Goal: Task Accomplishment & Management: Complete application form

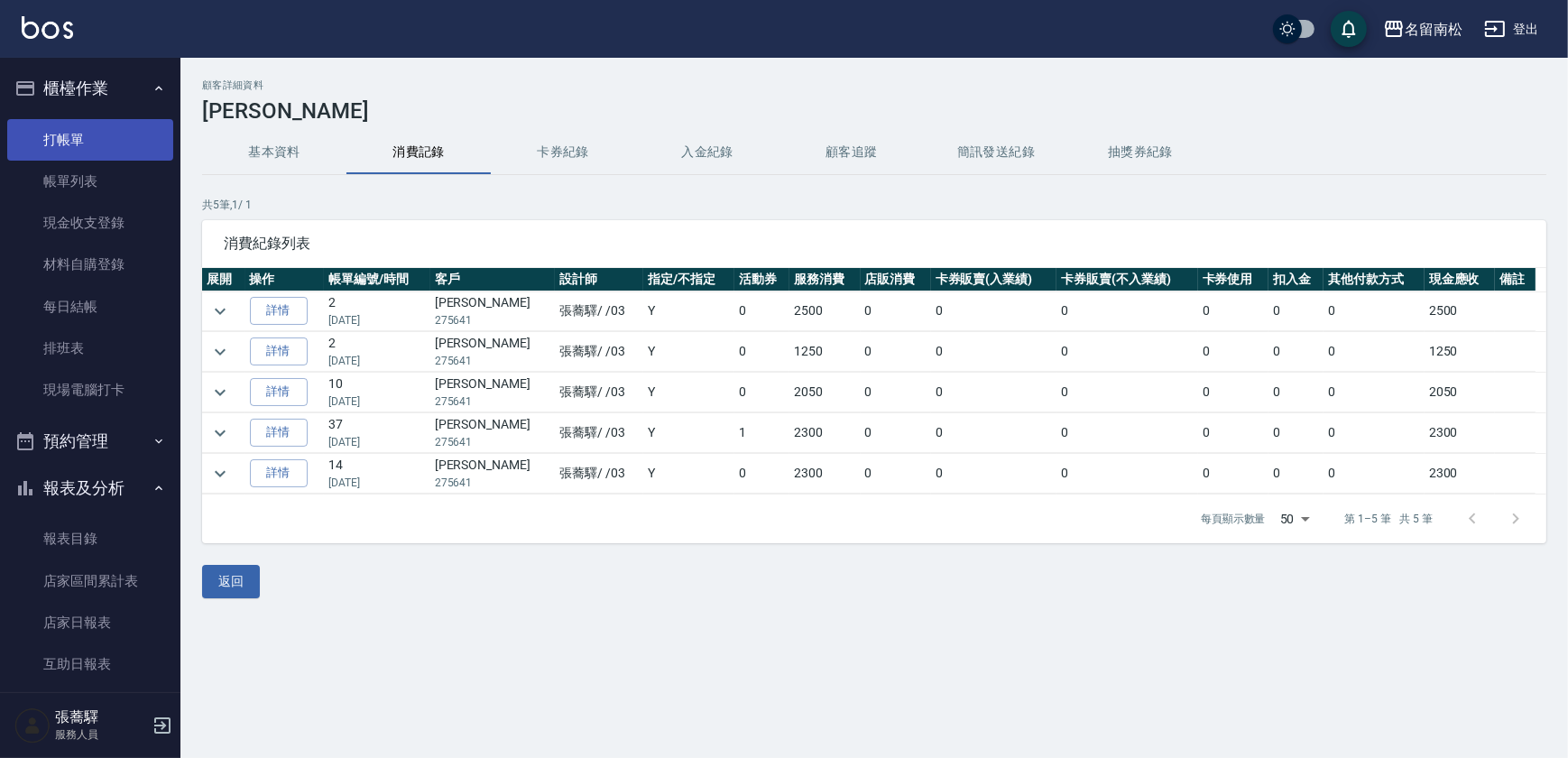
click at [77, 122] on link "打帳單" at bounding box center [90, 140] width 166 height 42
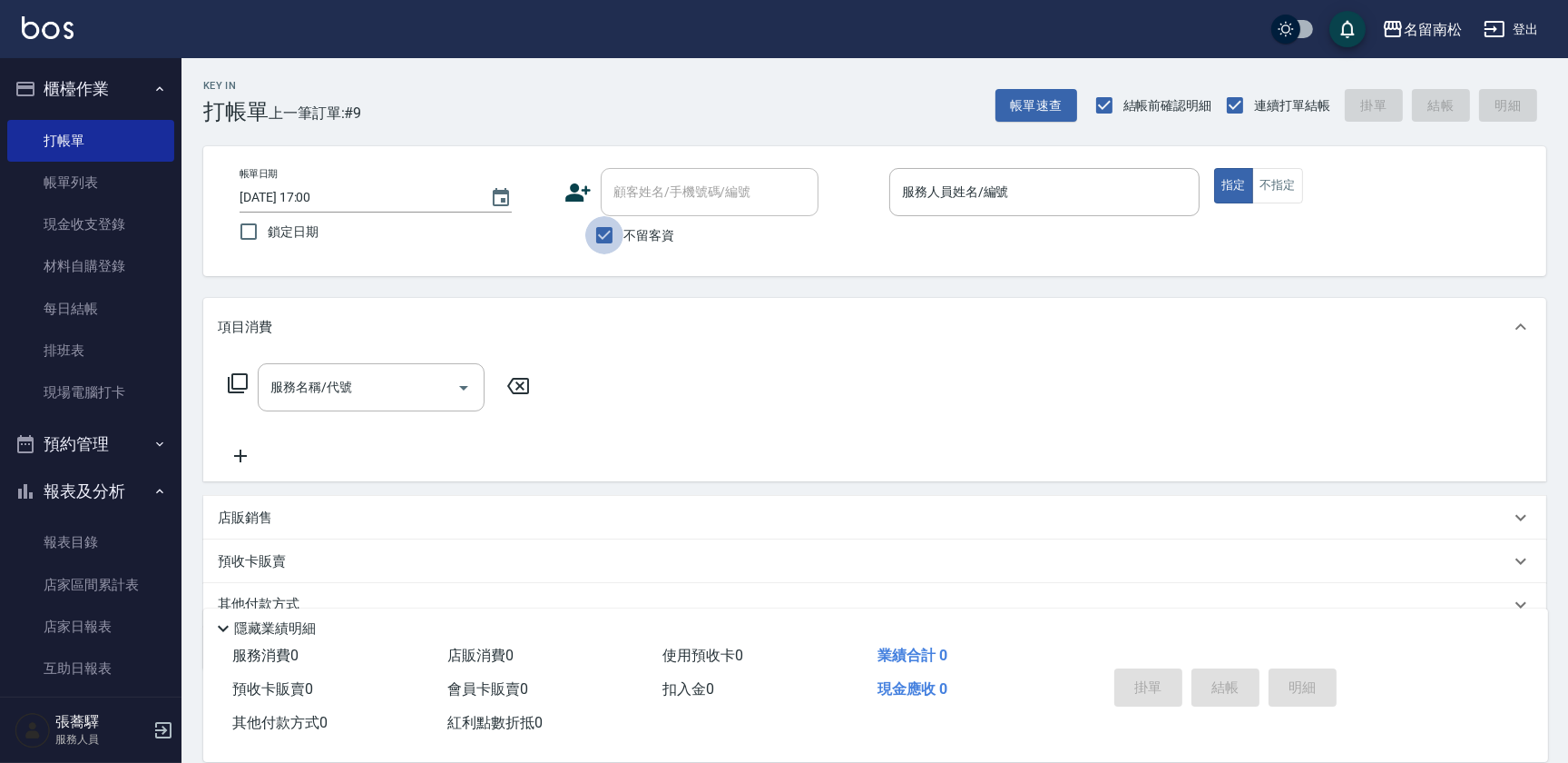
drag, startPoint x: 601, startPoint y: 229, endPoint x: 655, endPoint y: 201, distance: 60.8
click at [601, 230] on input "不留客資" at bounding box center [604, 235] width 38 height 38
checkbox input "false"
click at [655, 201] on input "顧客姓名/手機號碼/編號" at bounding box center [696, 192] width 175 height 32
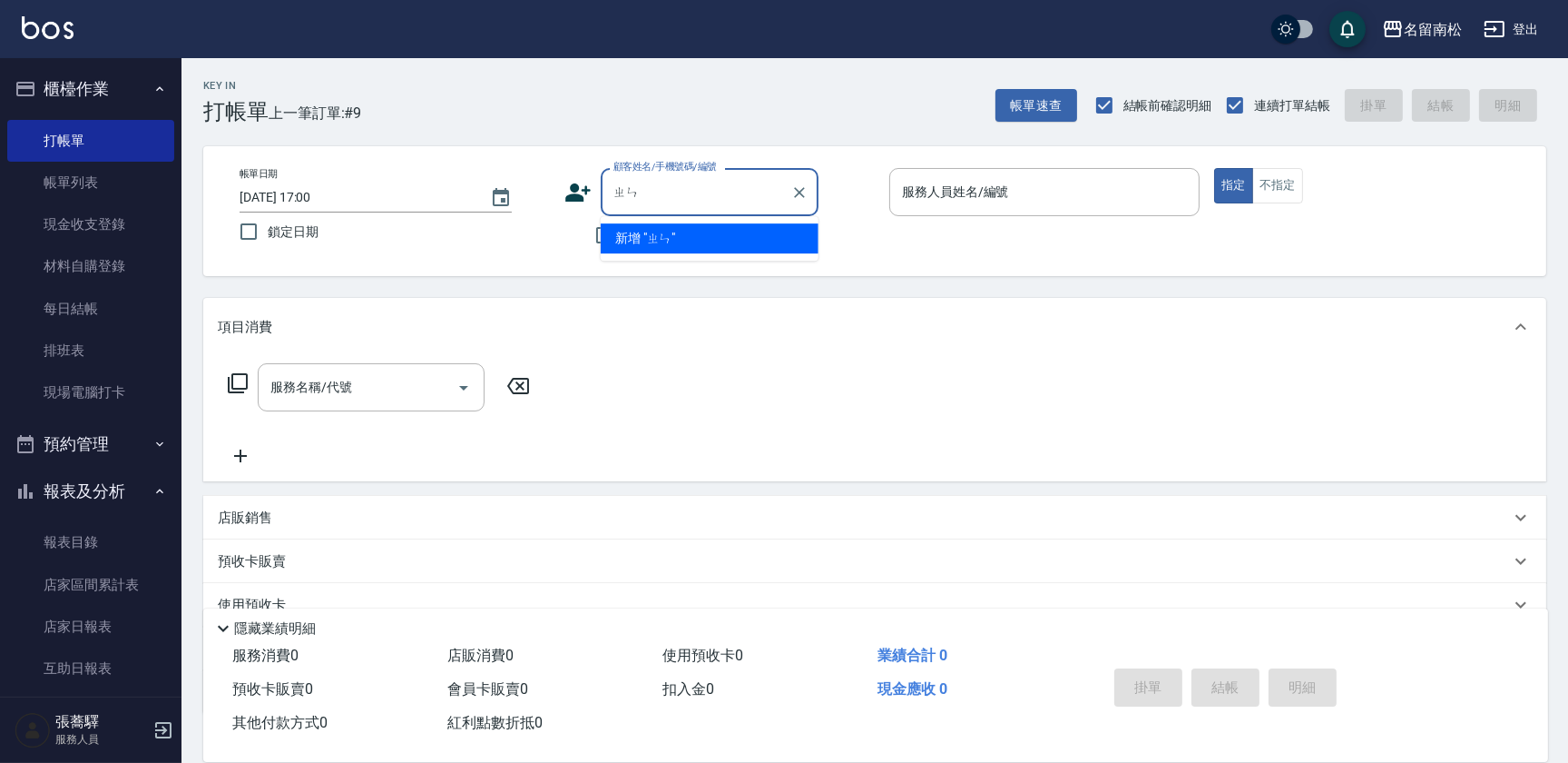
type input "ㄓ"
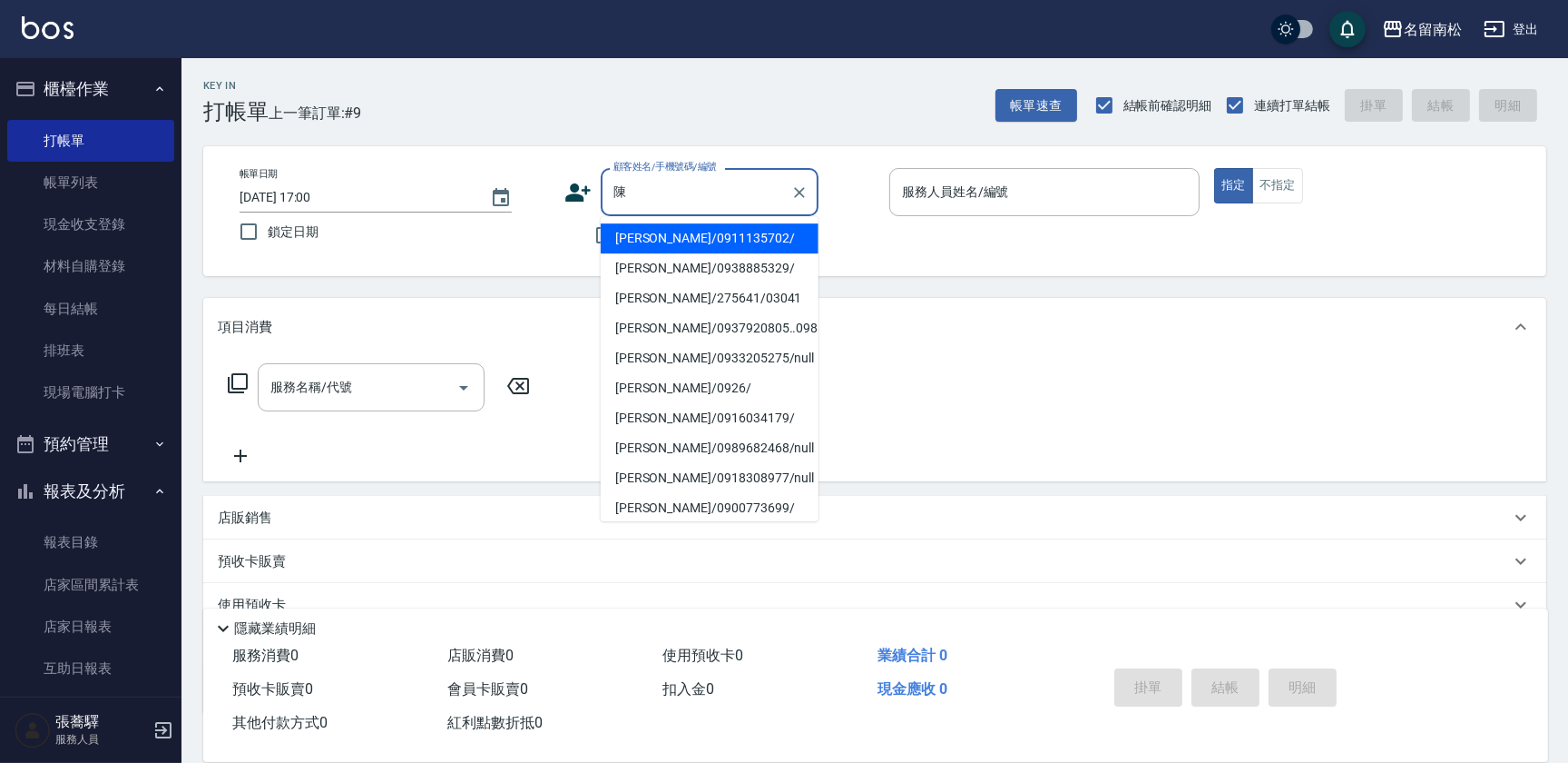
click at [689, 288] on li "[PERSON_NAME]/275641/03041" at bounding box center [709, 298] width 218 height 30
type input "[PERSON_NAME]/275641/03041"
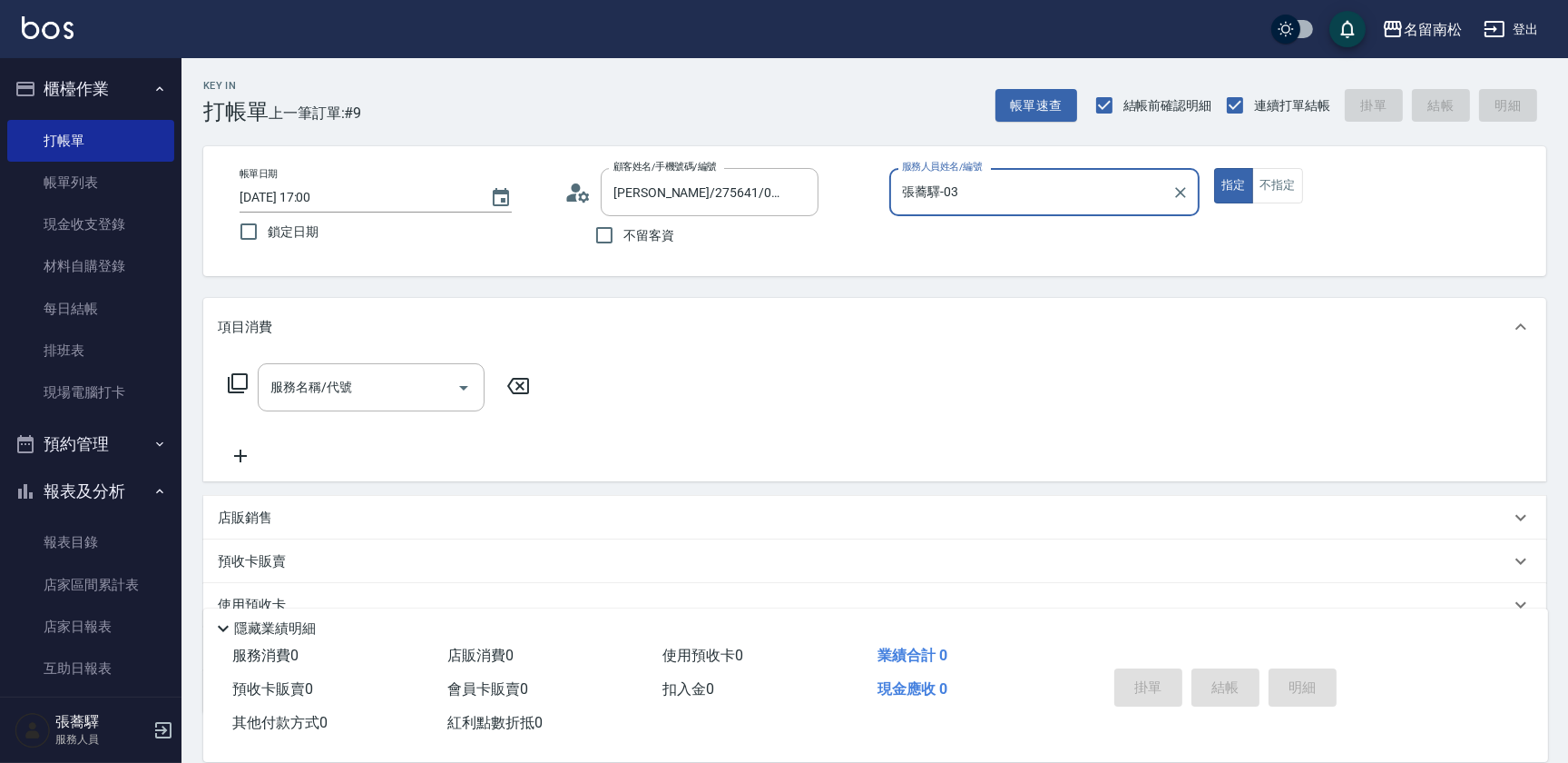
type input "張蕎驛-03"
click at [362, 397] on input "服務名稱/代號" at bounding box center [357, 387] width 183 height 32
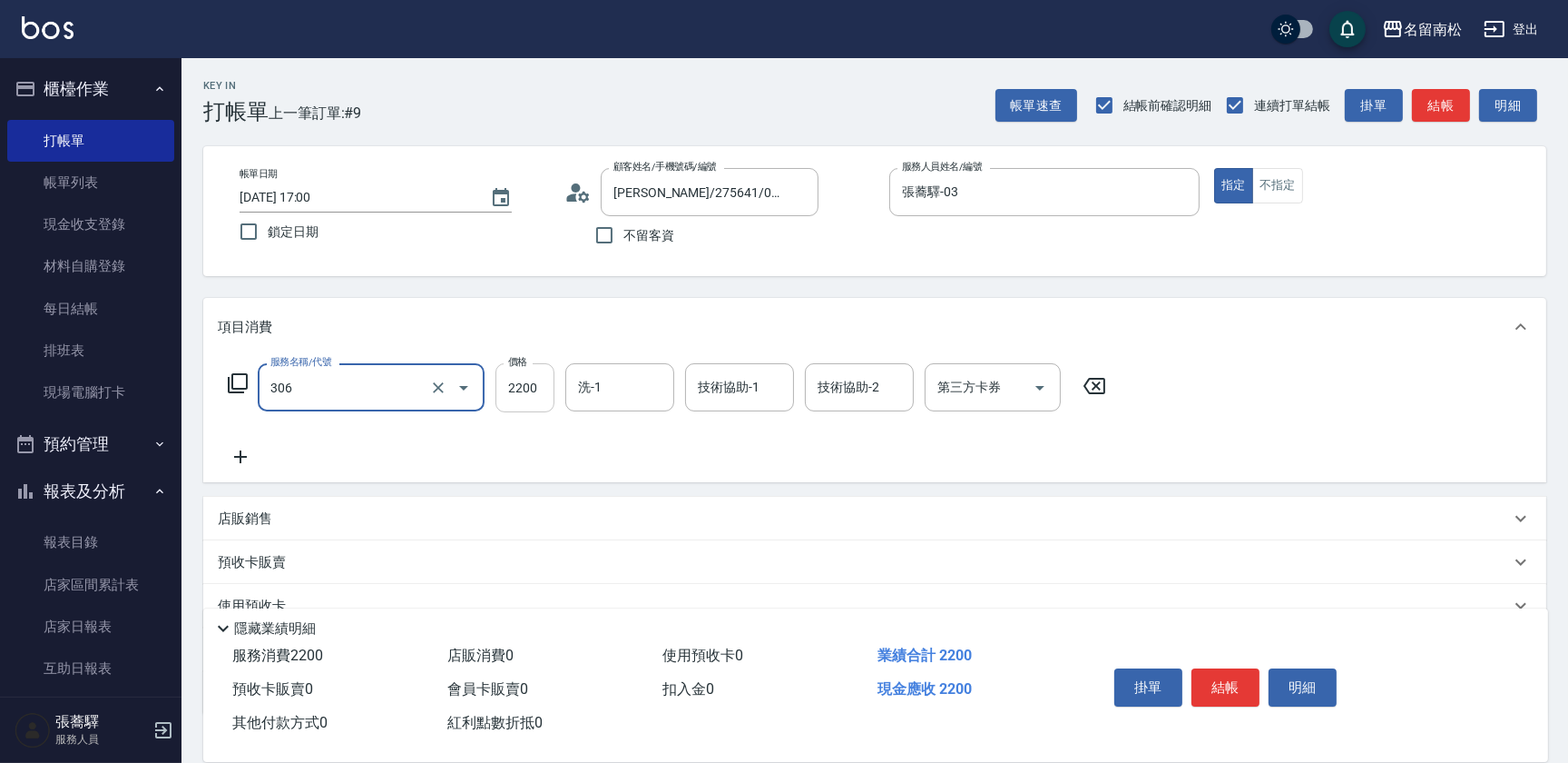
type input "離子燙[2200](306)"
click at [528, 403] on input "2200" at bounding box center [525, 388] width 59 height 49
type input "2500"
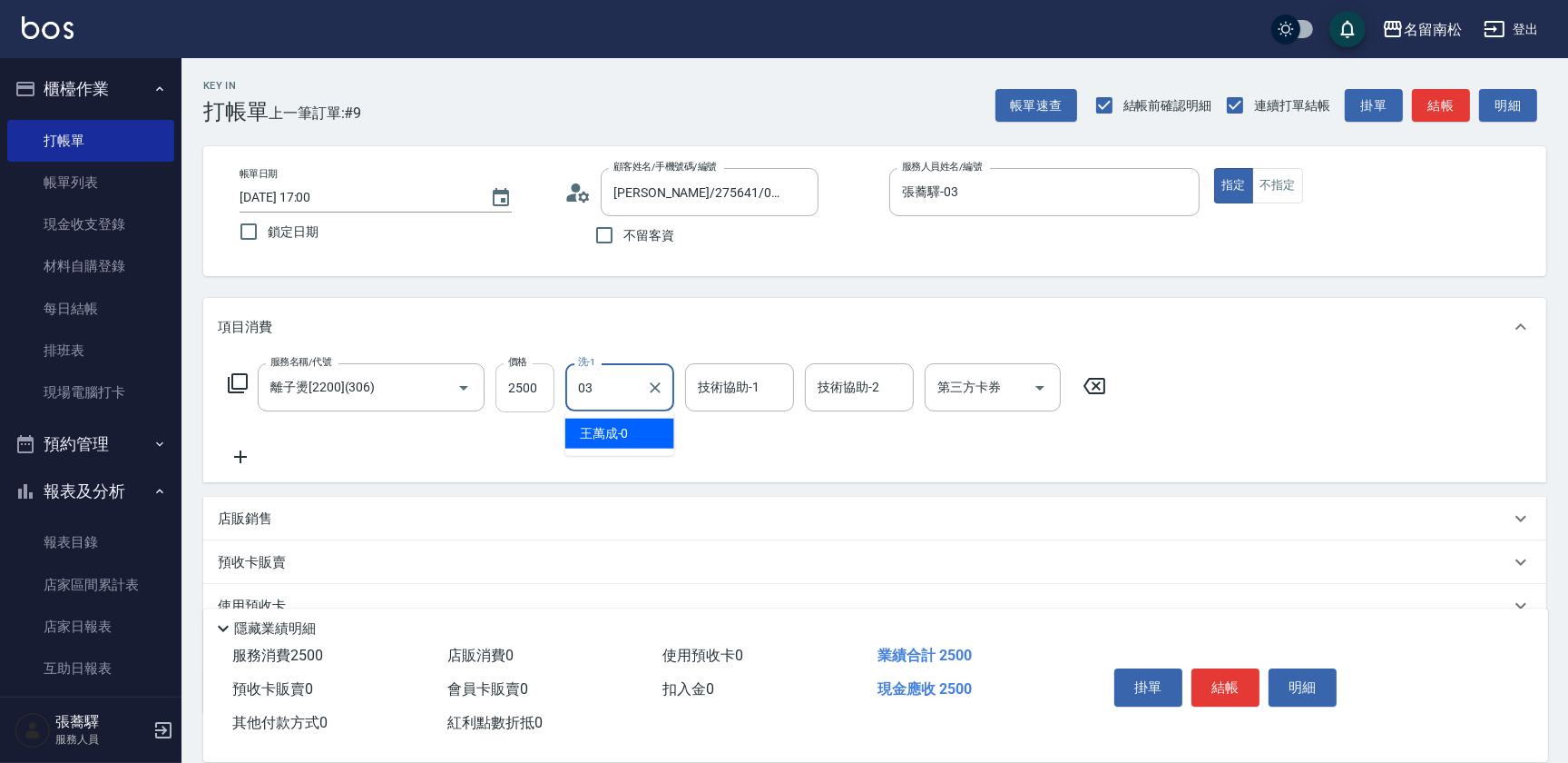
type input "張蕎驛-03"
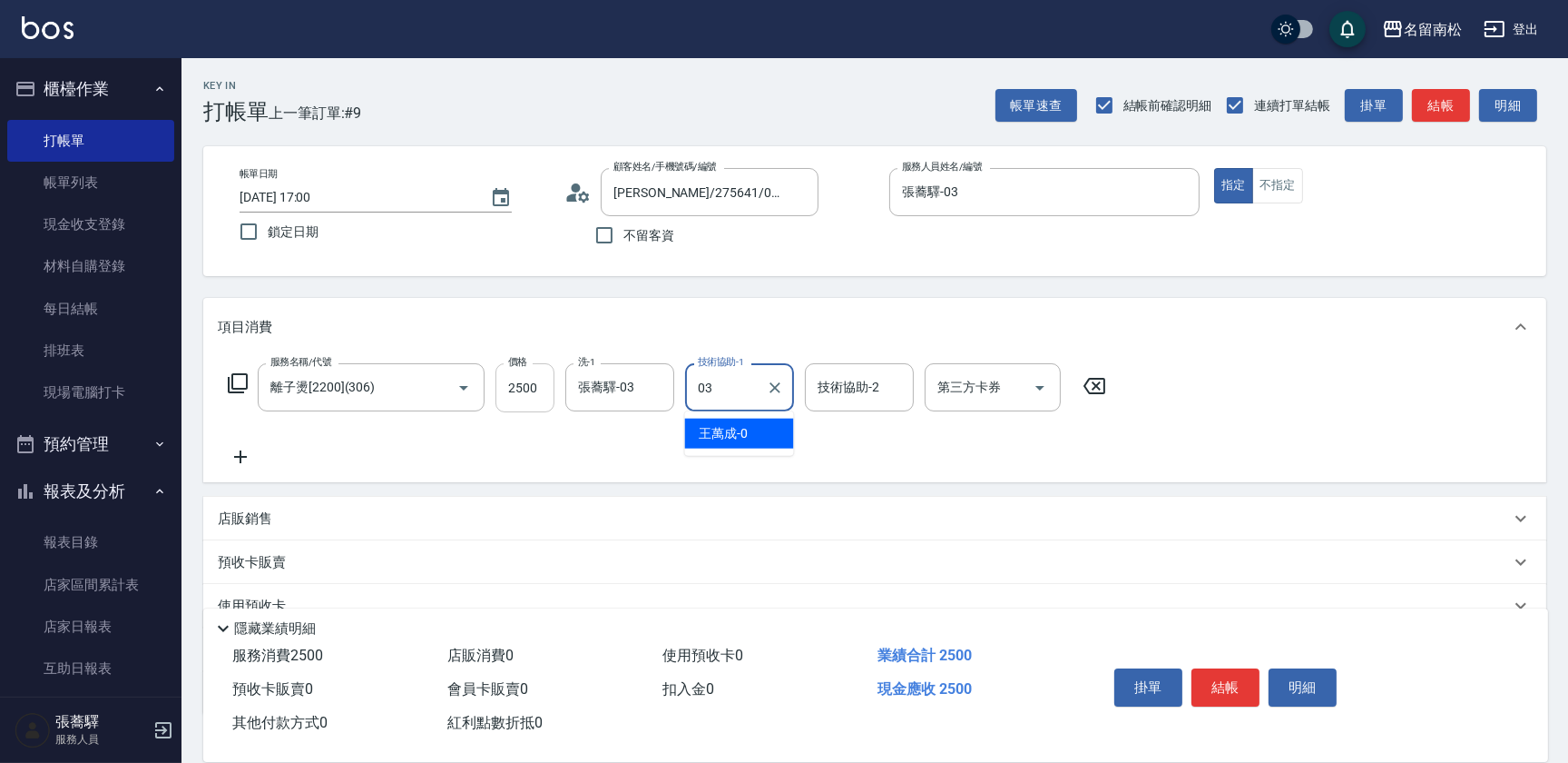
type input "張蕎驛-03"
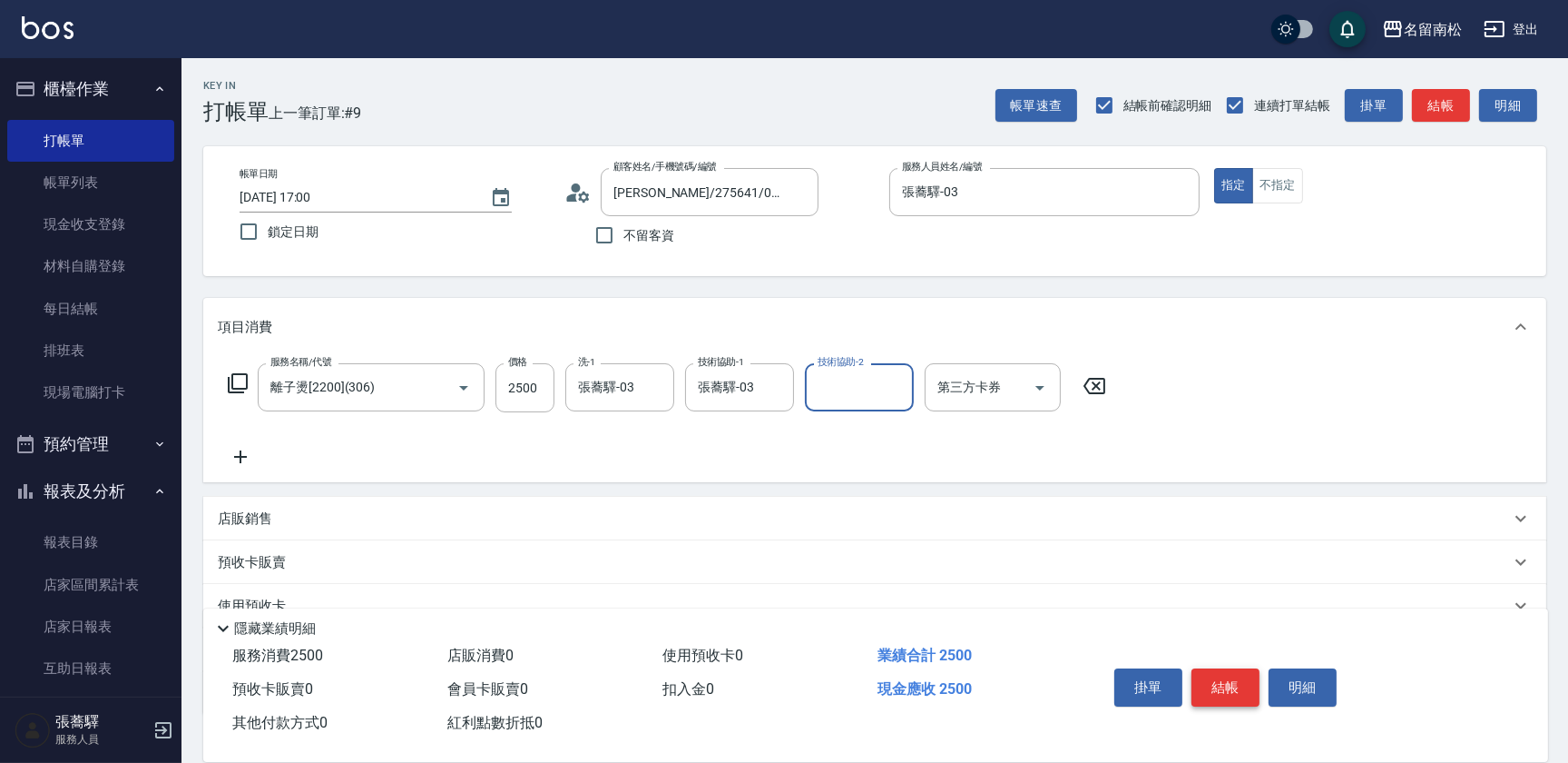
click at [1221, 689] on button "結帳" at bounding box center [1225, 687] width 68 height 38
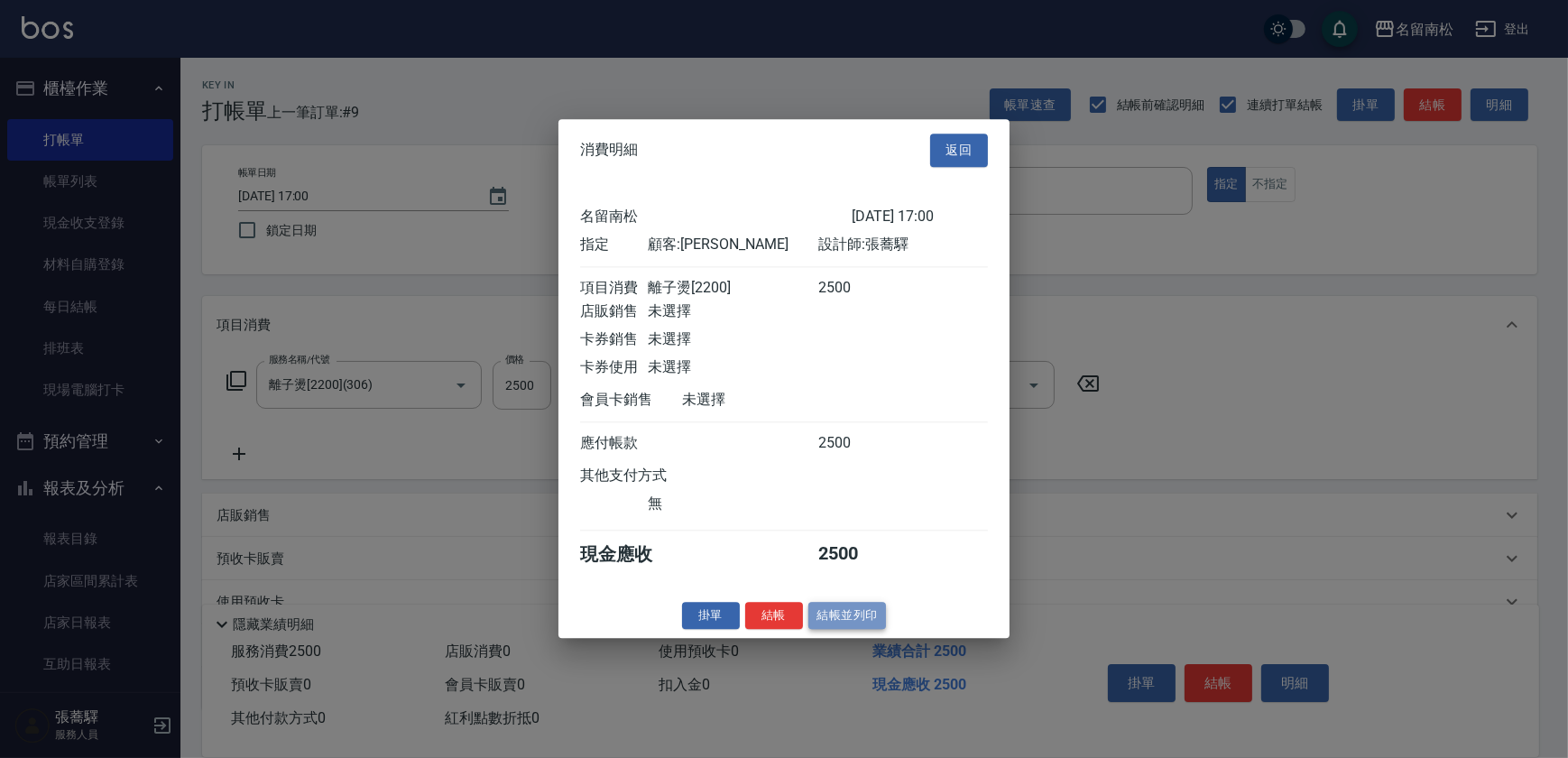
click at [849, 630] on button "結帳並列印" at bounding box center [847, 615] width 78 height 28
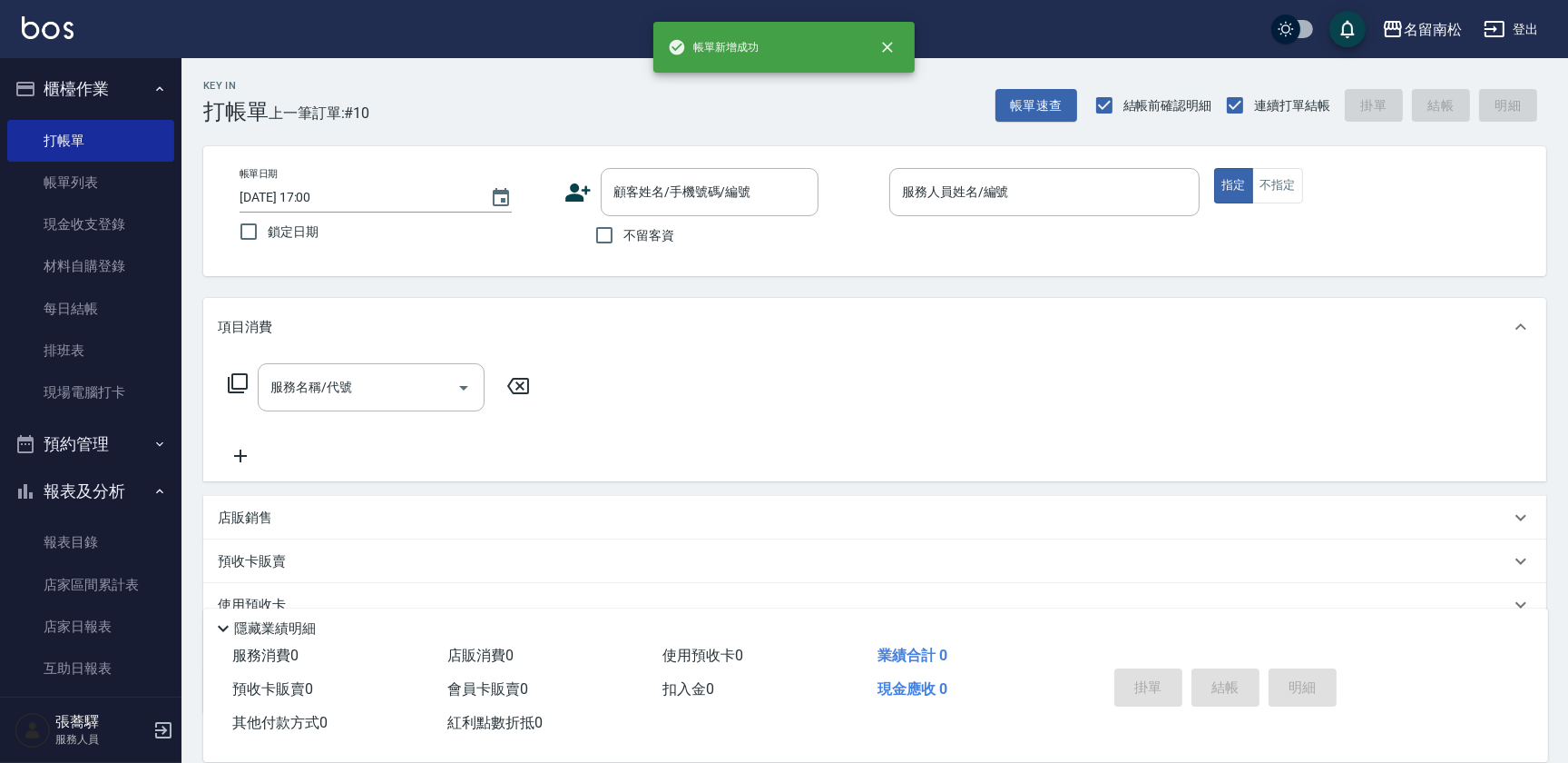
drag, startPoint x: 602, startPoint y: 236, endPoint x: 624, endPoint y: 236, distance: 22.0
click at [603, 236] on input "不留客資" at bounding box center [604, 235] width 38 height 38
checkbox input "true"
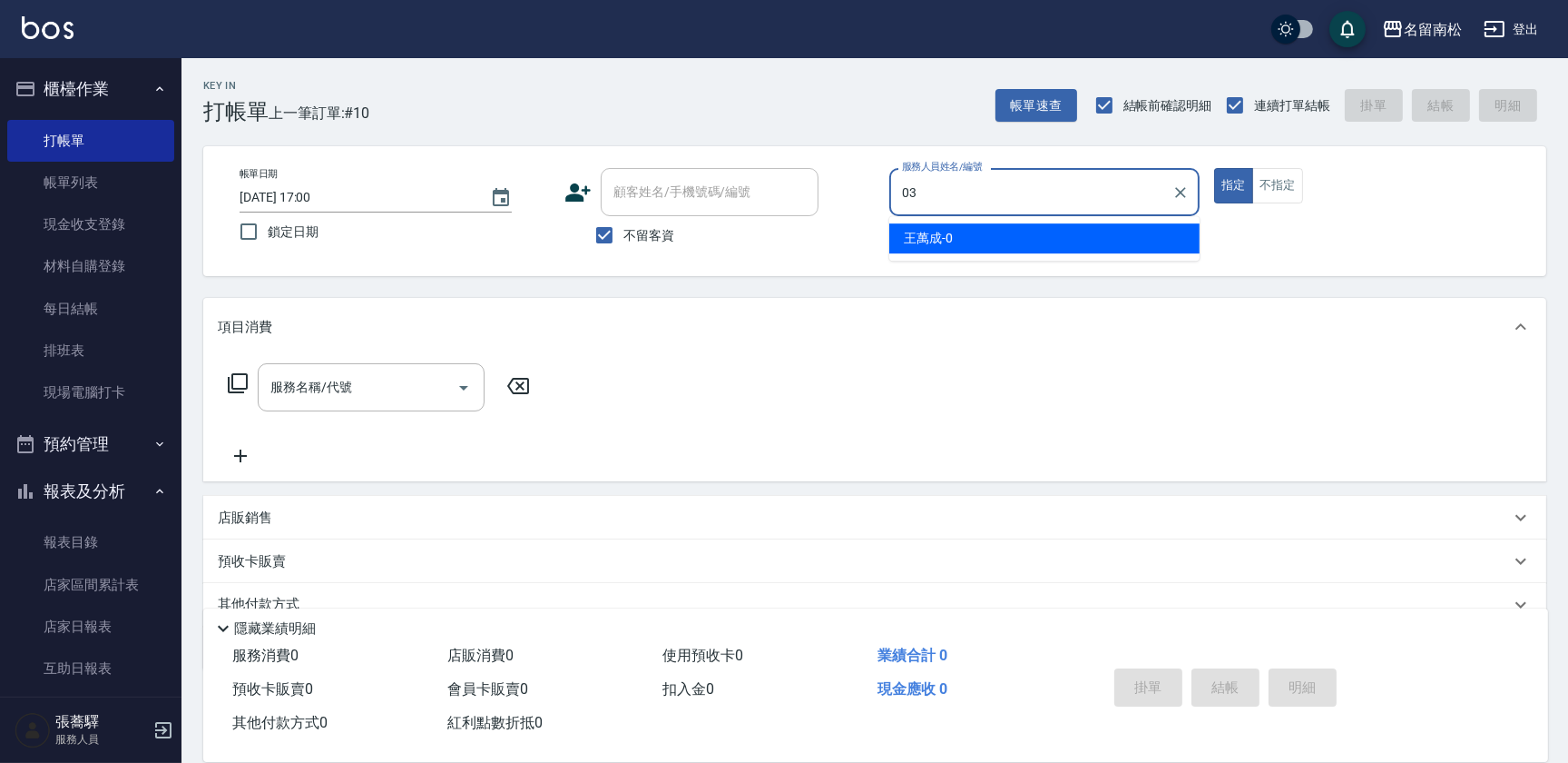
type input "張蕎驛-03"
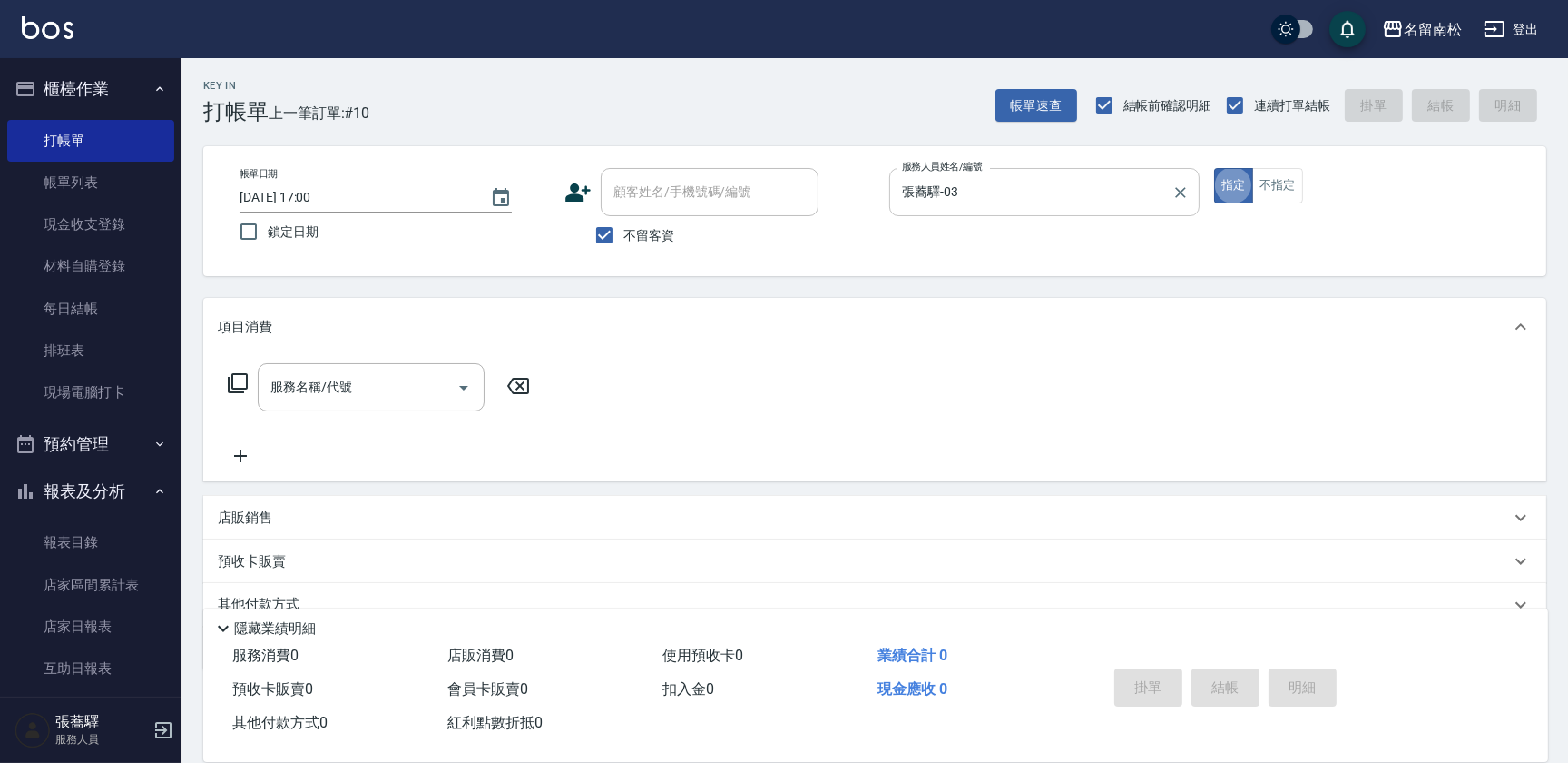
type button "true"
click at [365, 382] on input "服務名稱/代號" at bounding box center [357, 387] width 183 height 32
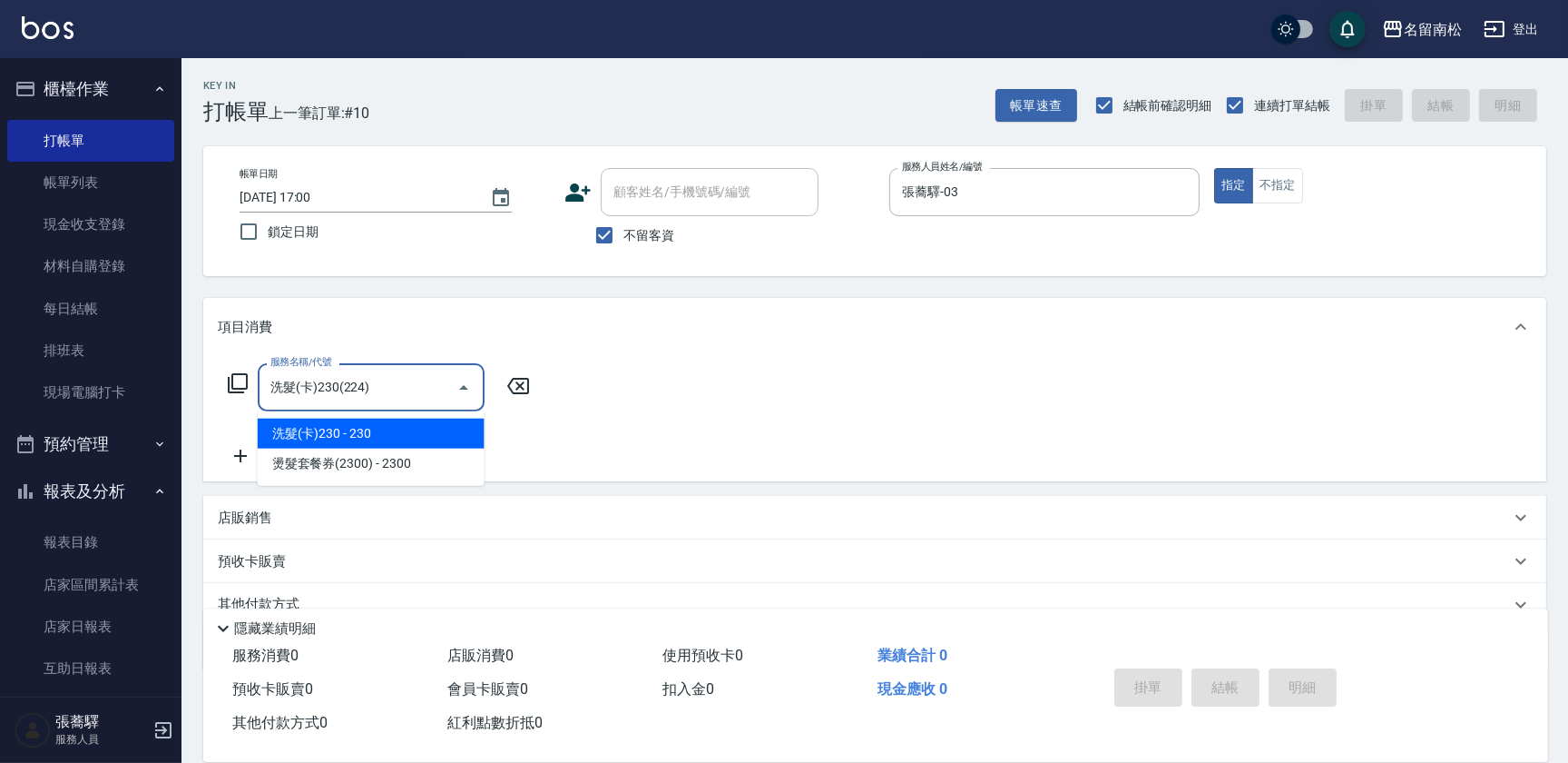
type input "洗髮(卡)230(224)"
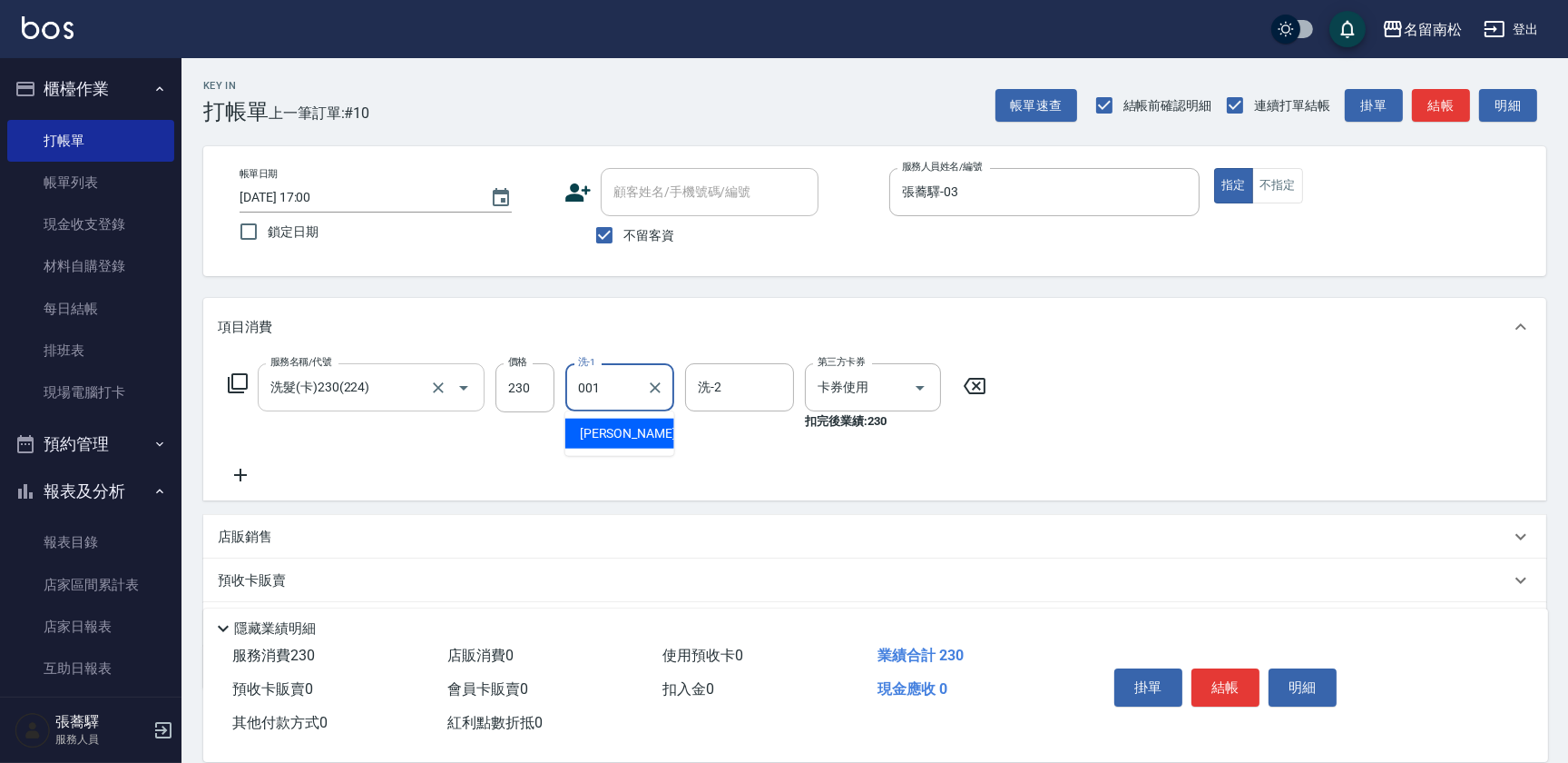
type input "[PERSON_NAME]-001"
click at [1214, 687] on button "結帳" at bounding box center [1225, 687] width 68 height 38
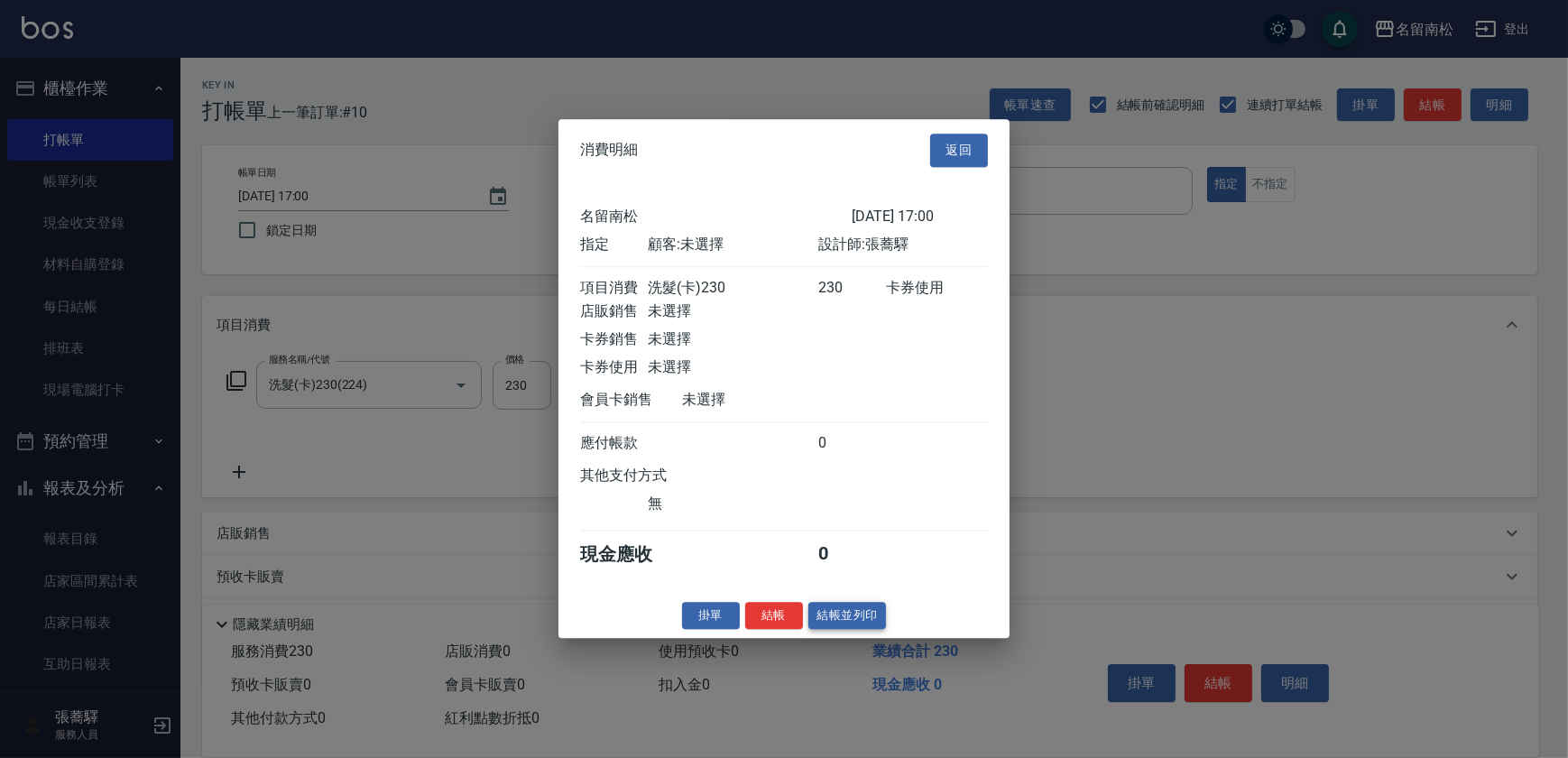
click at [845, 629] on button "結帳並列印" at bounding box center [847, 615] width 78 height 28
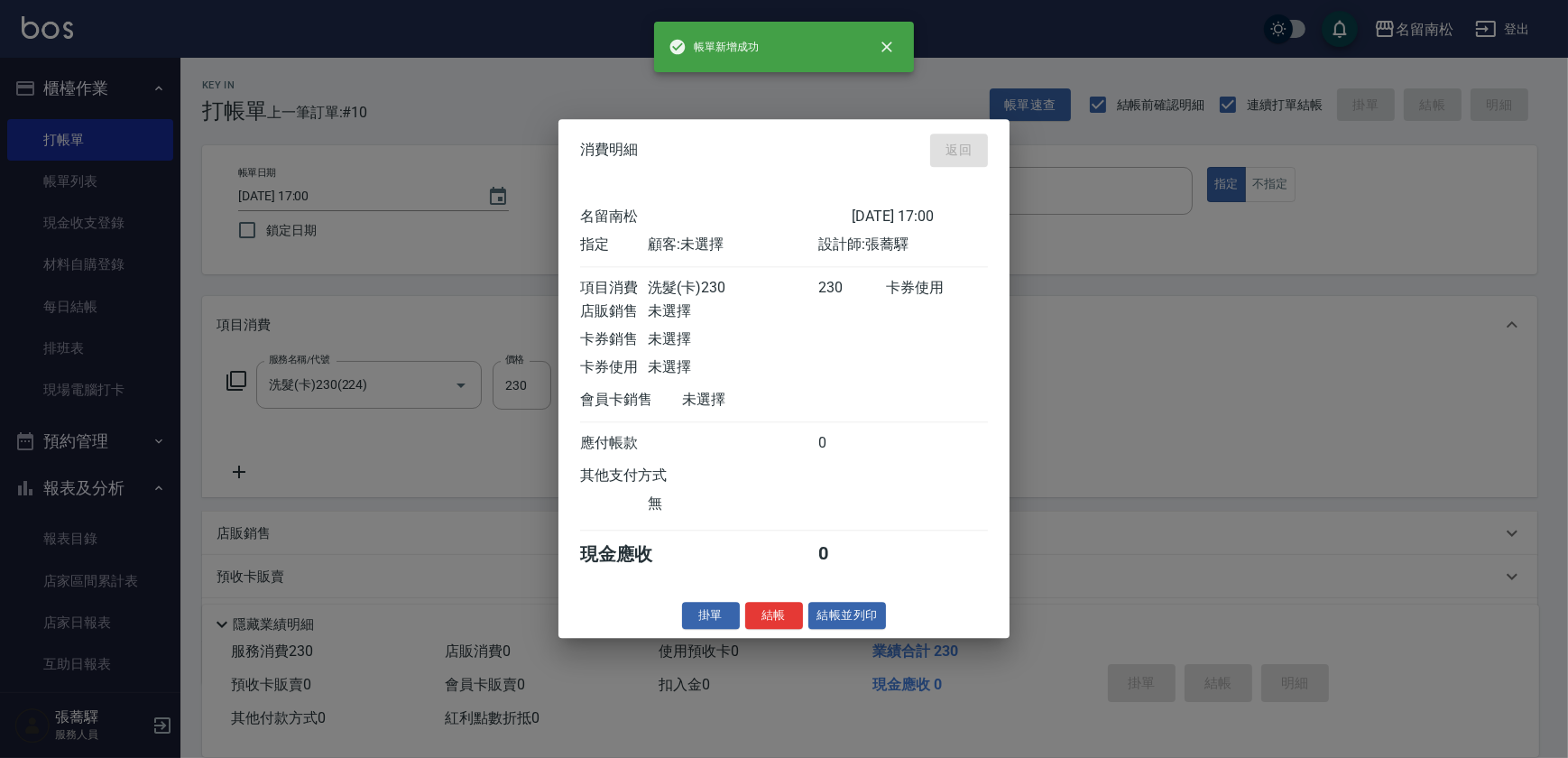
type input "[DATE] 17:01"
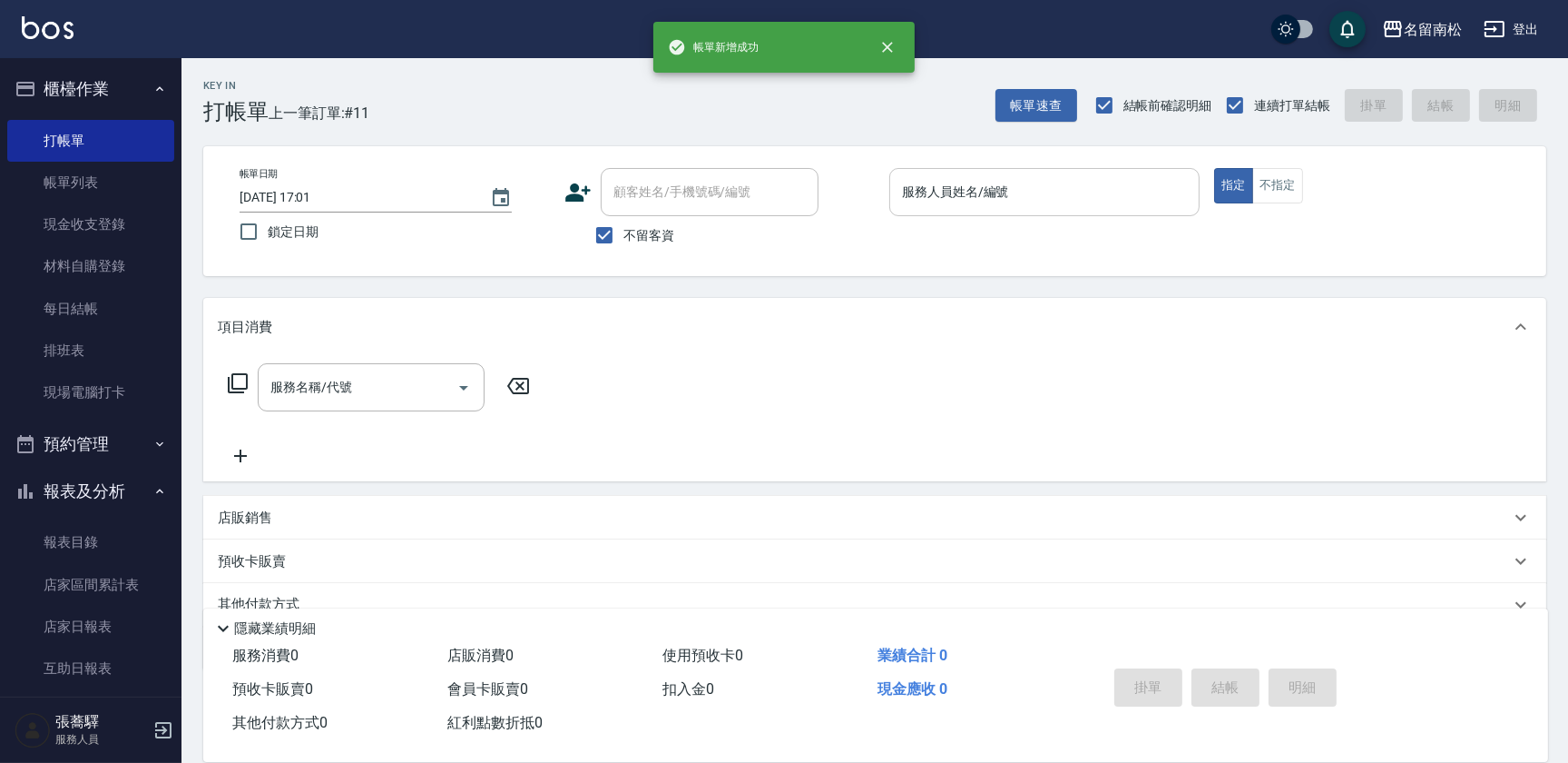
click at [1060, 195] on input "服務人員姓名/編號" at bounding box center [1045, 192] width 294 height 32
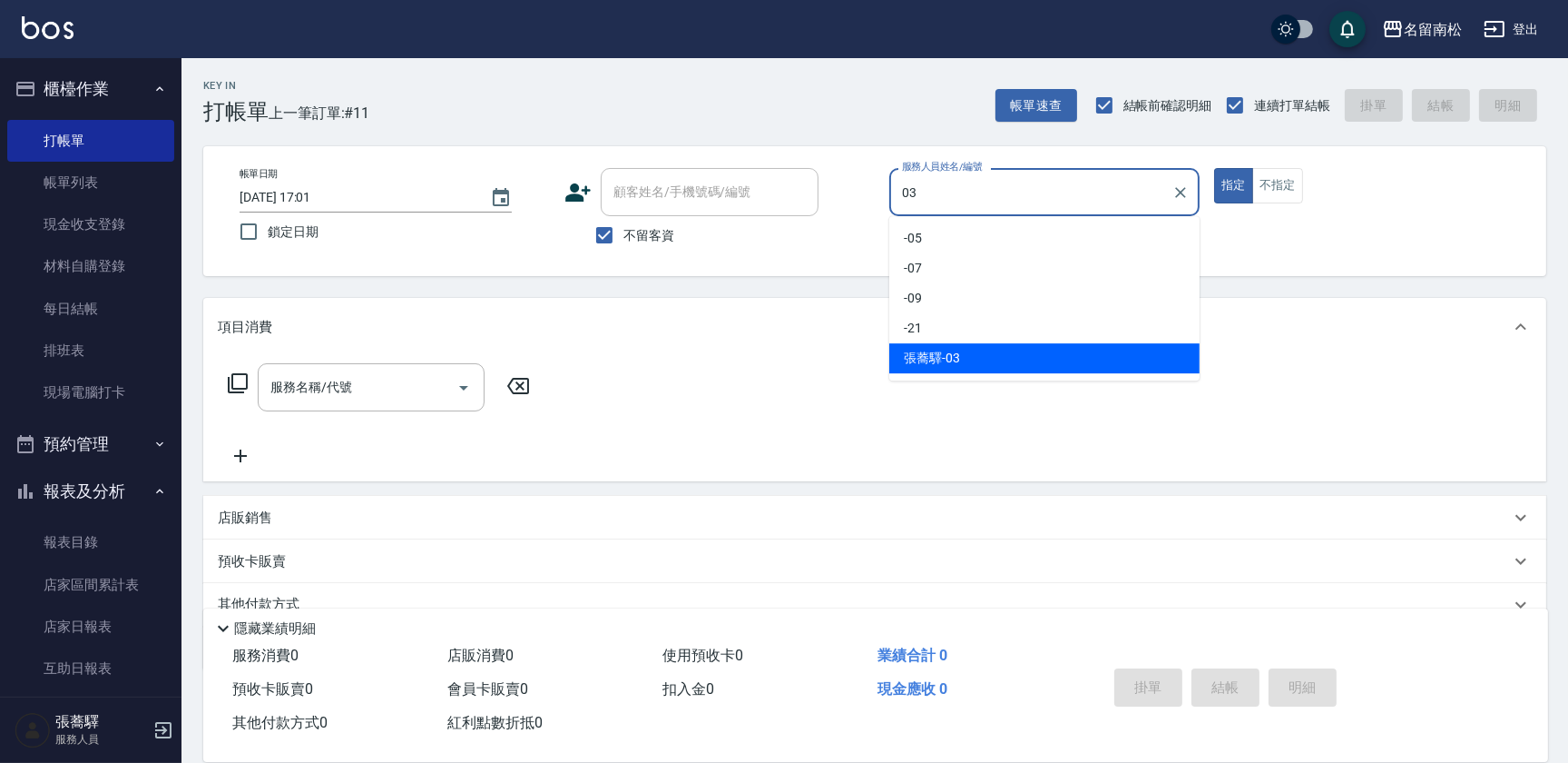
type input "張蕎驛-03"
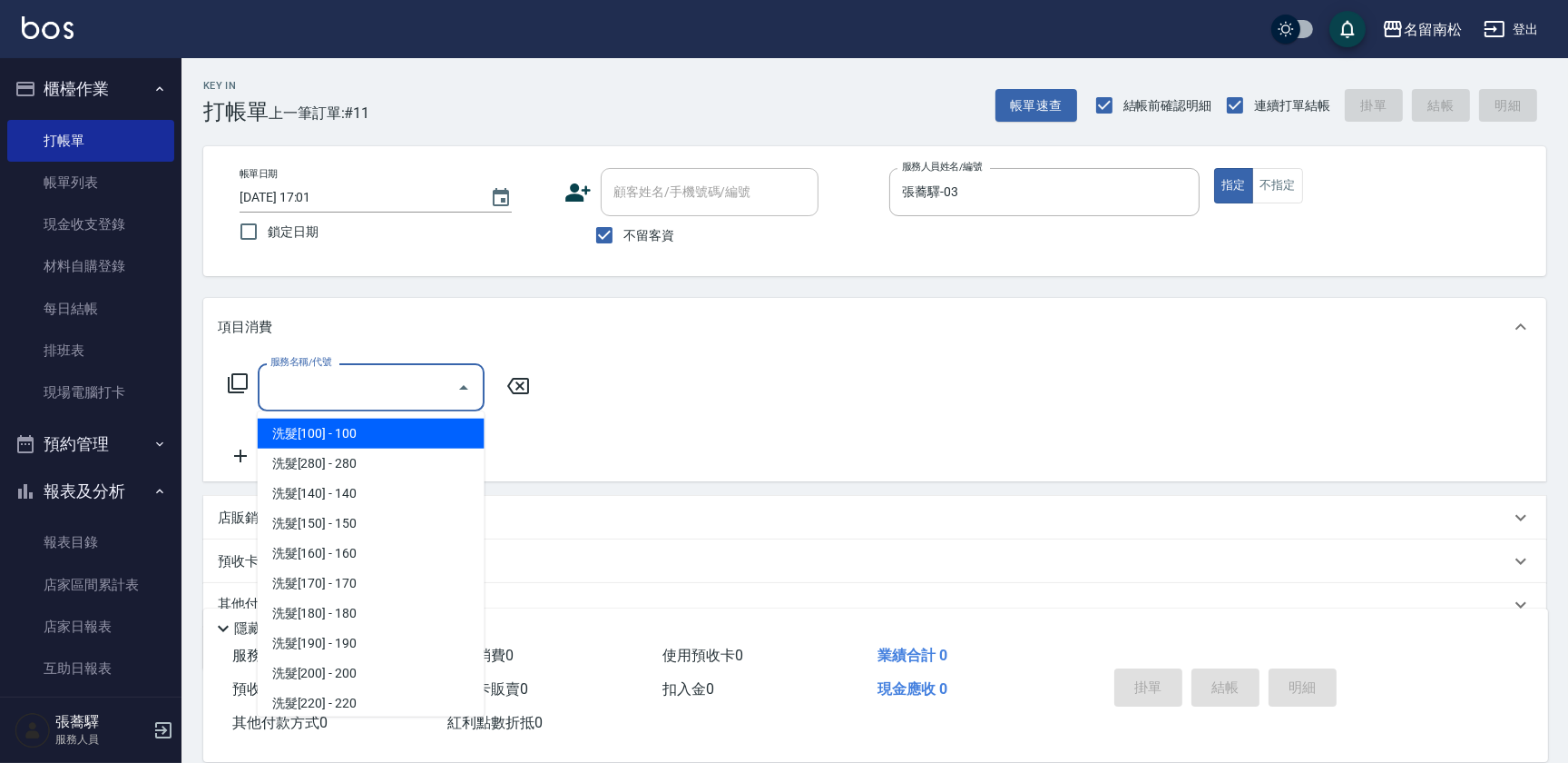
click at [406, 380] on input "服務名稱/代號" at bounding box center [357, 387] width 183 height 32
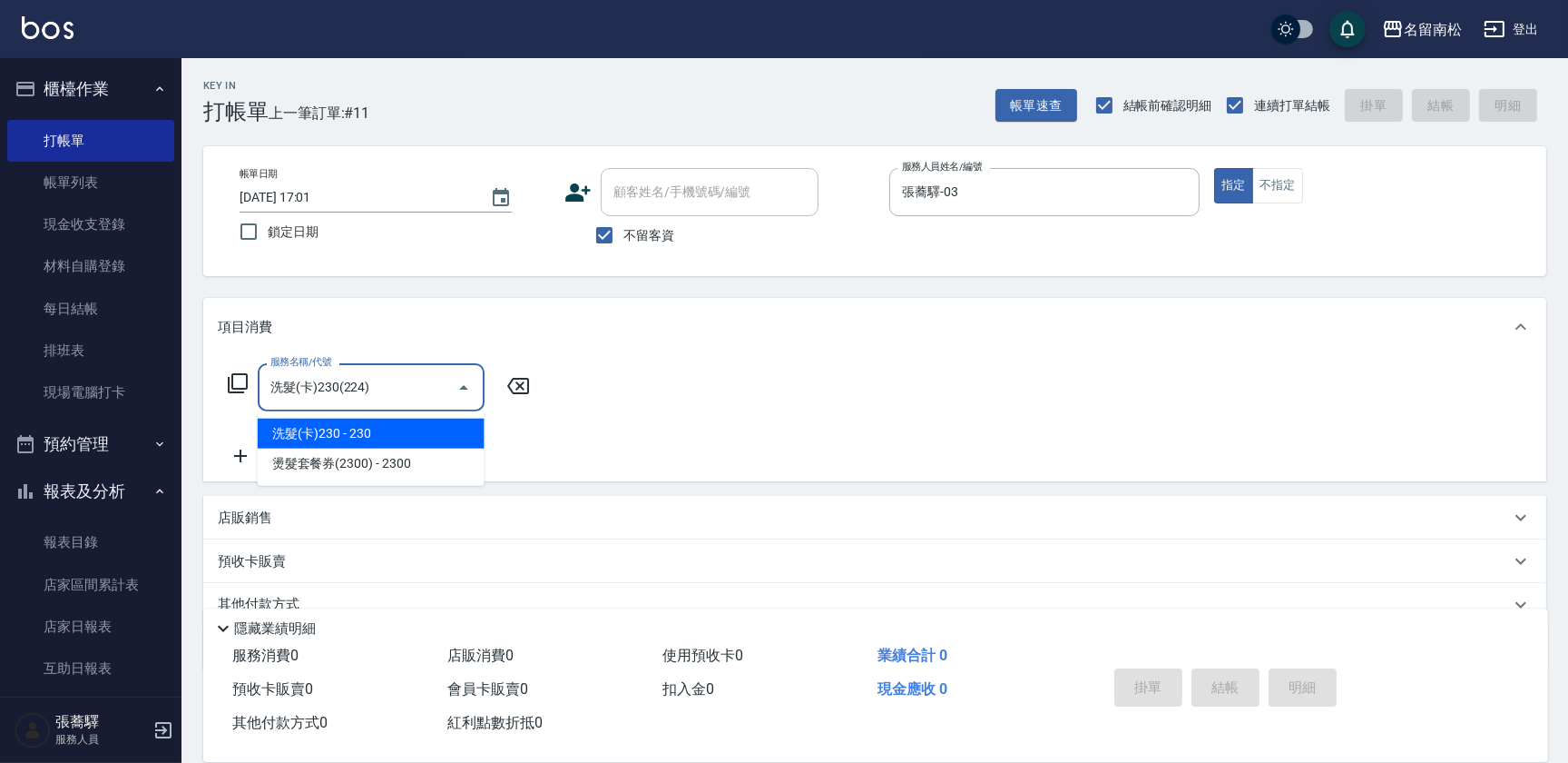
type input "洗髮(卡)230(224)"
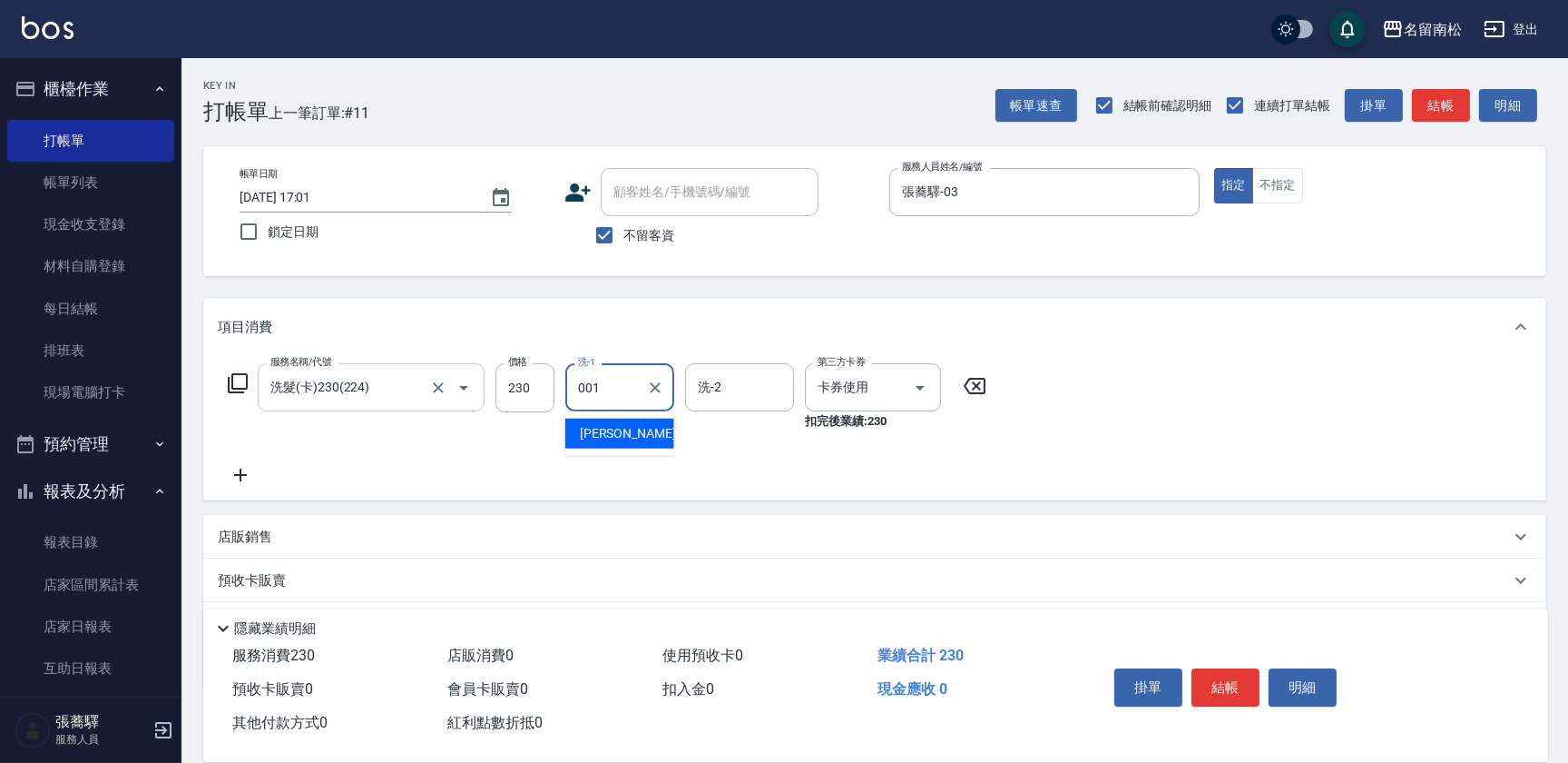
type input "[PERSON_NAME]-001"
click at [1236, 687] on button "結帳" at bounding box center [1225, 687] width 68 height 38
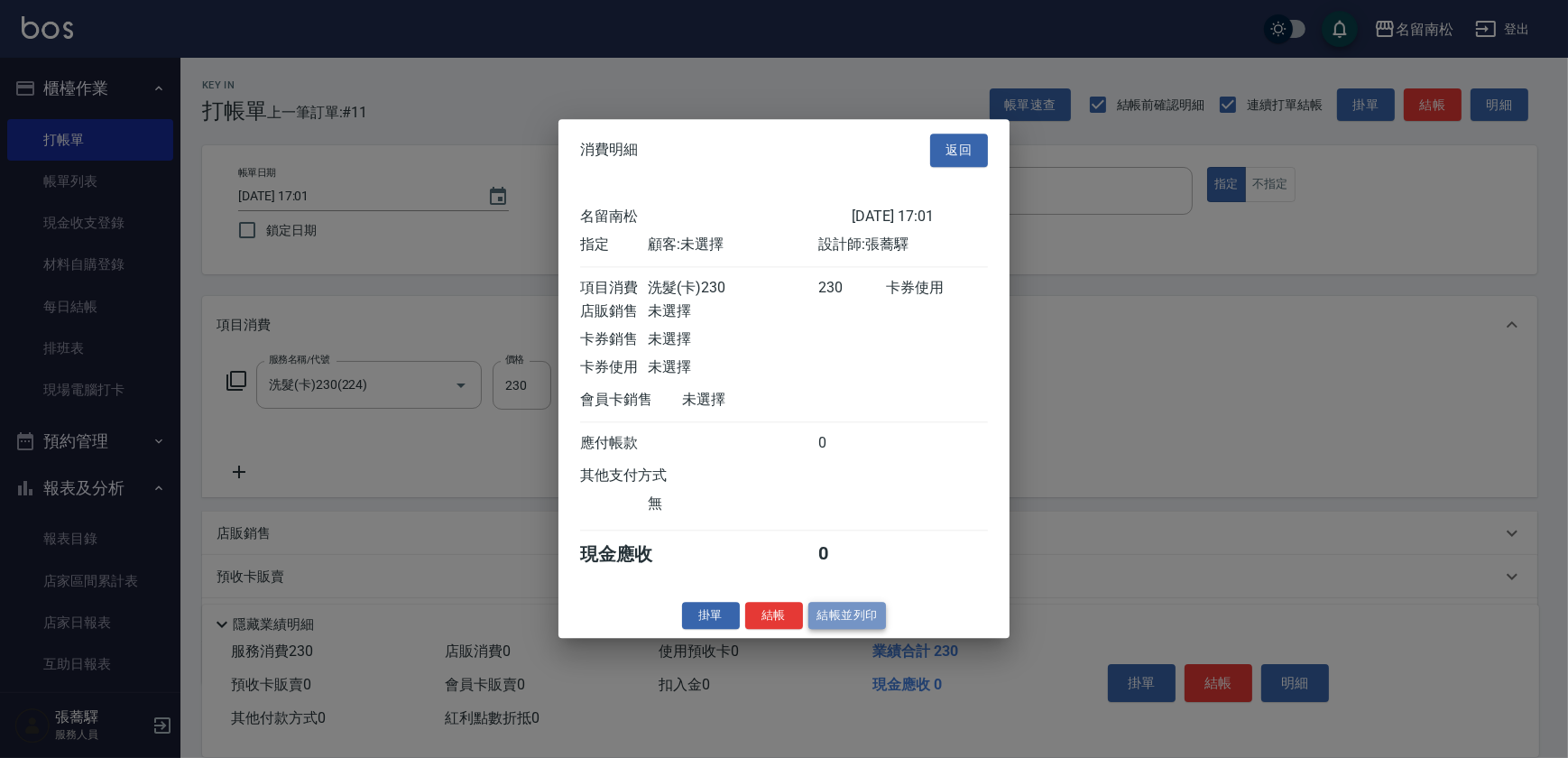
click at [868, 630] on button "結帳並列印" at bounding box center [847, 615] width 78 height 28
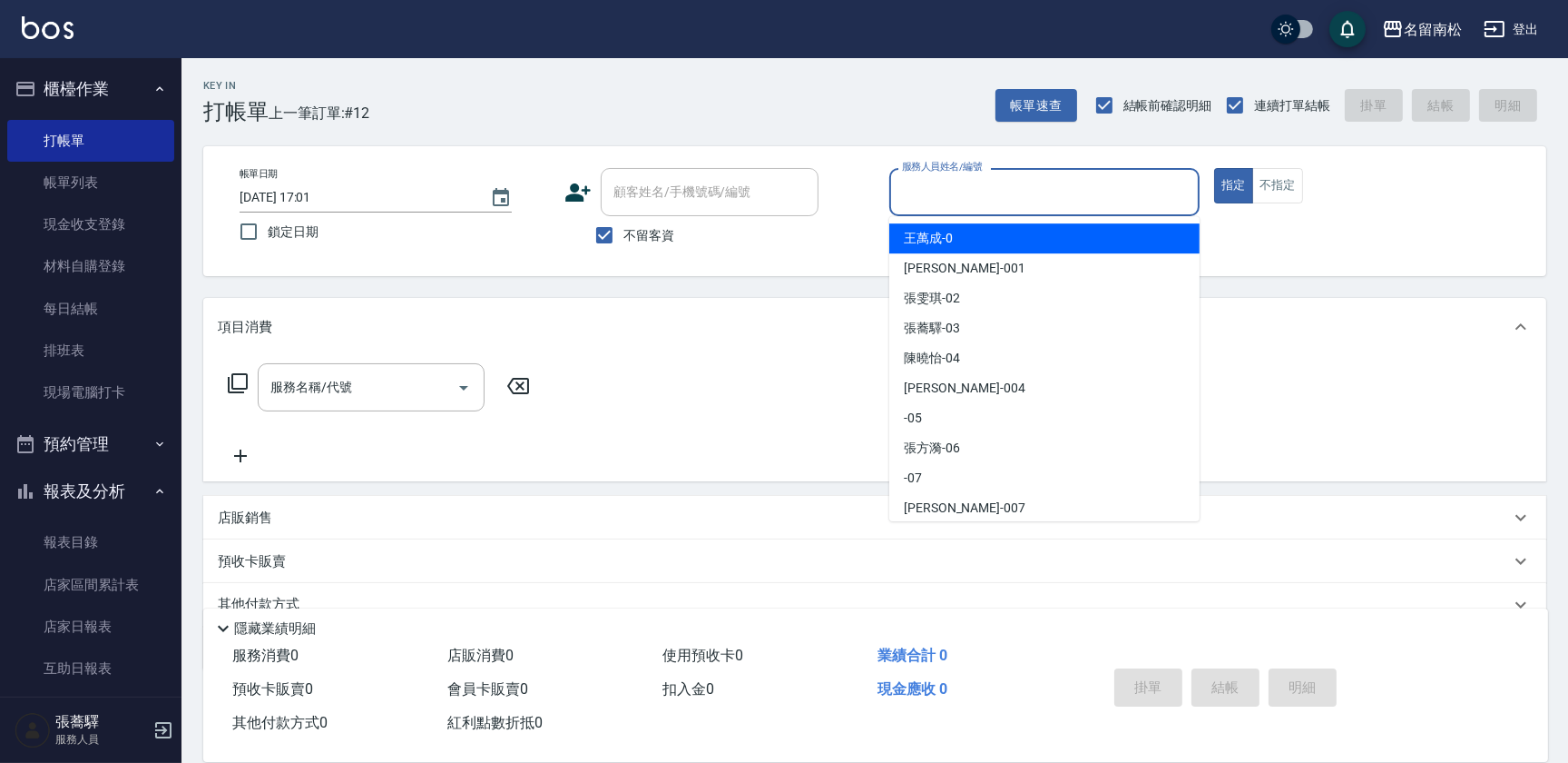
click at [1045, 181] on input "服務人員姓名/編號" at bounding box center [1045, 192] width 294 height 32
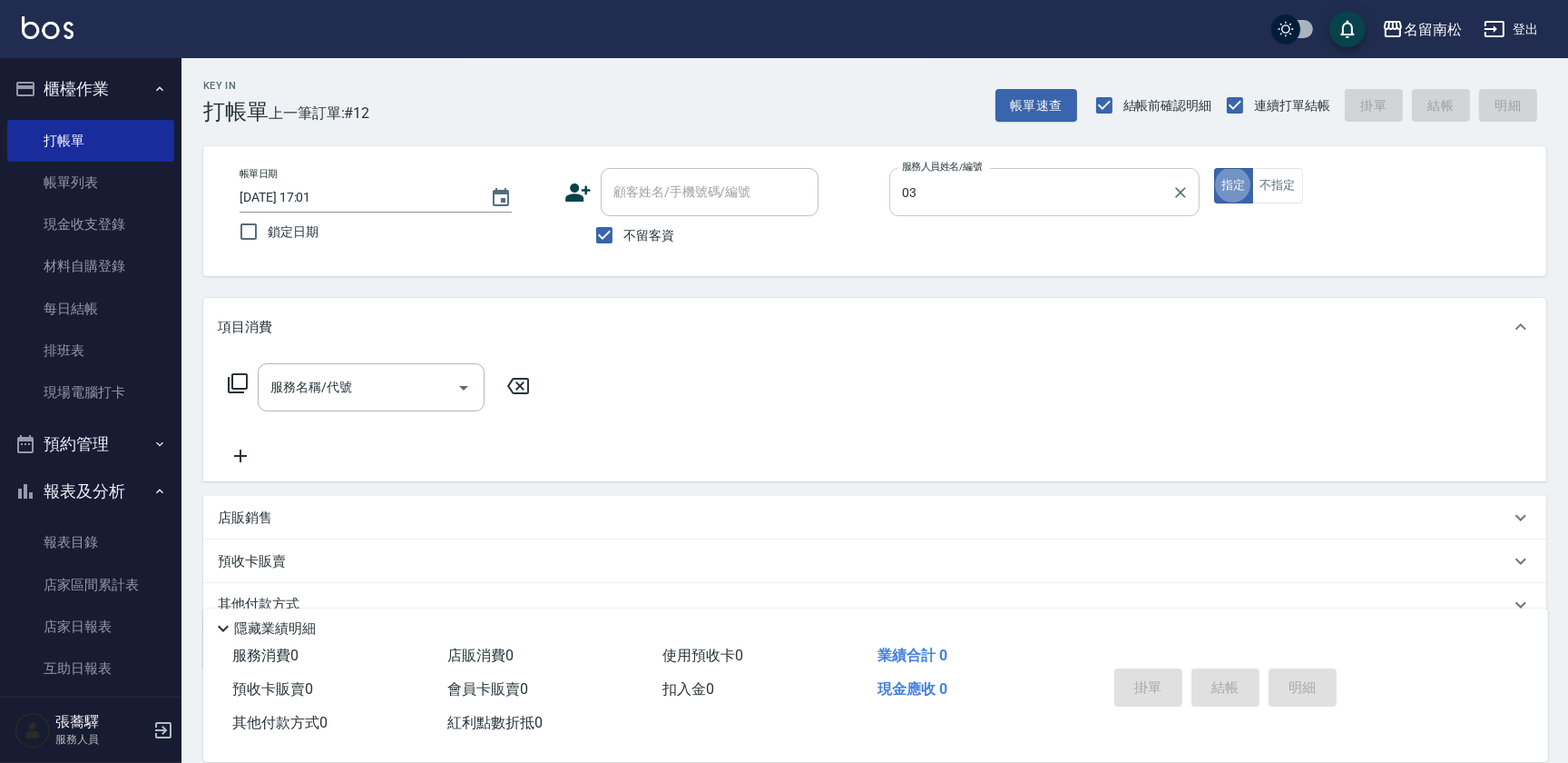
type input "張蕎驛-03"
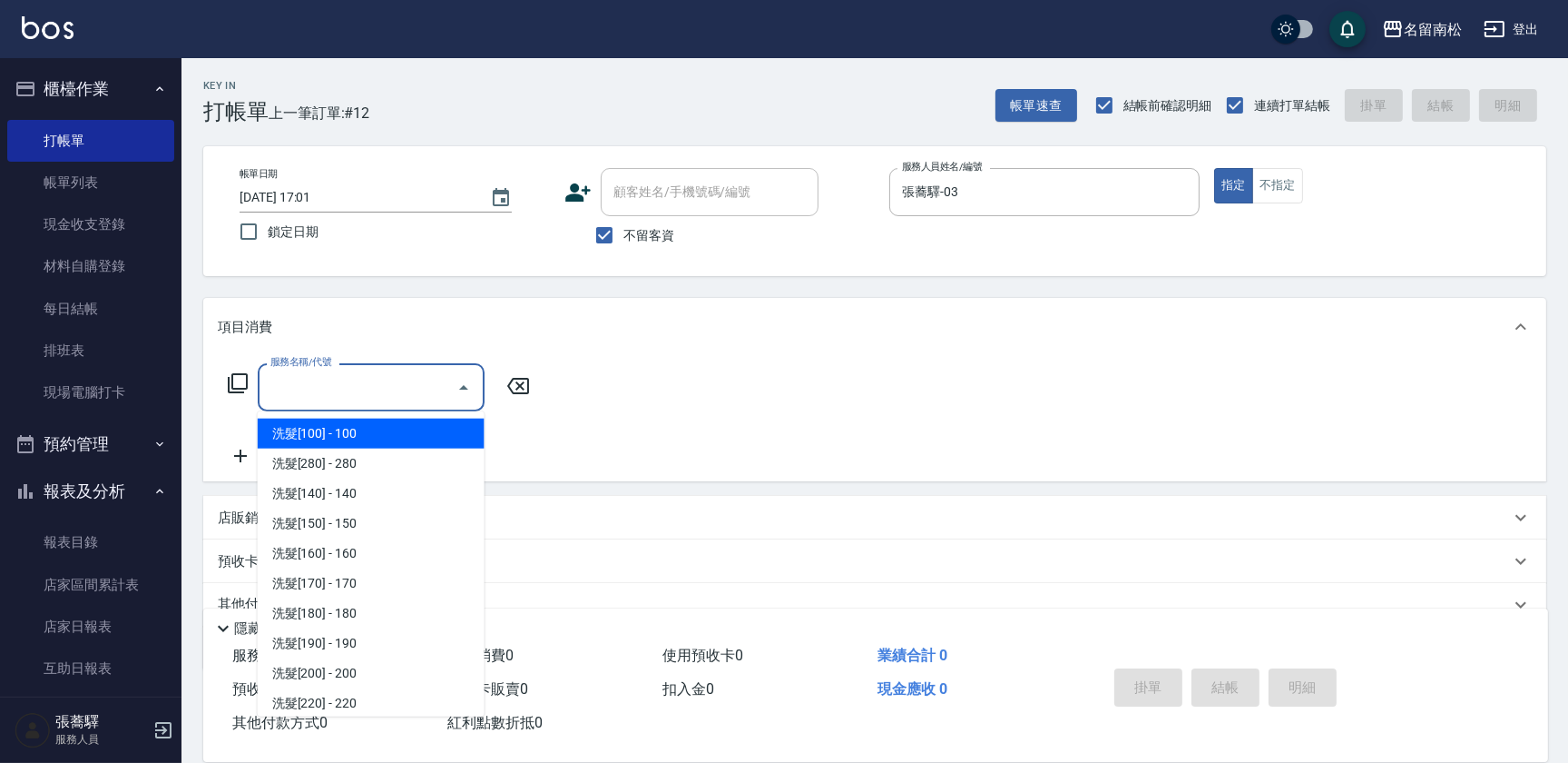
click at [375, 388] on input "服務名稱/代號" at bounding box center [357, 387] width 183 height 32
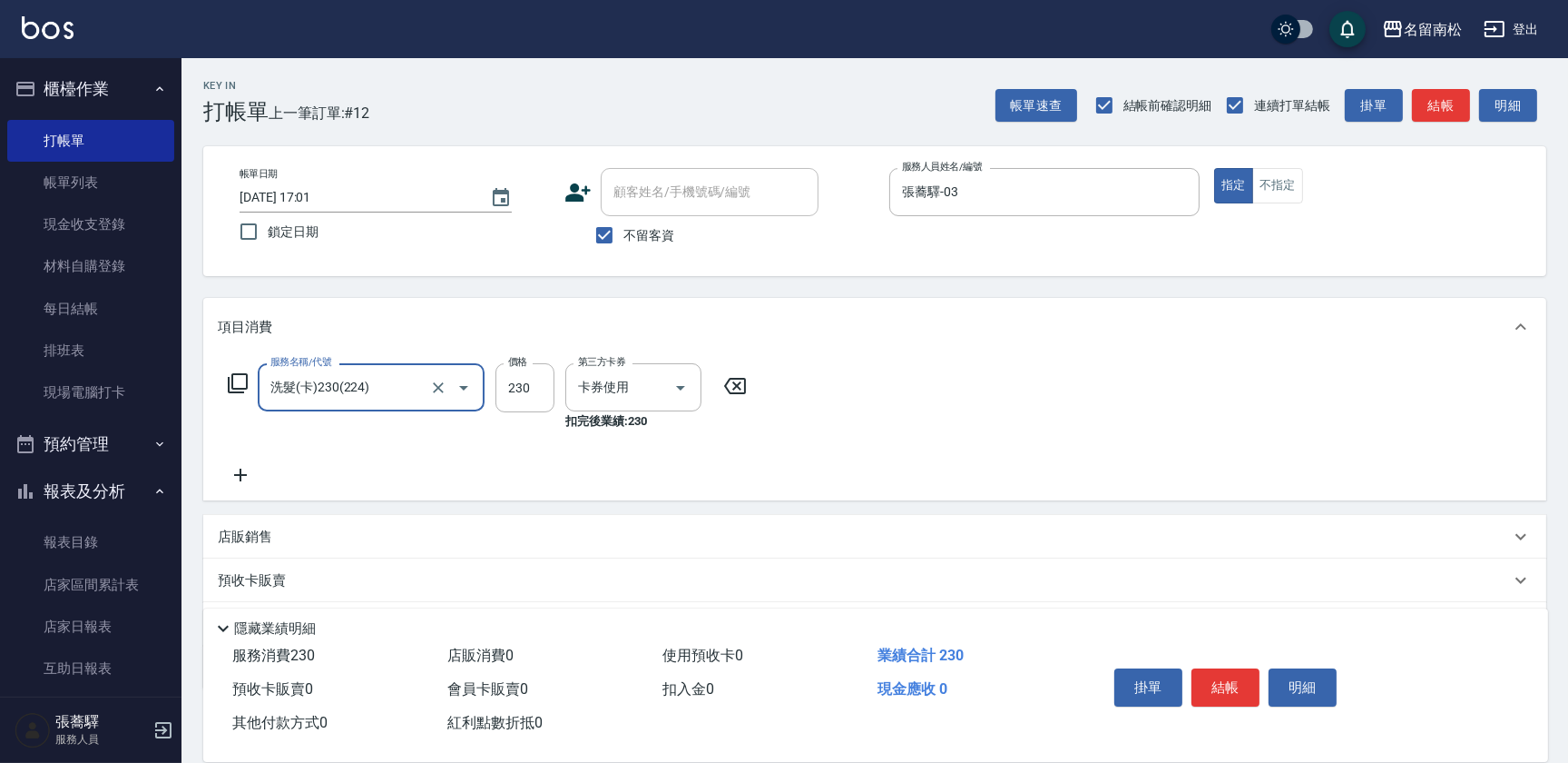
type input "洗髮(卡)230(224)"
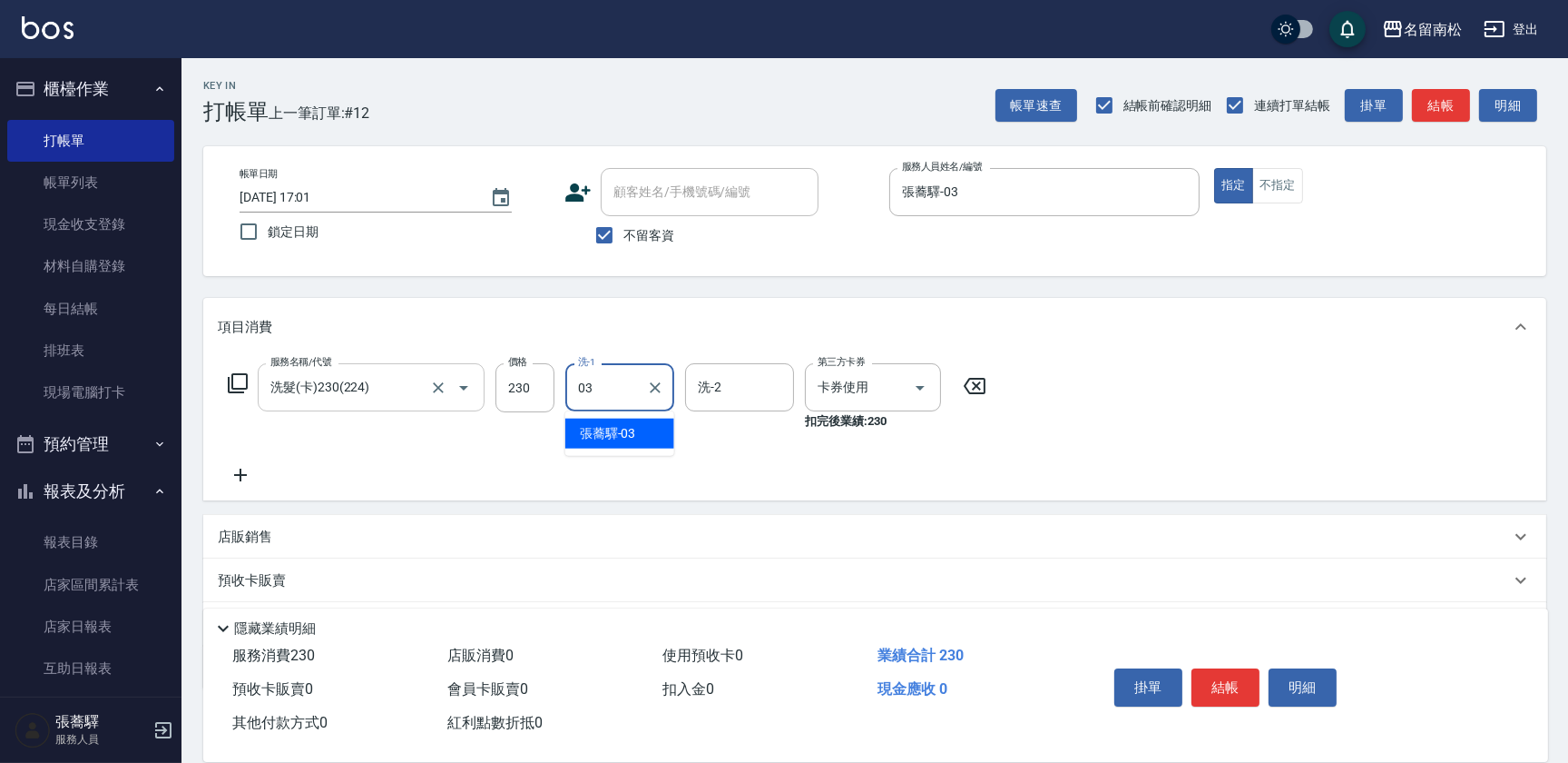
type input "張蕎驛-03"
click at [248, 467] on icon at bounding box center [240, 475] width 46 height 22
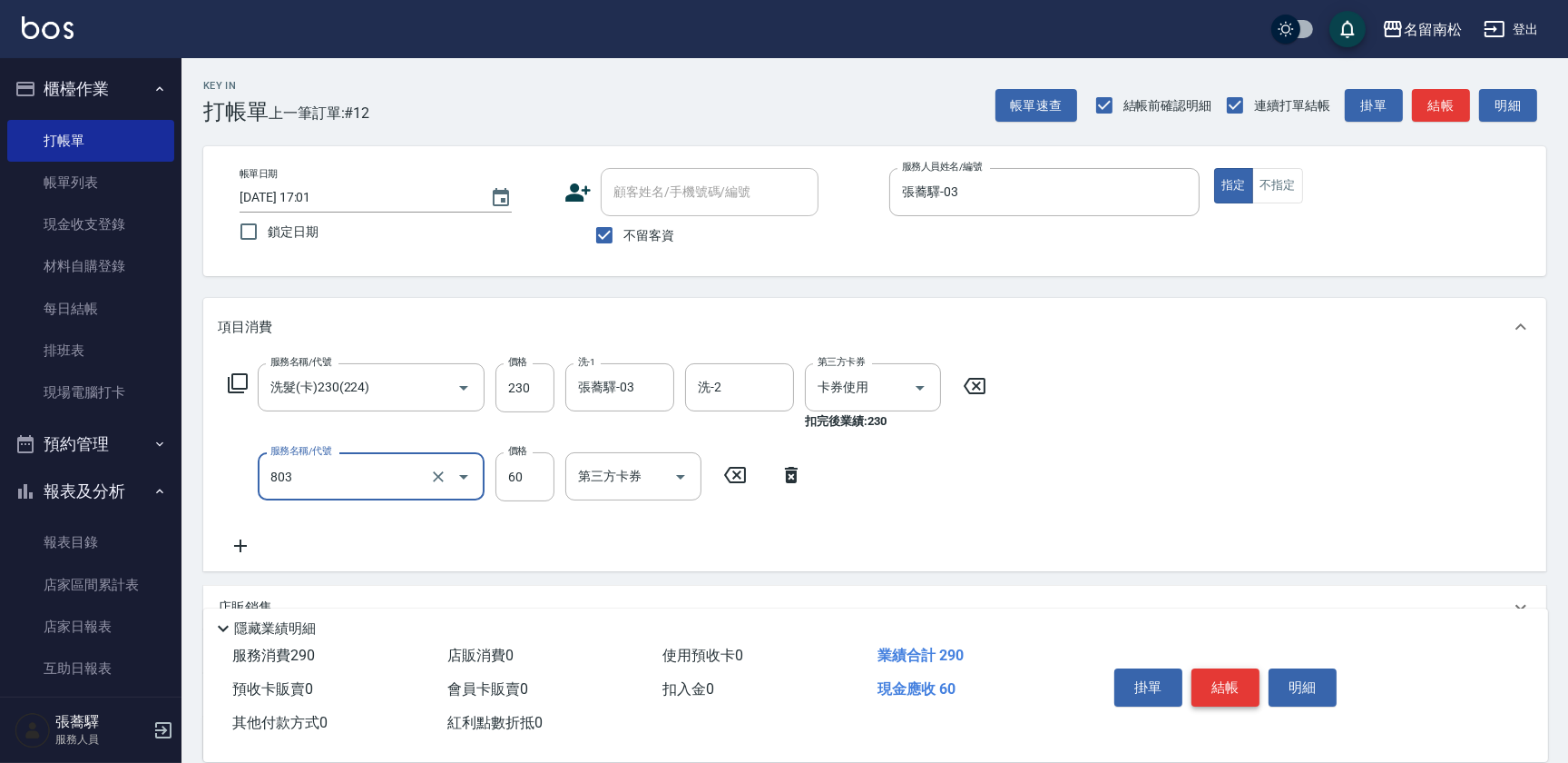
type input "吹捲(803)"
click at [1210, 687] on button "結帳" at bounding box center [1225, 687] width 68 height 38
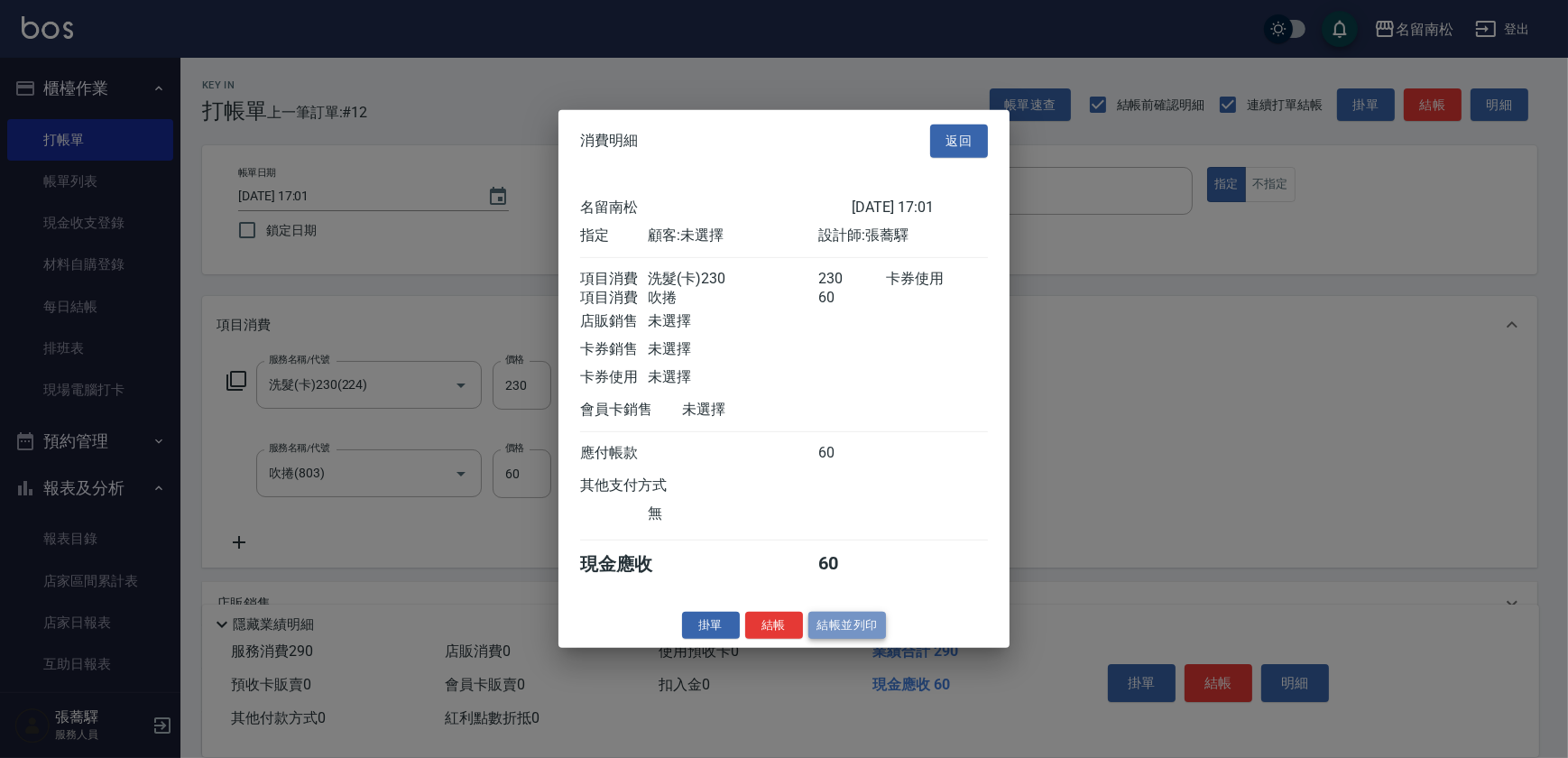
click at [847, 634] on button "結帳並列印" at bounding box center [847, 624] width 78 height 28
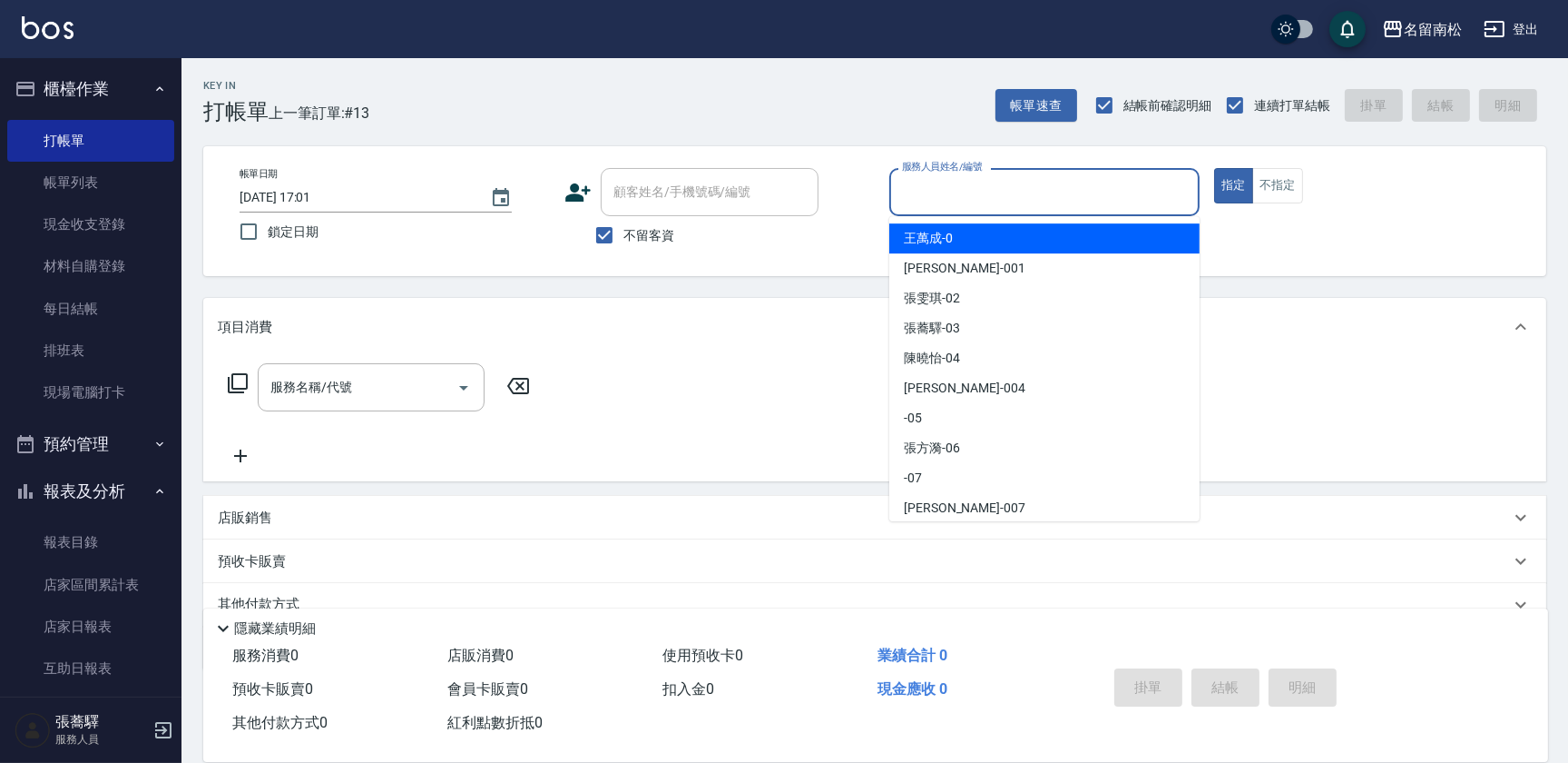
click at [1045, 202] on input "服務人員姓名/編號" at bounding box center [1045, 192] width 294 height 32
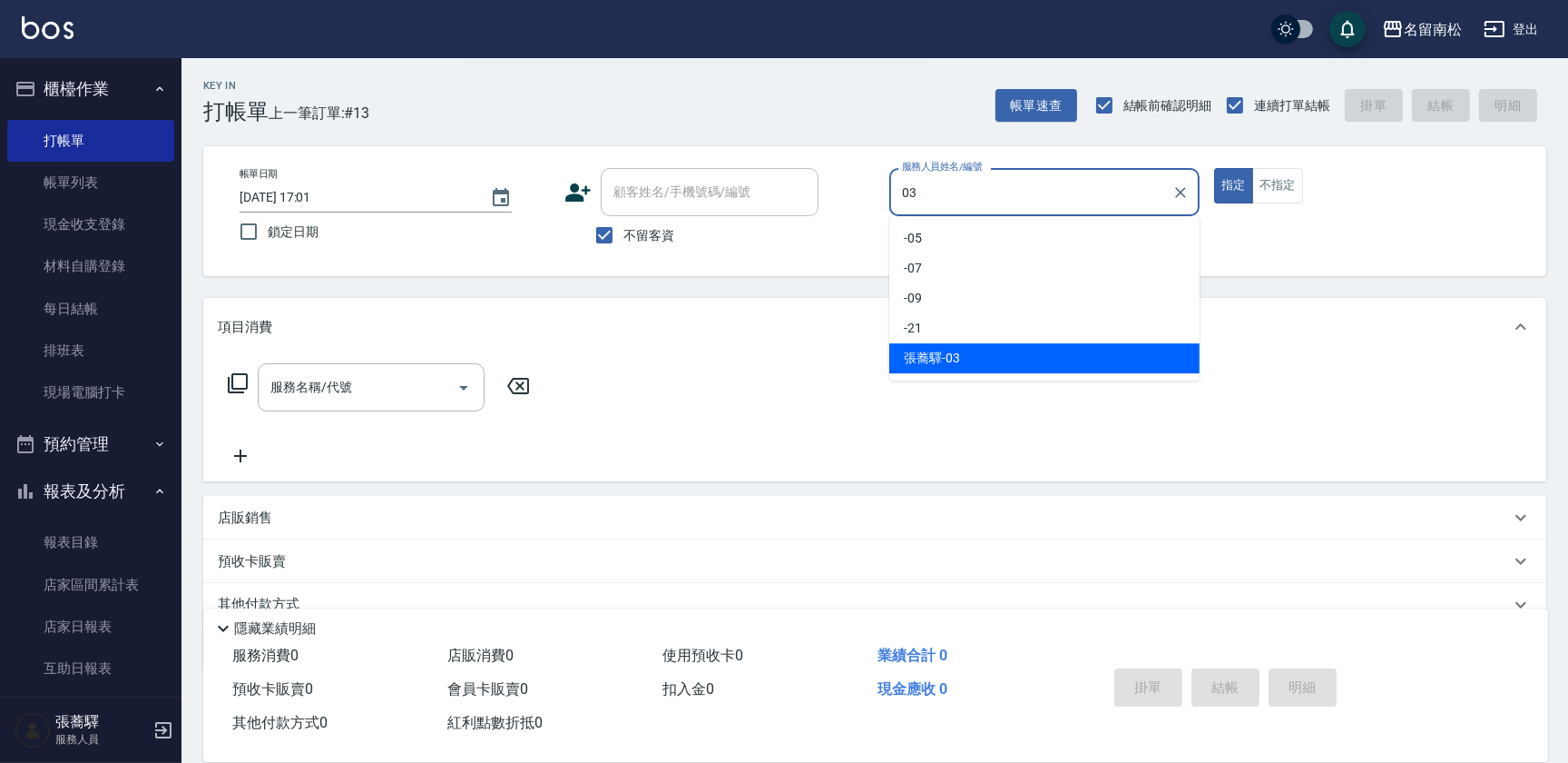
type input "張蕎驛-03"
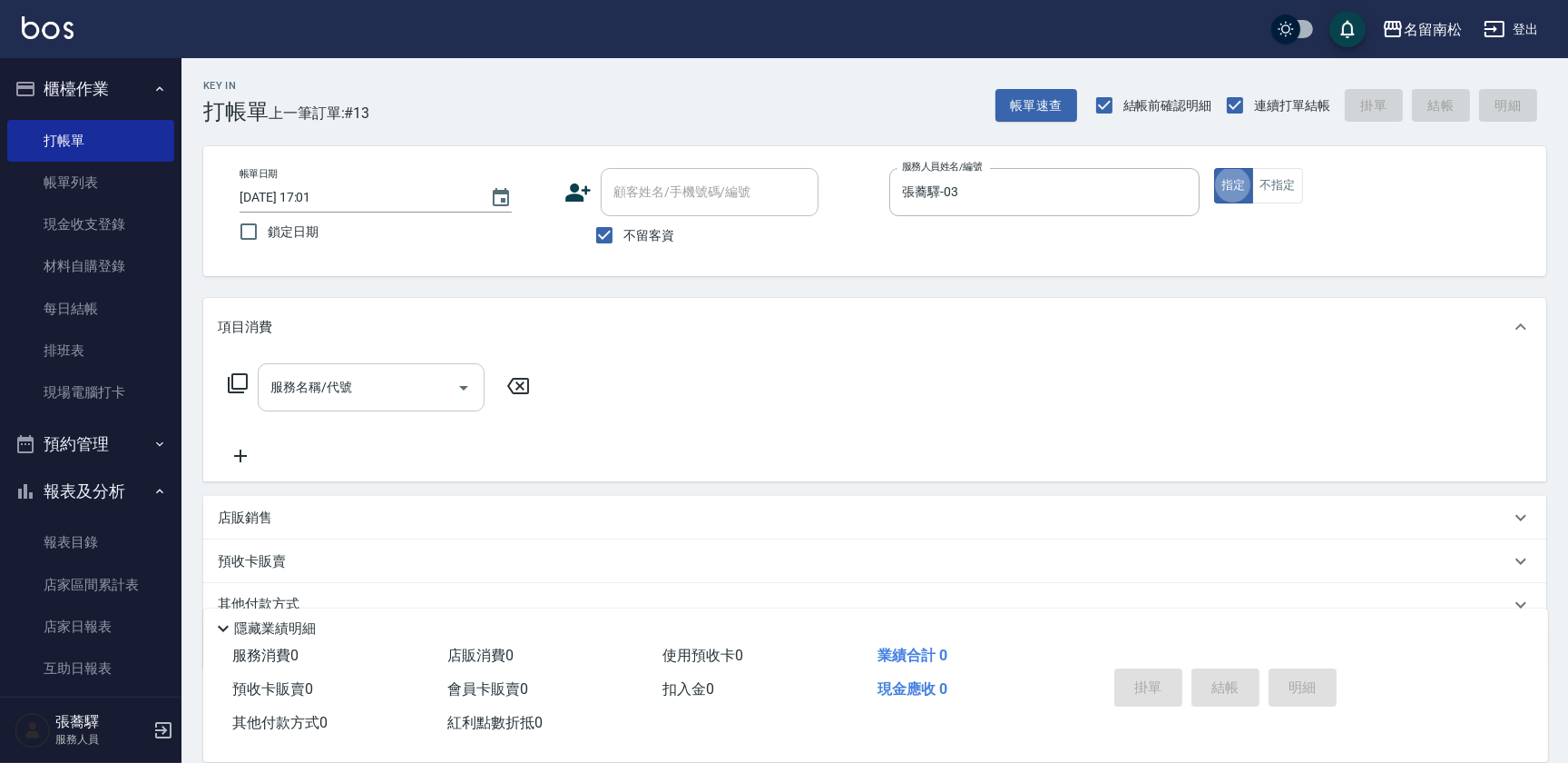
click at [325, 374] on div "服務名稱/代號 服務名稱/代號" at bounding box center [371, 387] width 227 height 48
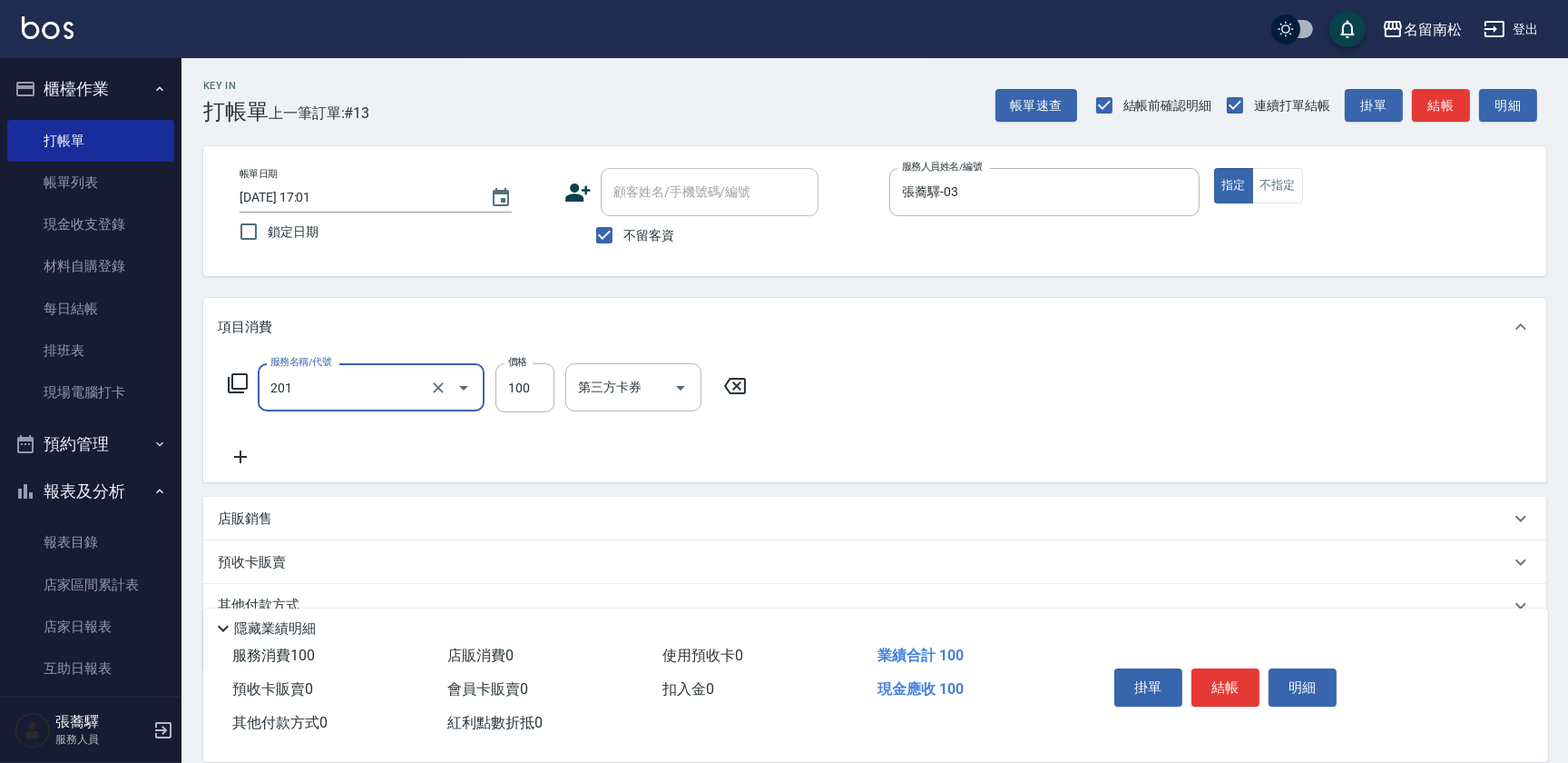
type input "洗髮[100](201)"
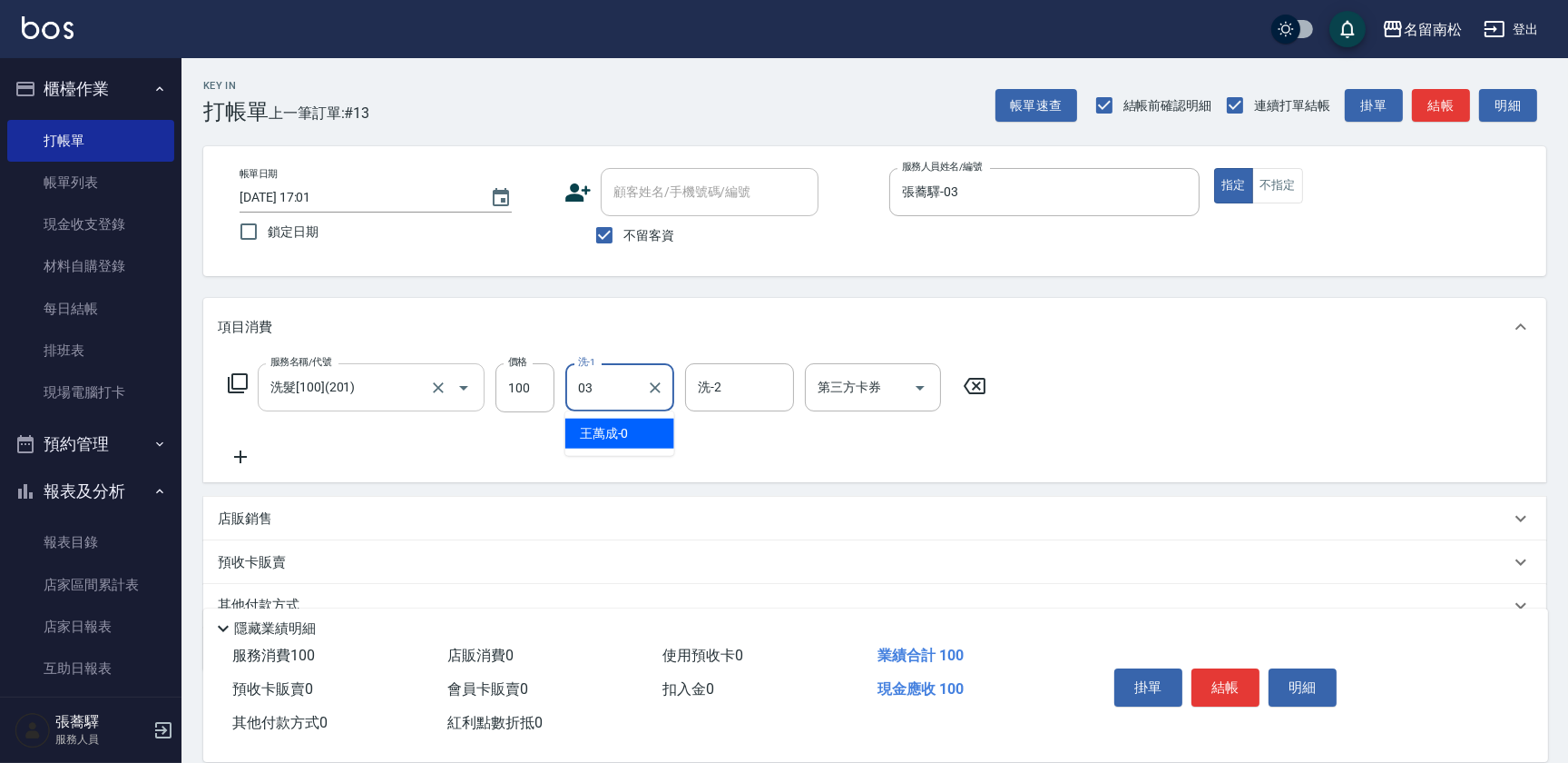
type input "張蕎驛-03"
click at [248, 455] on icon at bounding box center [240, 457] width 46 height 22
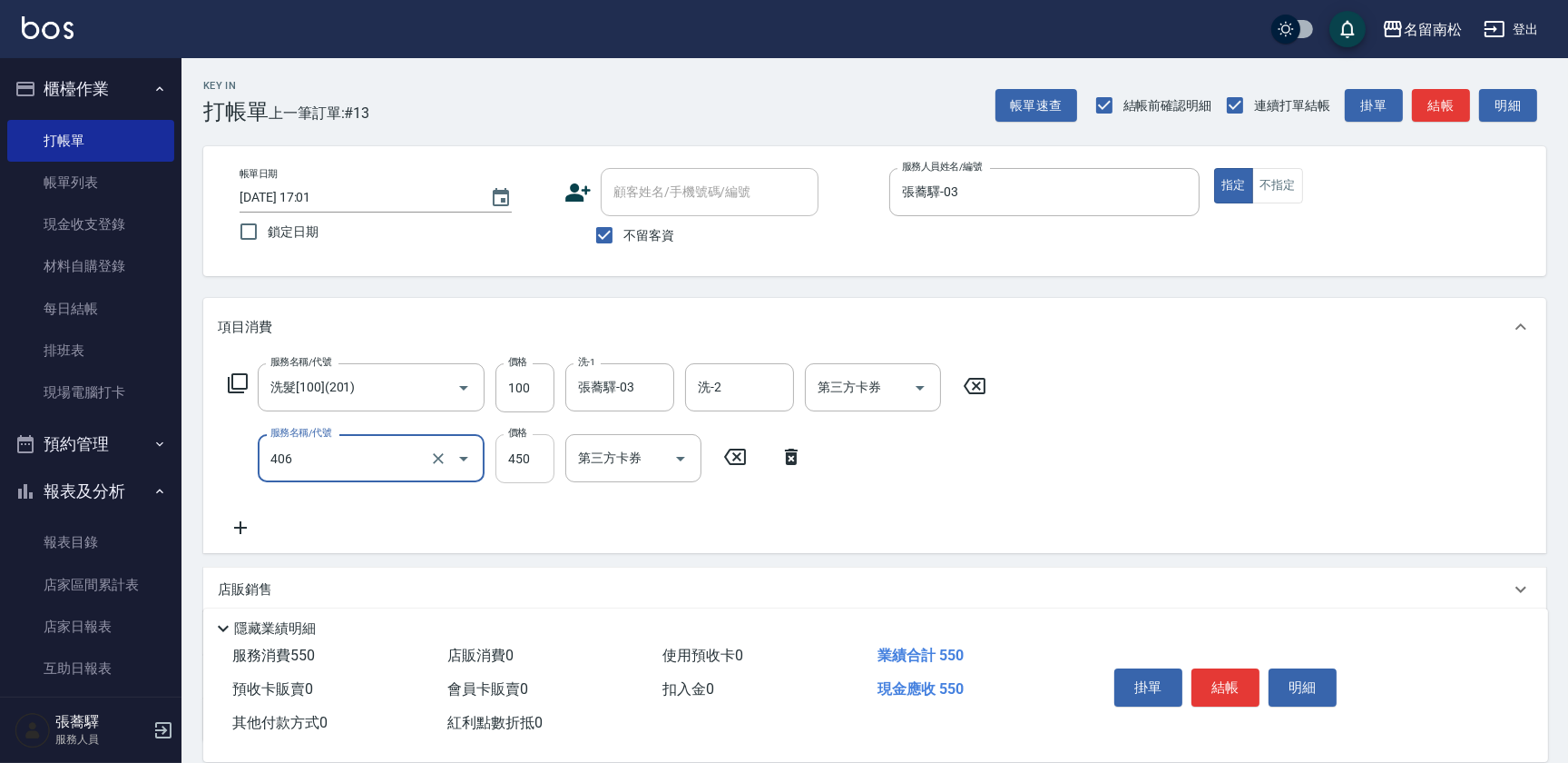
type input "剪髮(450)(406)"
click at [505, 480] on input "450" at bounding box center [525, 458] width 59 height 49
type input "480"
click at [1216, 676] on button "結帳" at bounding box center [1225, 687] width 68 height 38
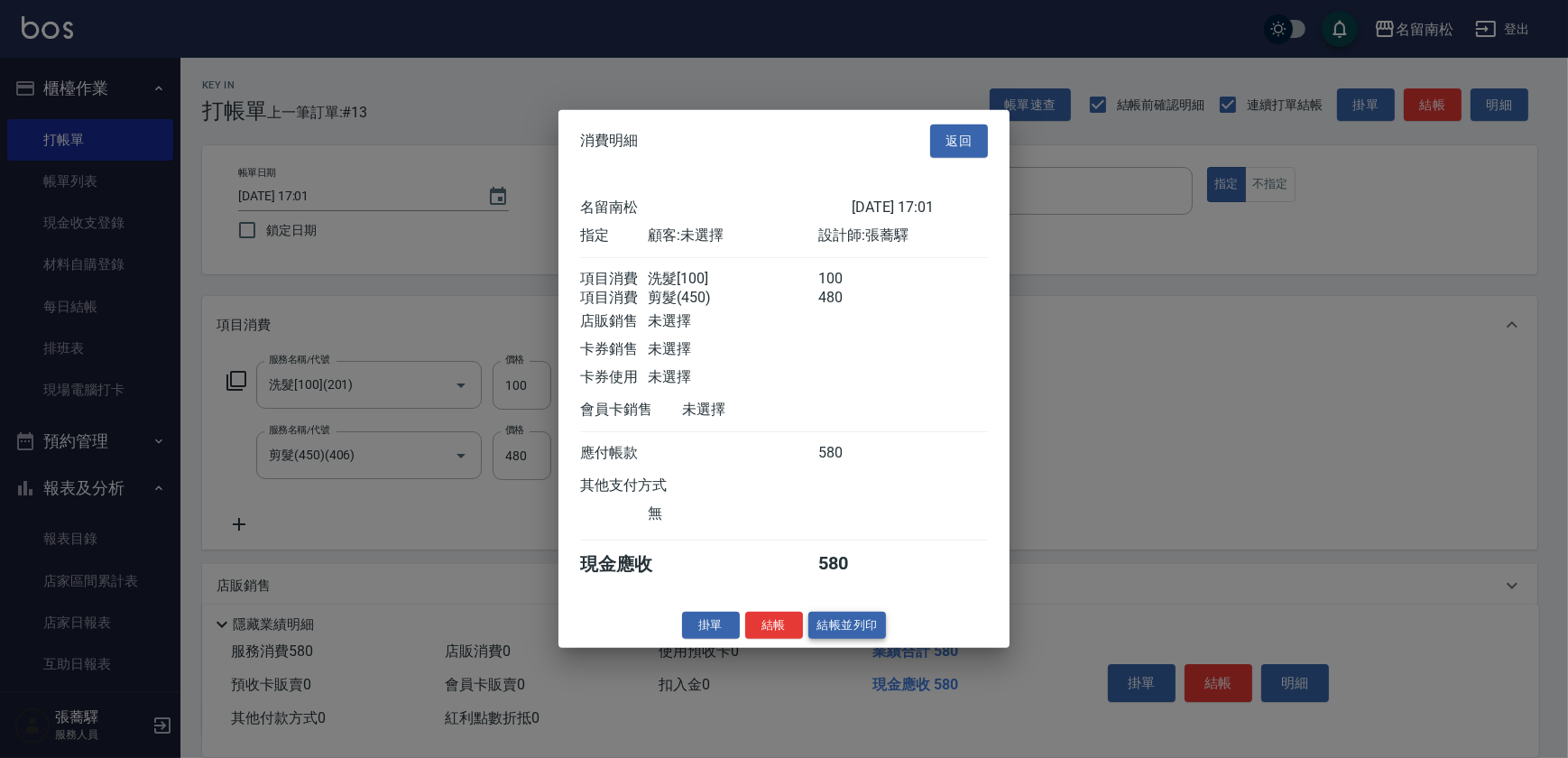
click at [856, 629] on button "結帳並列印" at bounding box center [847, 624] width 78 height 28
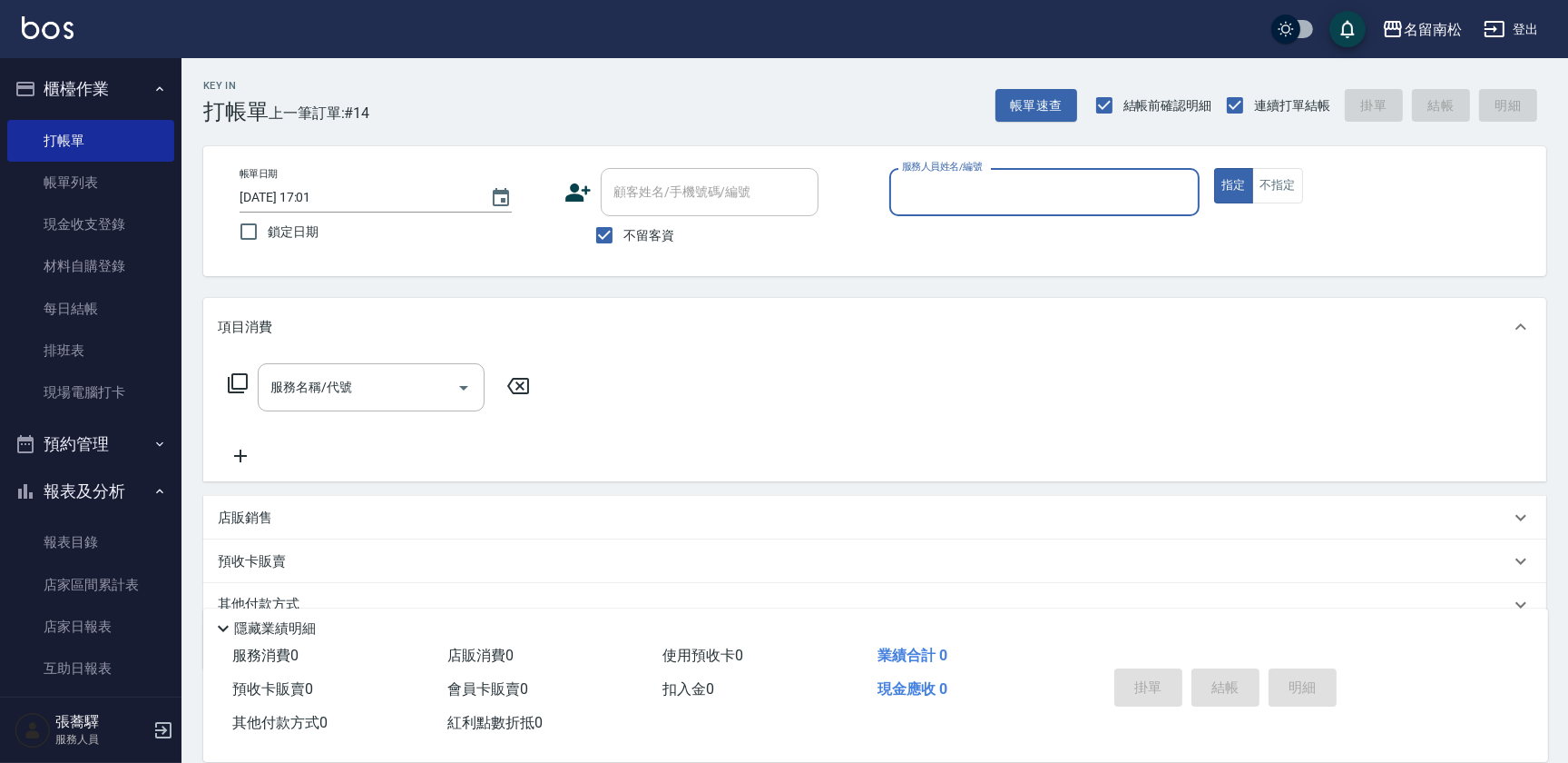
click at [1023, 183] on input "服務人員姓名/編號" at bounding box center [1045, 192] width 294 height 32
click at [1147, 238] on div "[PERSON_NAME]-10" at bounding box center [1044, 238] width 310 height 30
type input "賴宥彤-10"
click at [1286, 181] on button "不指定" at bounding box center [1278, 186] width 51 height 36
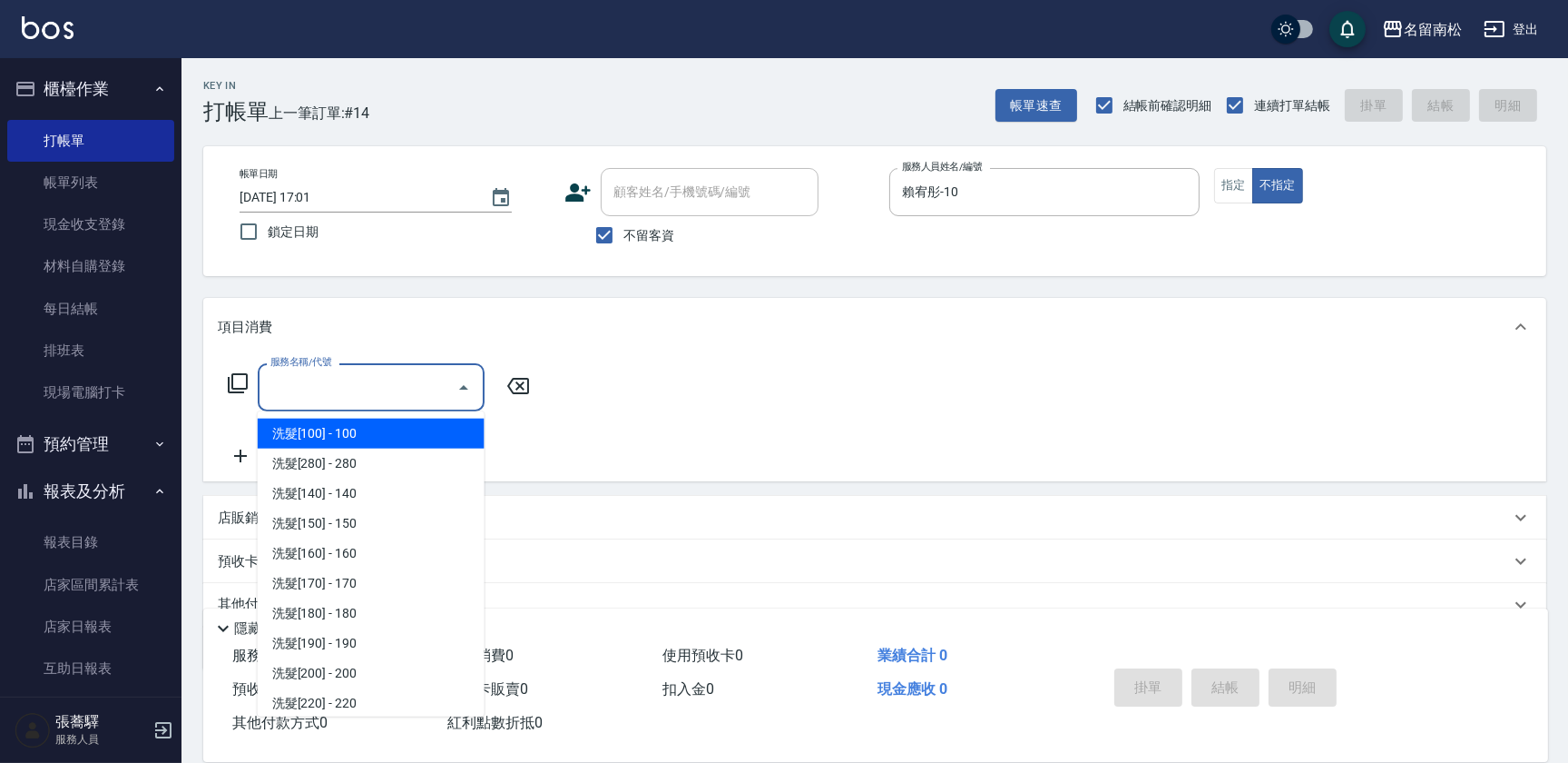
click at [381, 372] on input "服務名稱/代號" at bounding box center [357, 387] width 183 height 32
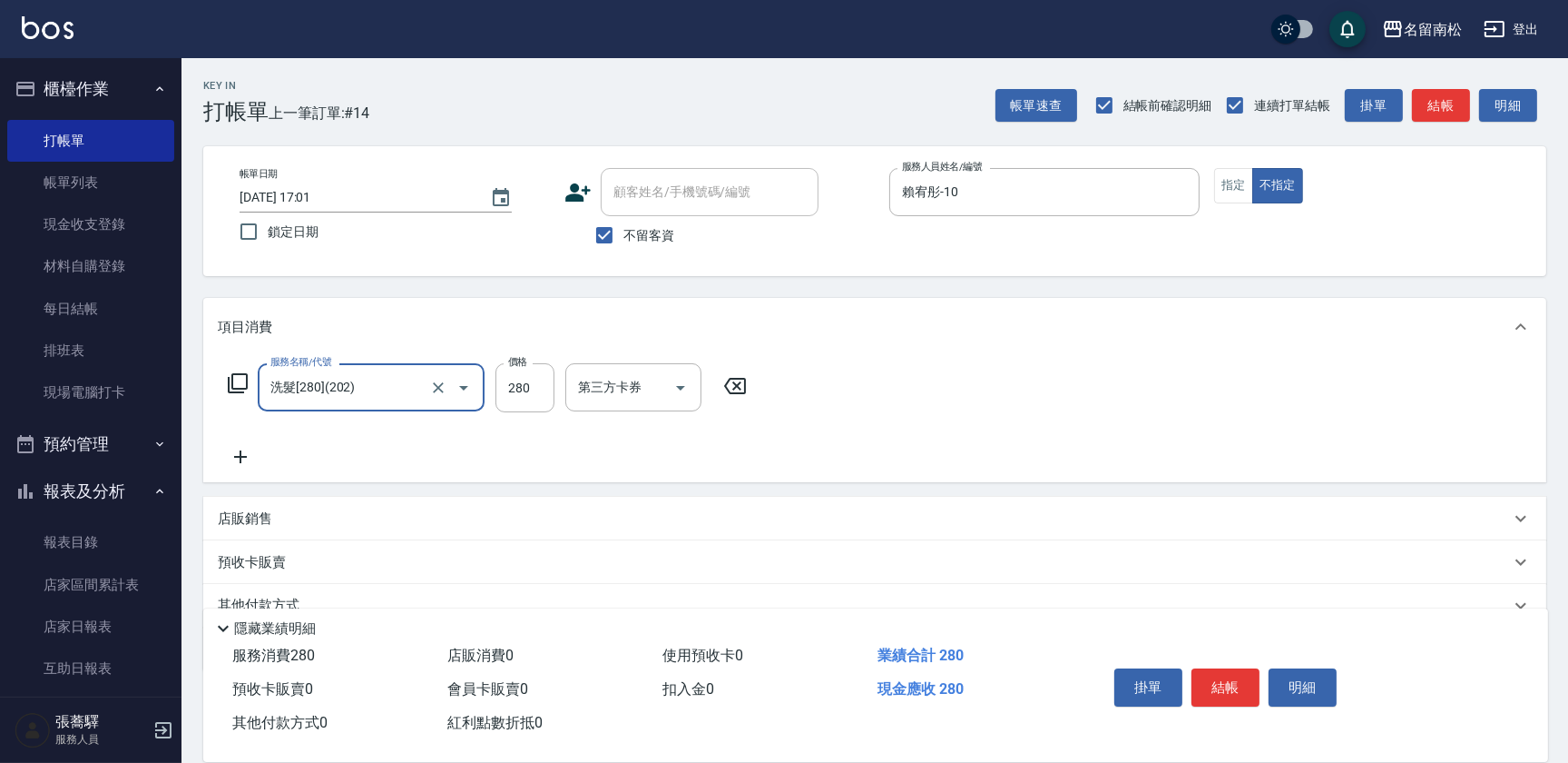
type input "洗髮[280](202)"
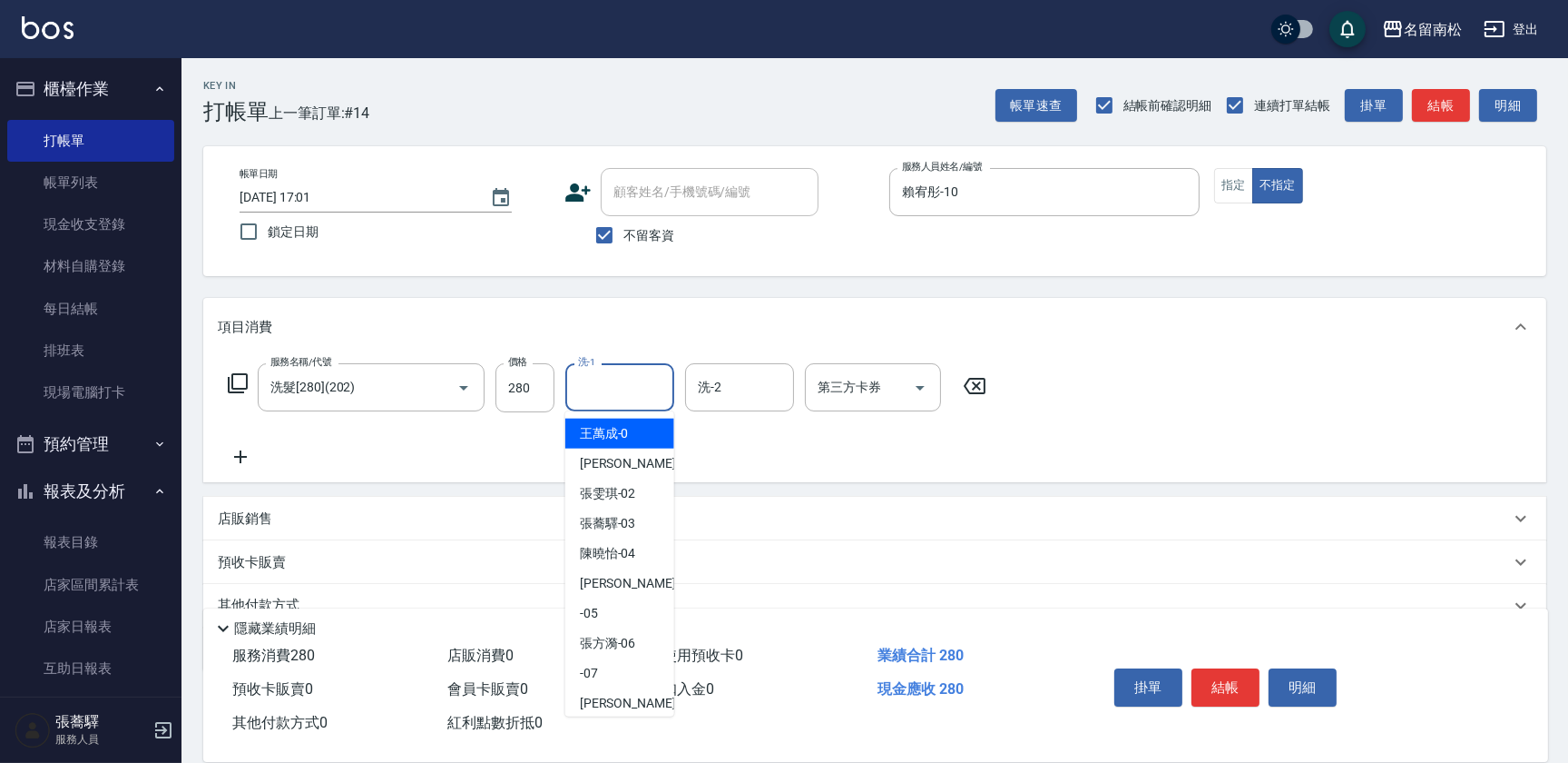
click at [592, 372] on input "洗-1" at bounding box center [619, 387] width 92 height 32
click at [617, 435] on span "[PERSON_NAME]-10" at bounding box center [608, 433] width 57 height 19
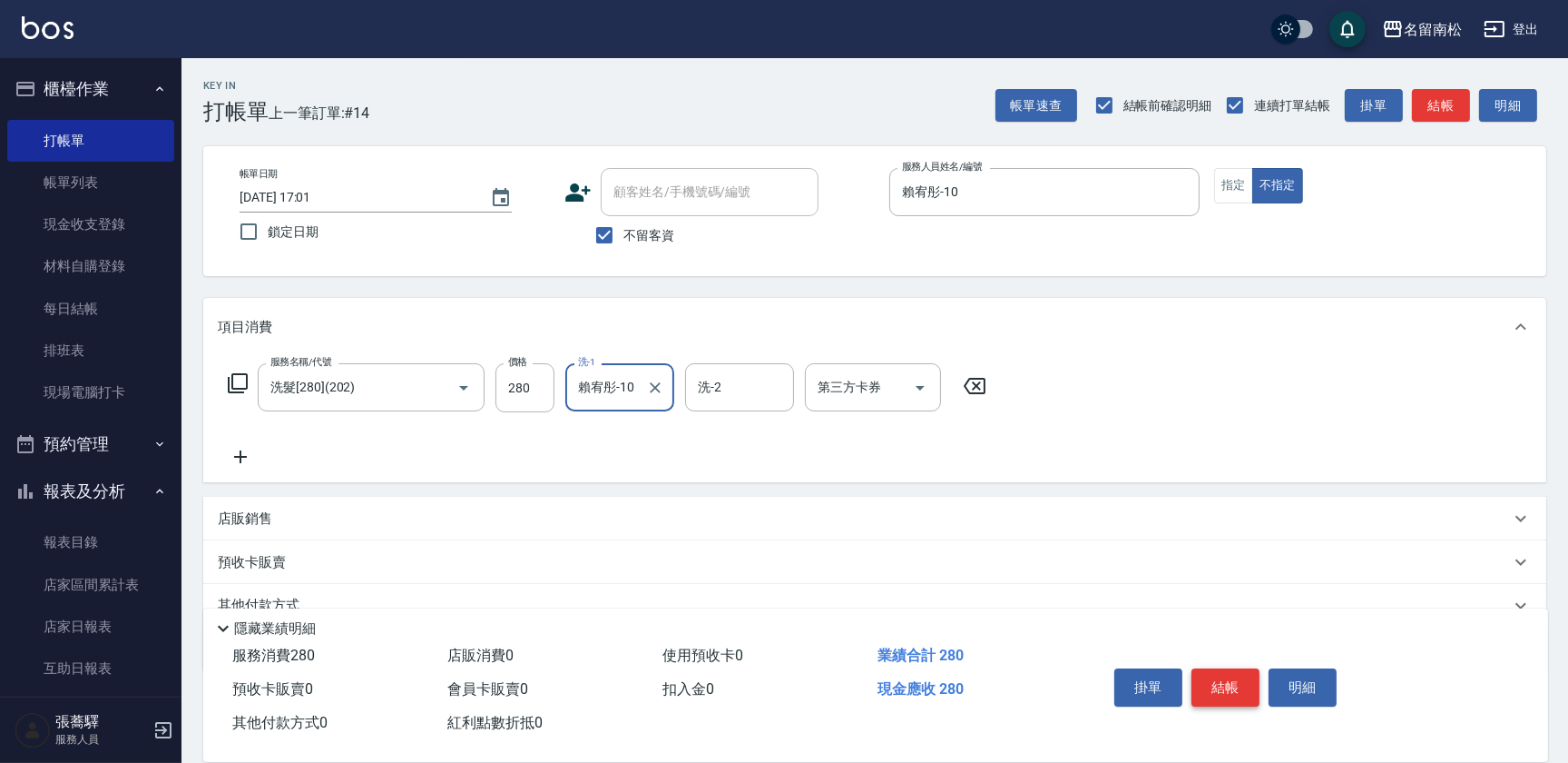
type input "賴宥彤-10"
click at [1223, 679] on button "結帳" at bounding box center [1225, 687] width 68 height 38
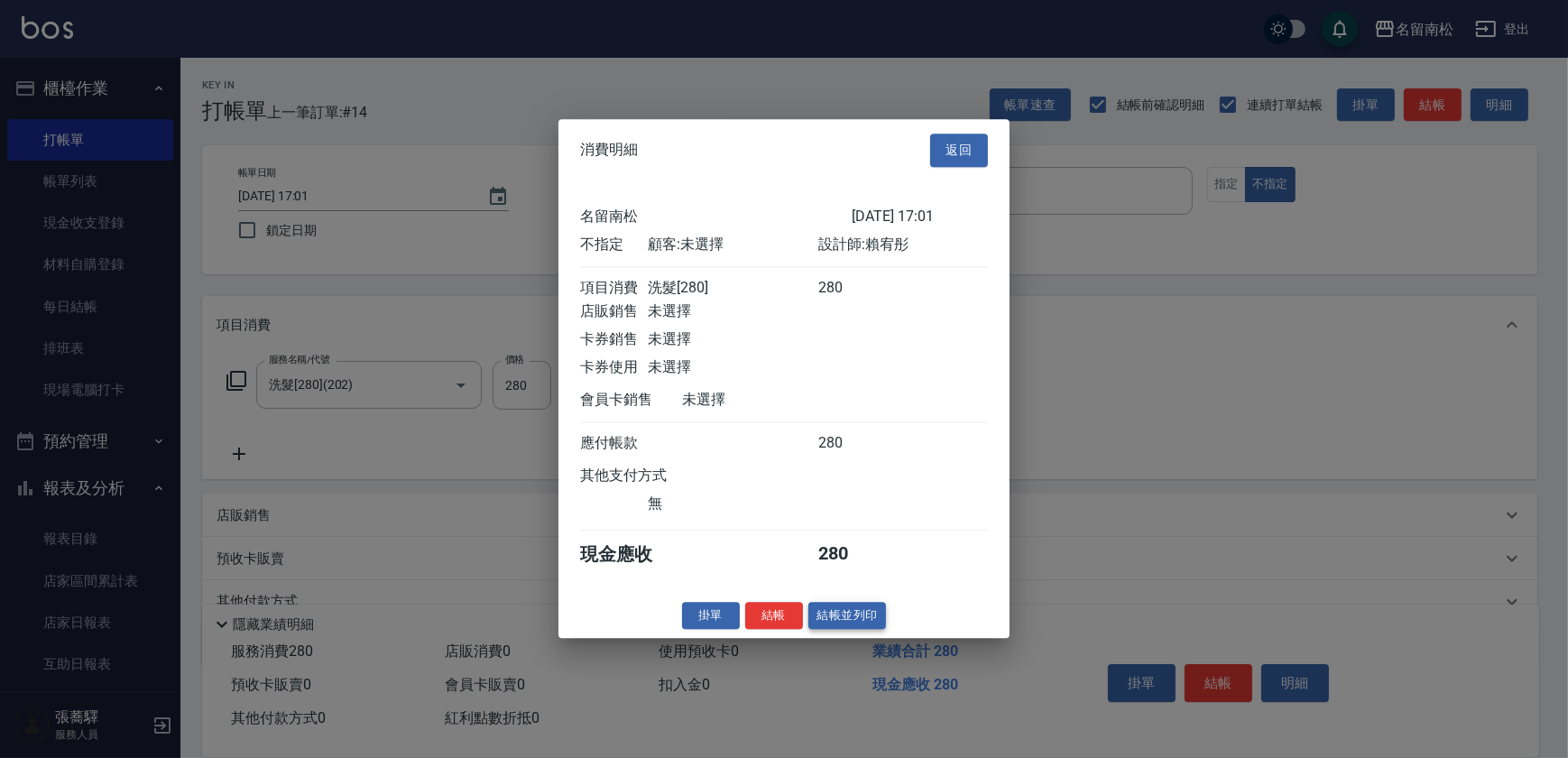
click at [852, 622] on button "結帳並列印" at bounding box center [847, 615] width 78 height 28
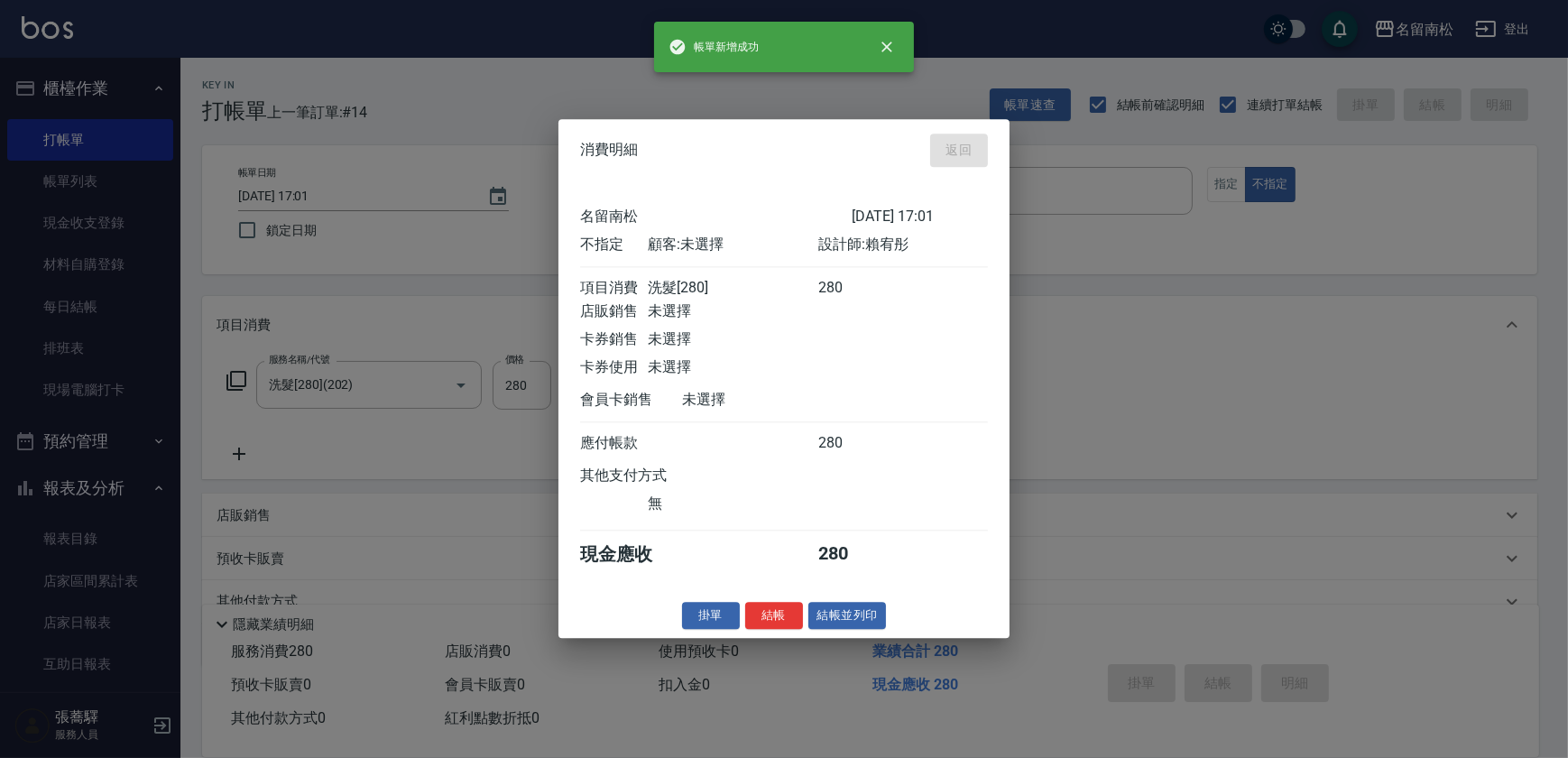
type input "[DATE] 17:27"
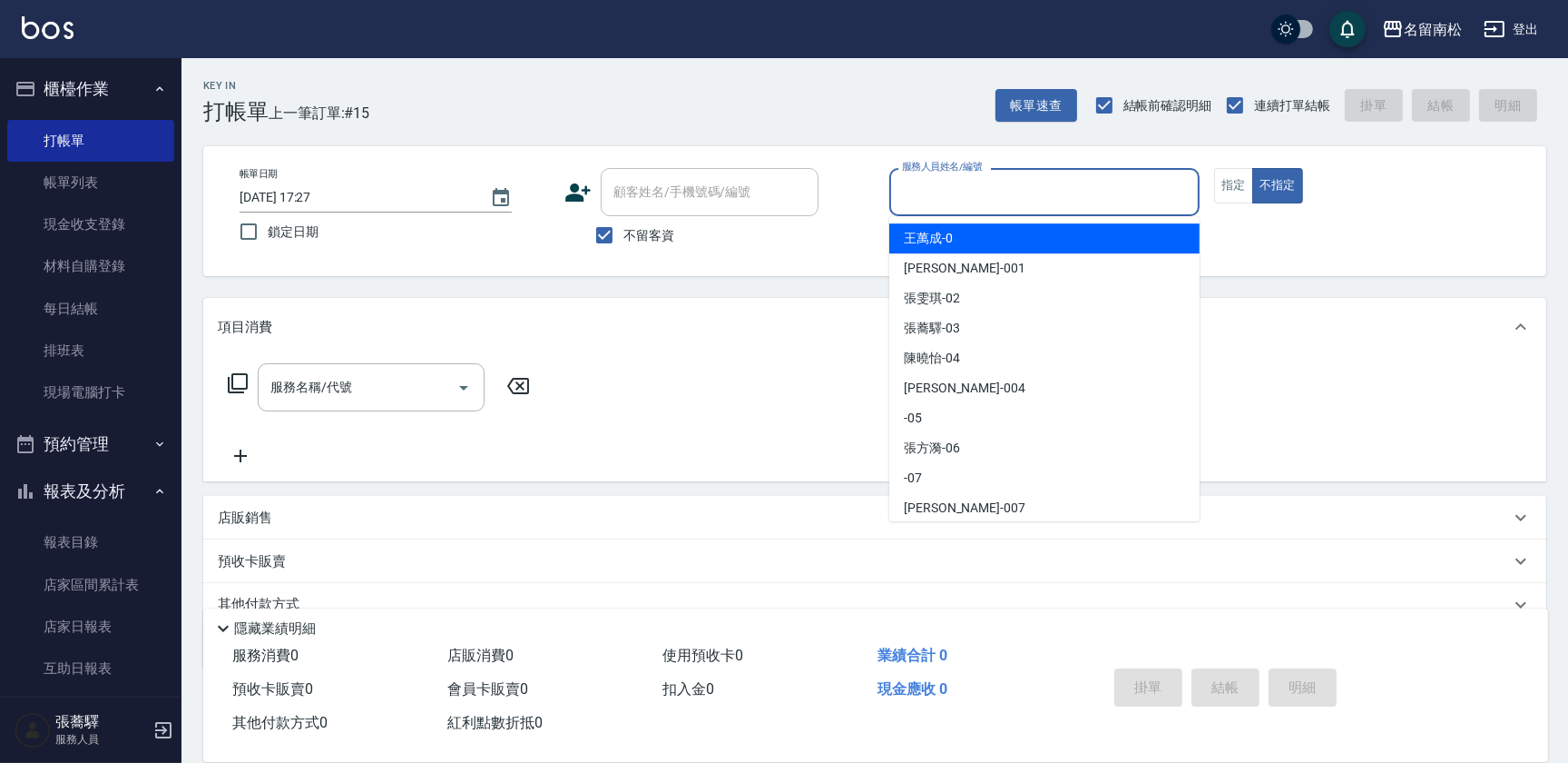
click at [1025, 185] on input "服務人員姓名/編號" at bounding box center [1045, 192] width 294 height 32
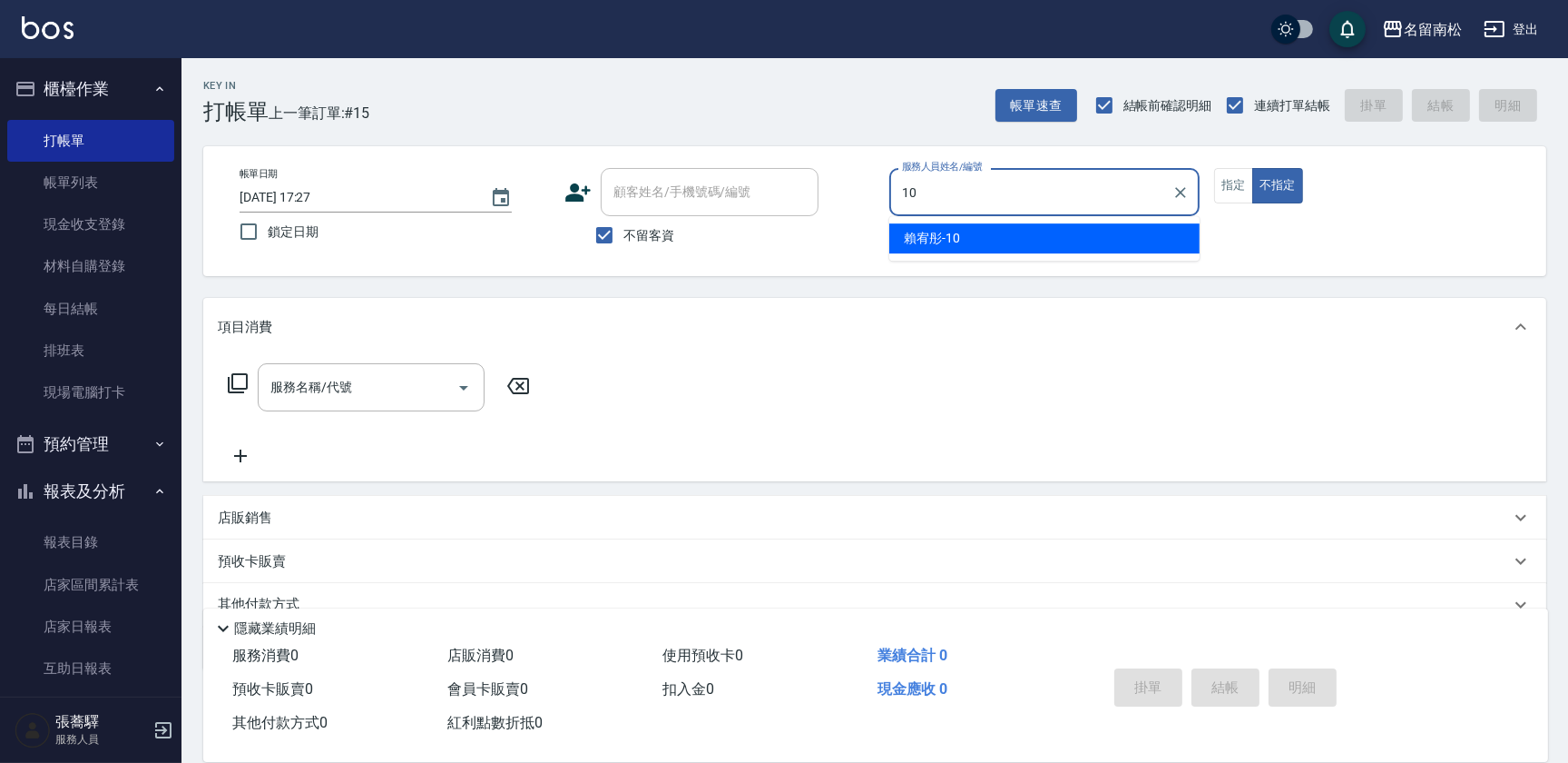
drag, startPoint x: 1025, startPoint y: 229, endPoint x: 1207, endPoint y: 211, distance: 182.9
click at [1033, 227] on div "[PERSON_NAME]-10" at bounding box center [1044, 238] width 310 height 30
type input "賴宥彤-10"
click at [1228, 197] on button "指定" at bounding box center [1233, 186] width 39 height 36
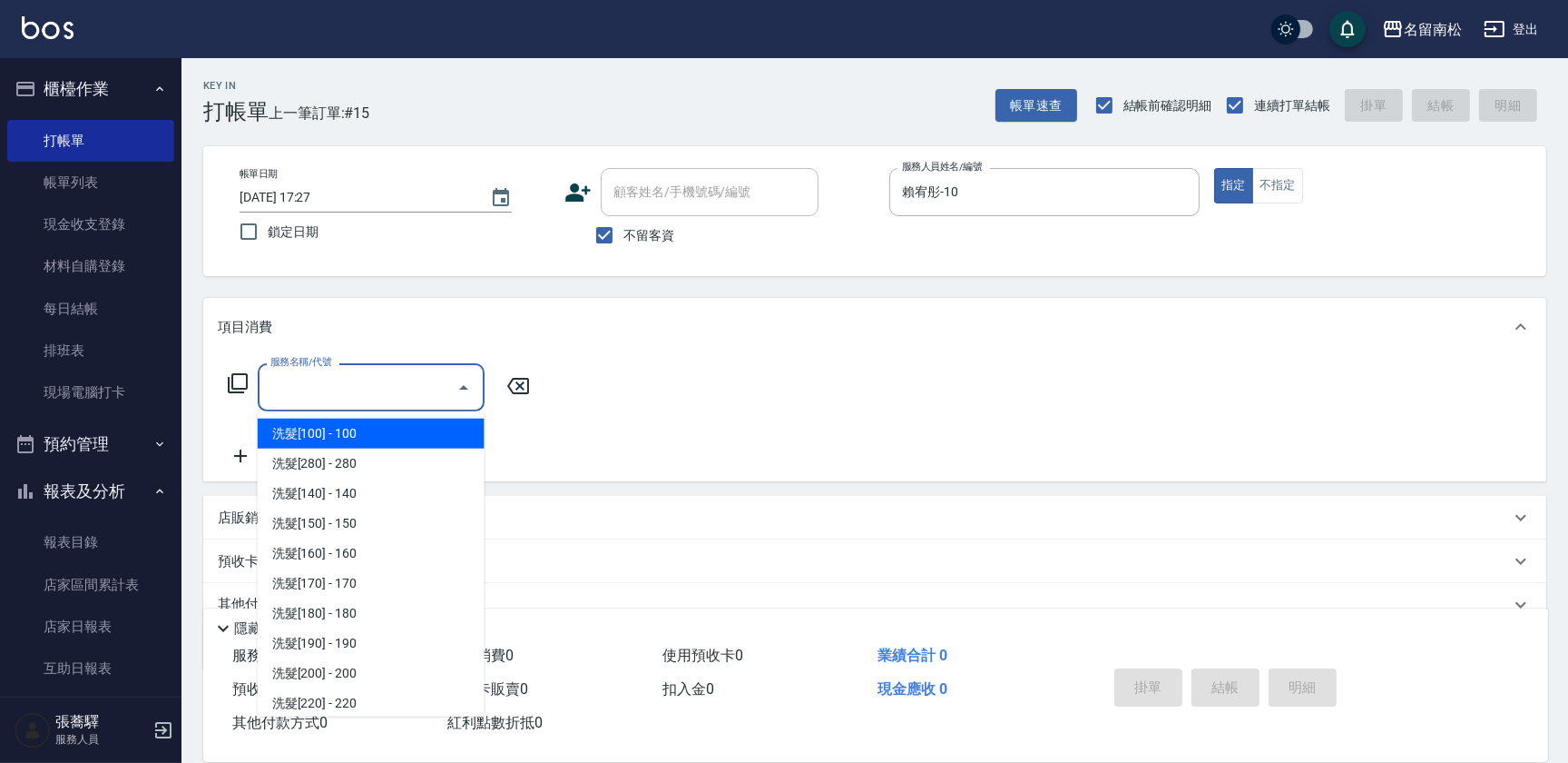
click at [391, 373] on input "服務名稱/代號" at bounding box center [357, 387] width 183 height 32
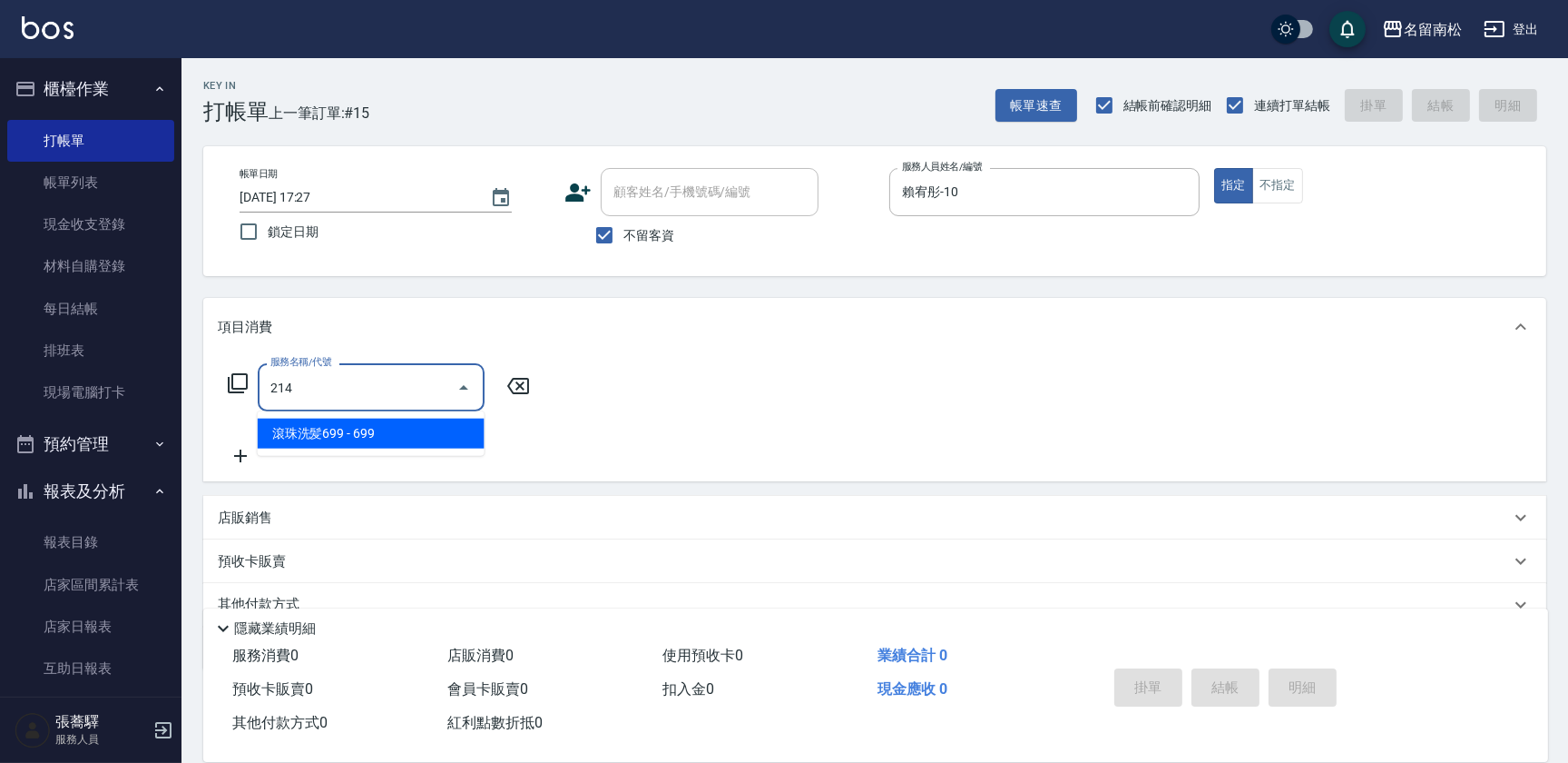
click at [412, 426] on span "滾珠洗髪699 - 699" at bounding box center [371, 434] width 227 height 30
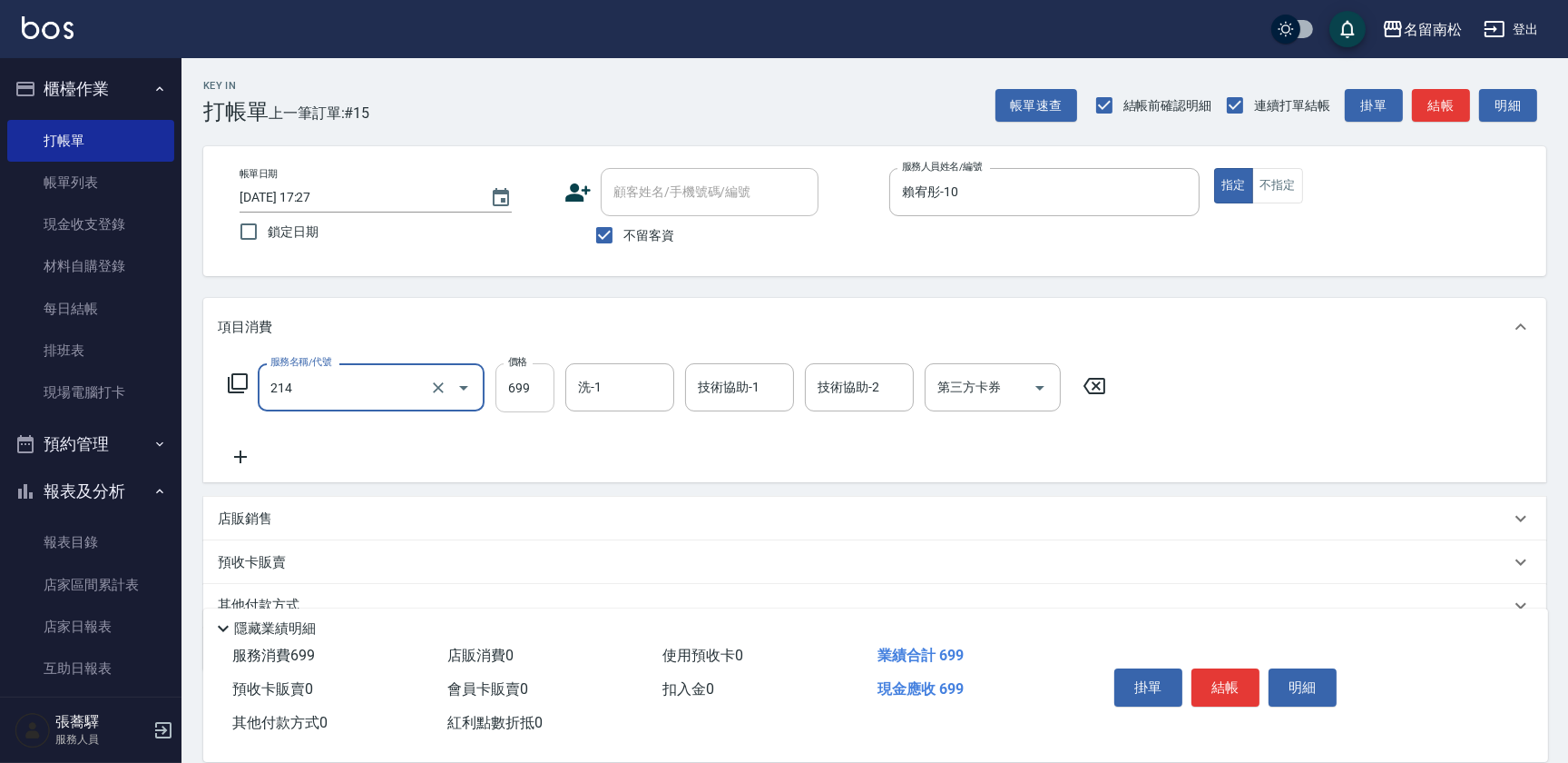
type input "滾珠洗髪699(214)"
click at [533, 387] on input "699" at bounding box center [525, 388] width 59 height 49
click at [516, 383] on input "7700" at bounding box center [525, 388] width 59 height 49
type input "700"
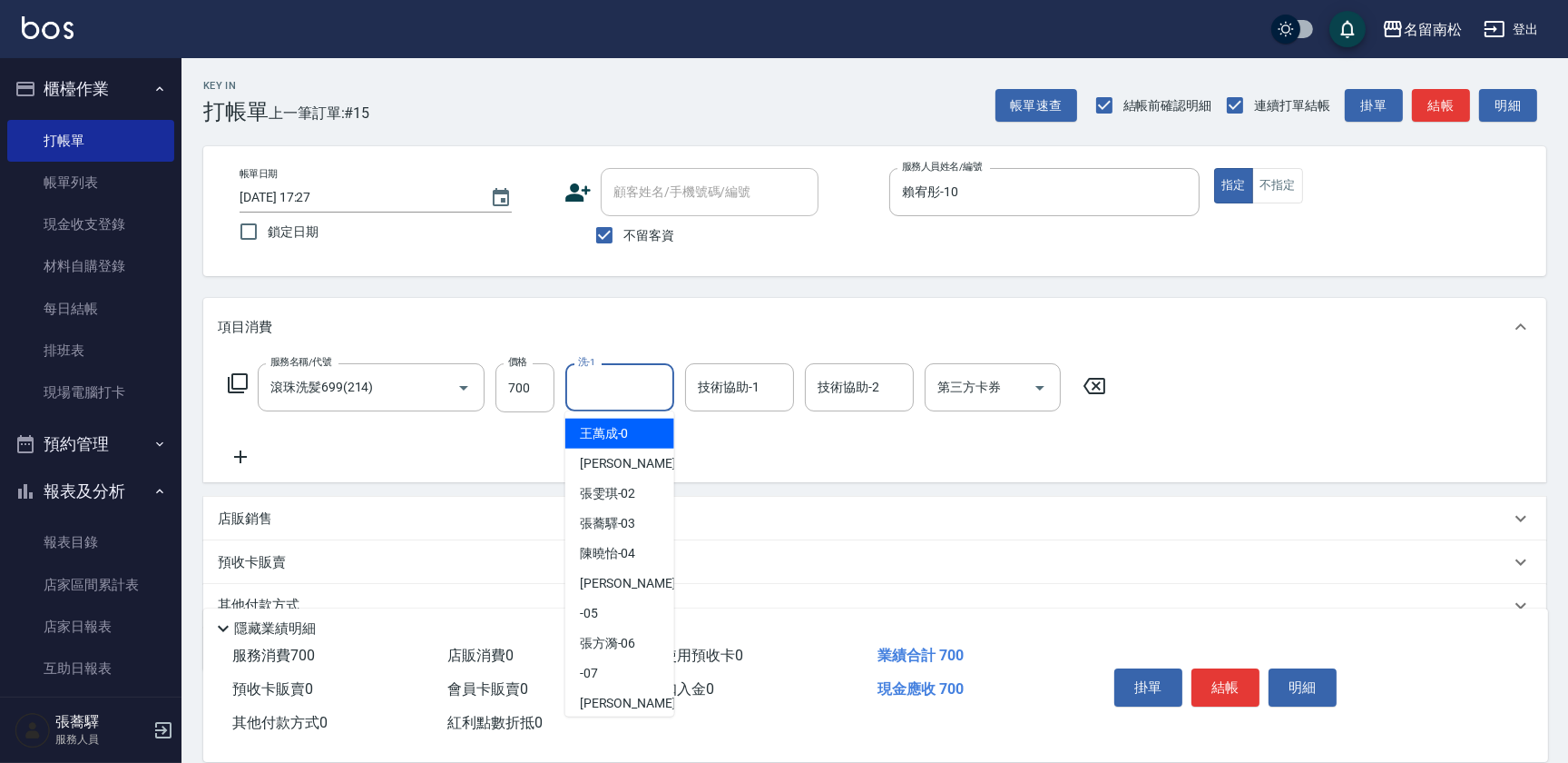
click at [635, 382] on input "洗-1" at bounding box center [619, 387] width 92 height 32
click at [625, 425] on span "[PERSON_NAME]-10" at bounding box center [608, 433] width 57 height 19
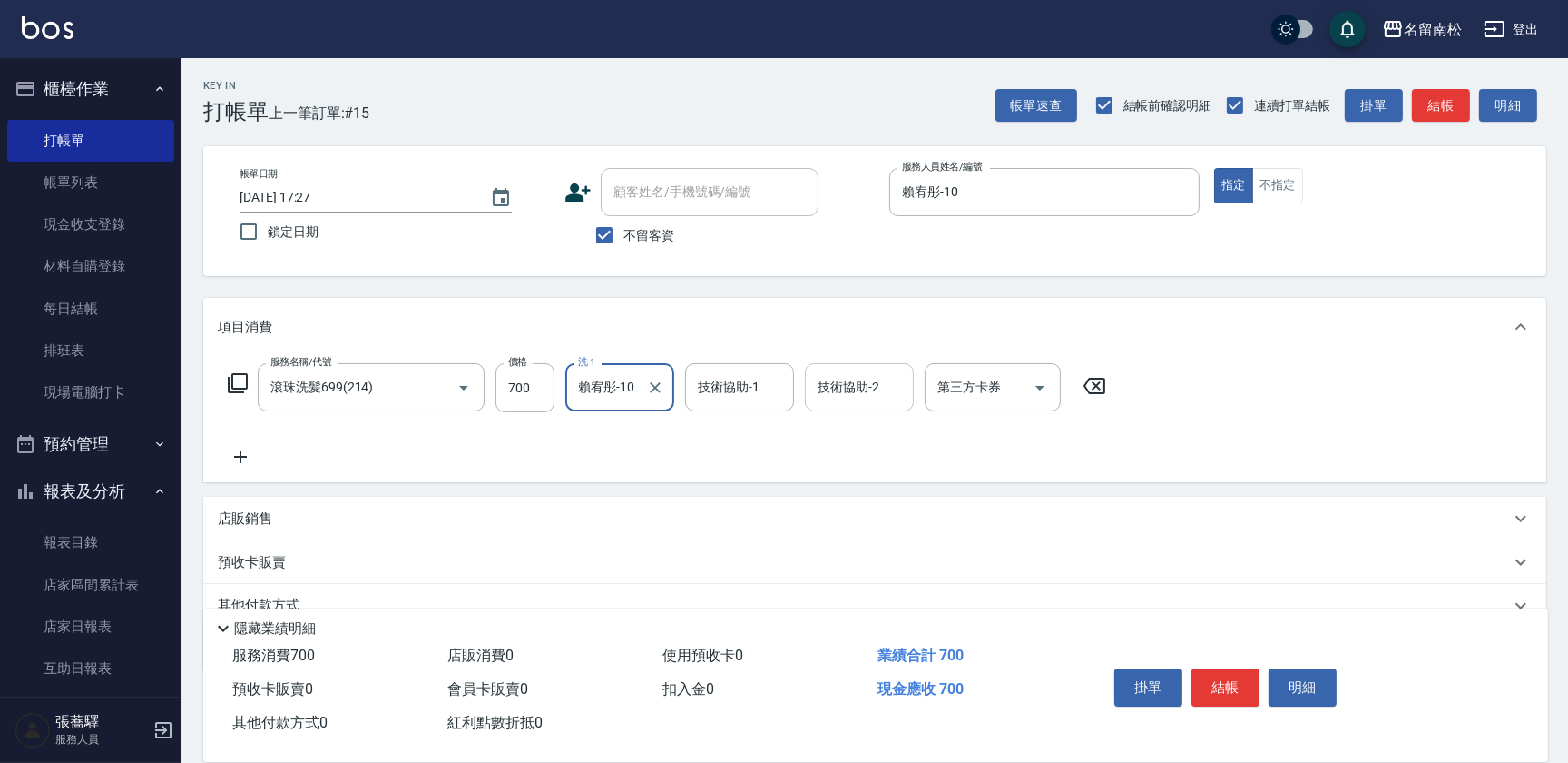
type input "賴宥彤-10"
click at [864, 385] on input "技術協助-2" at bounding box center [859, 387] width 92 height 32
click at [846, 440] on span "[PERSON_NAME]-10" at bounding box center [848, 433] width 57 height 19
type input "賴宥彤-10"
click at [1224, 688] on button "結帳" at bounding box center [1225, 687] width 68 height 38
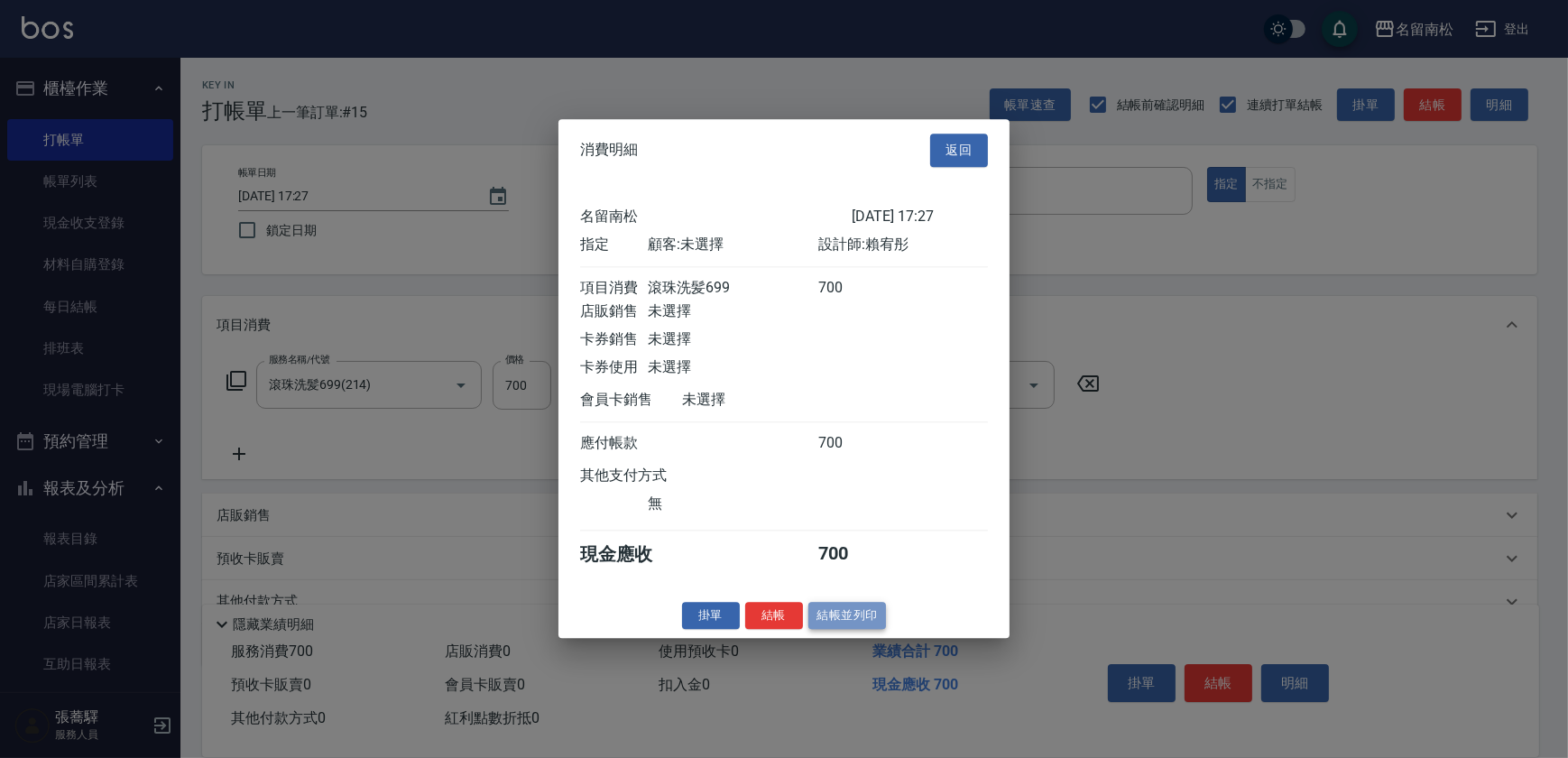
click at [847, 630] on button "結帳並列印" at bounding box center [847, 615] width 78 height 28
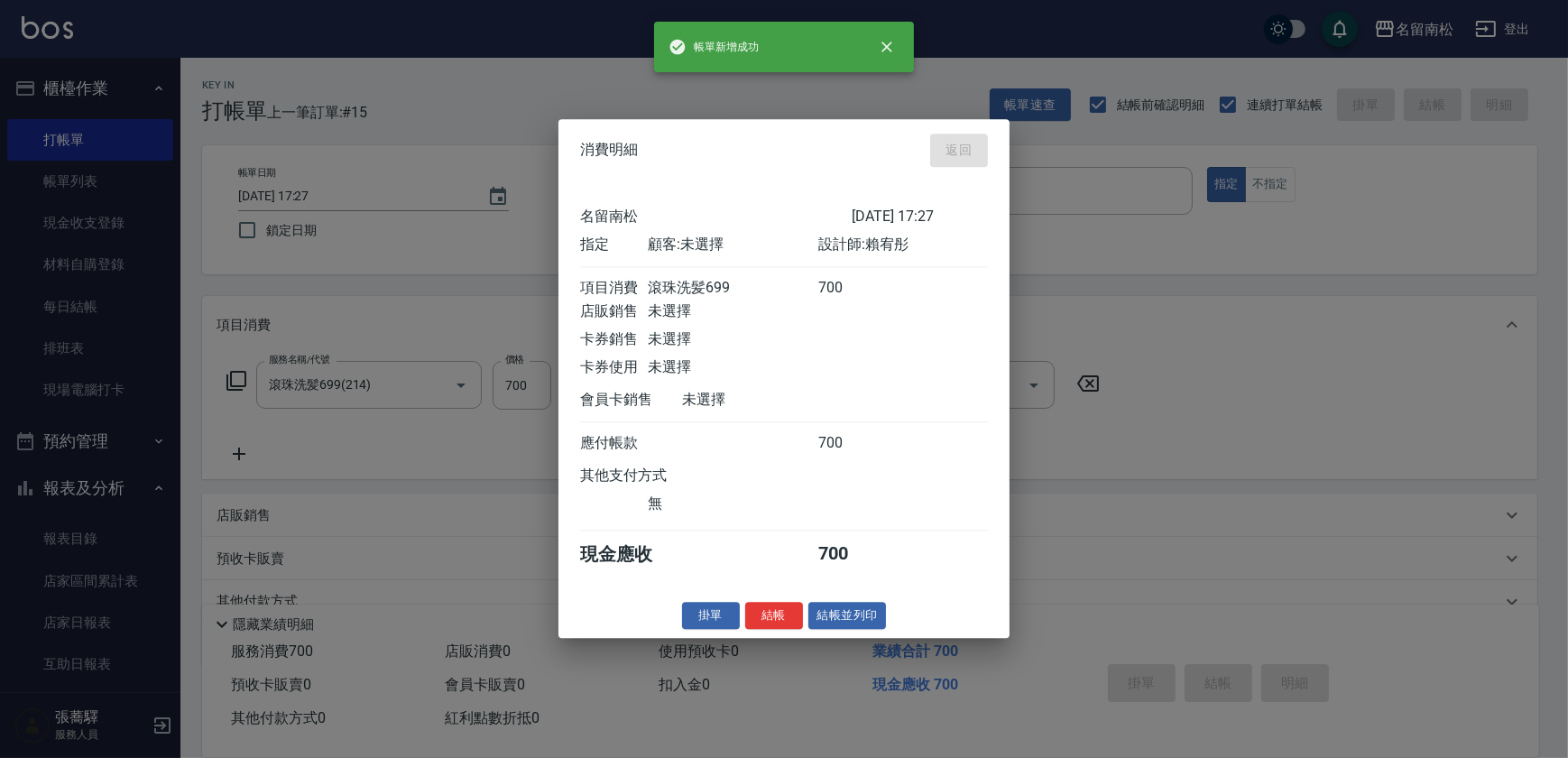
type input "[DATE] 17:28"
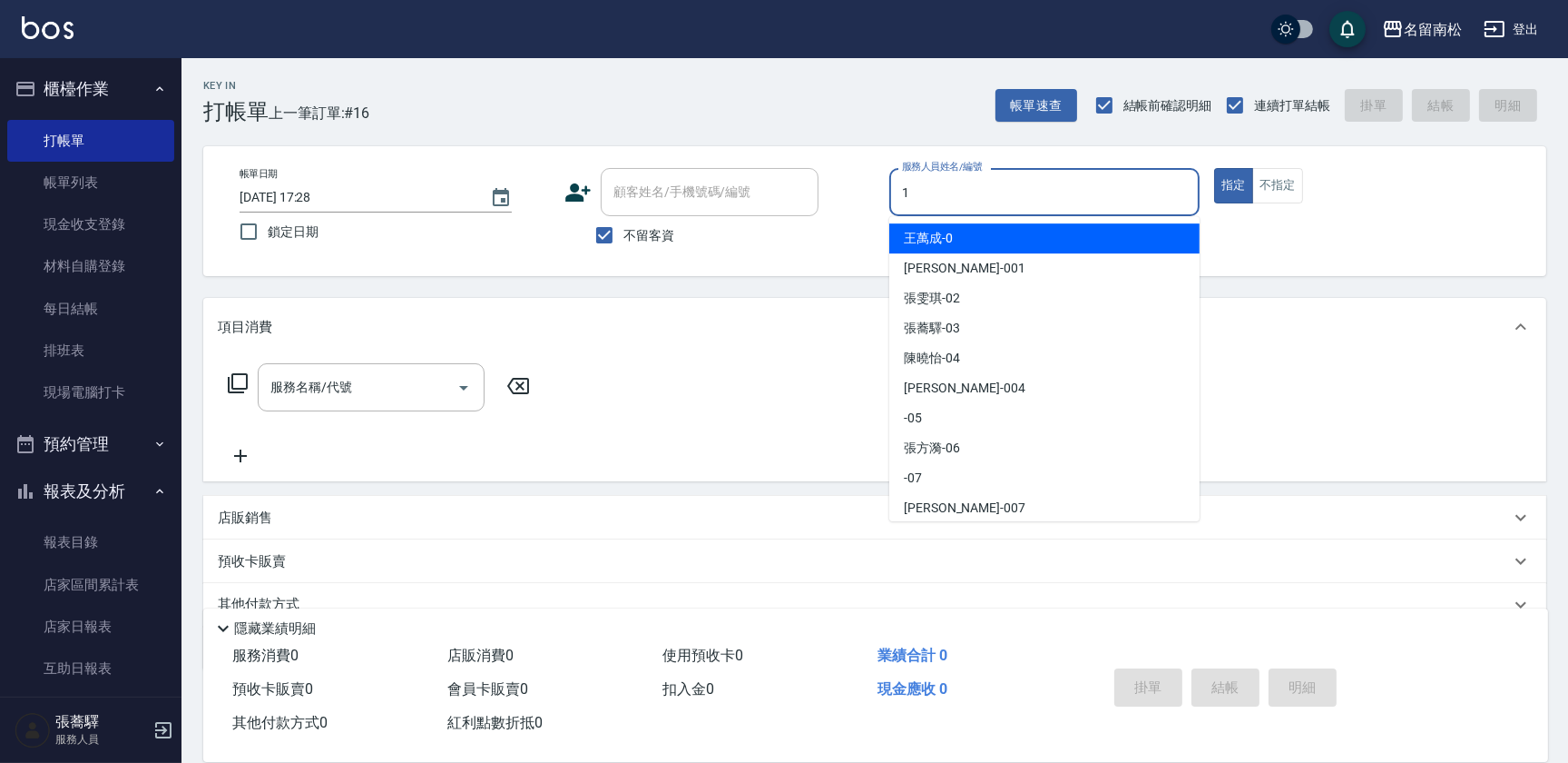
drag, startPoint x: 1050, startPoint y: 188, endPoint x: 1022, endPoint y: 236, distance: 55.6
click at [1051, 188] on input "1" at bounding box center [1045, 192] width 294 height 32
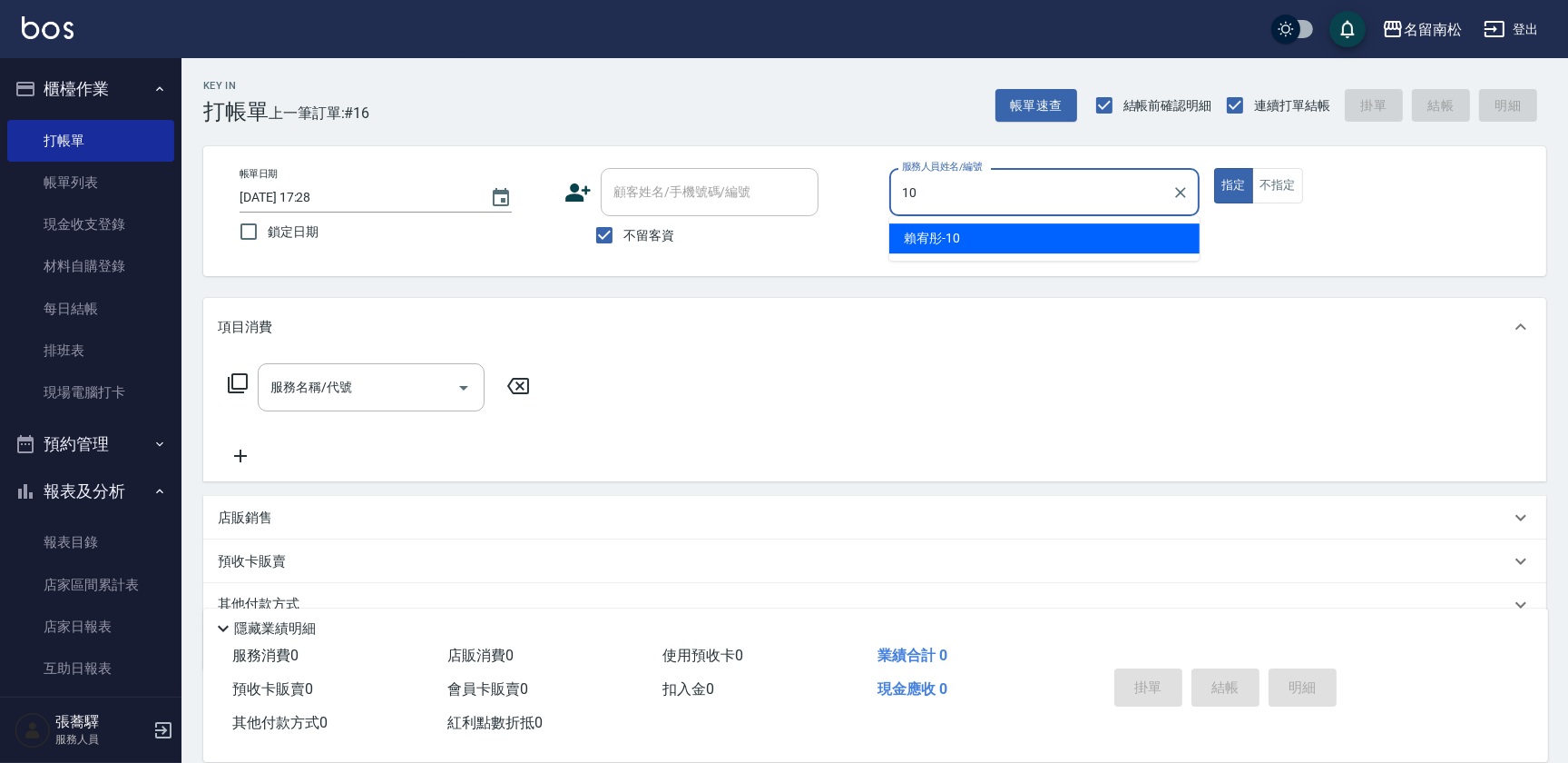
click at [1021, 239] on div "[PERSON_NAME]-10" at bounding box center [1044, 238] width 310 height 30
type input "賴宥彤-10"
click at [447, 376] on input "服務名稱/代號" at bounding box center [357, 387] width 183 height 32
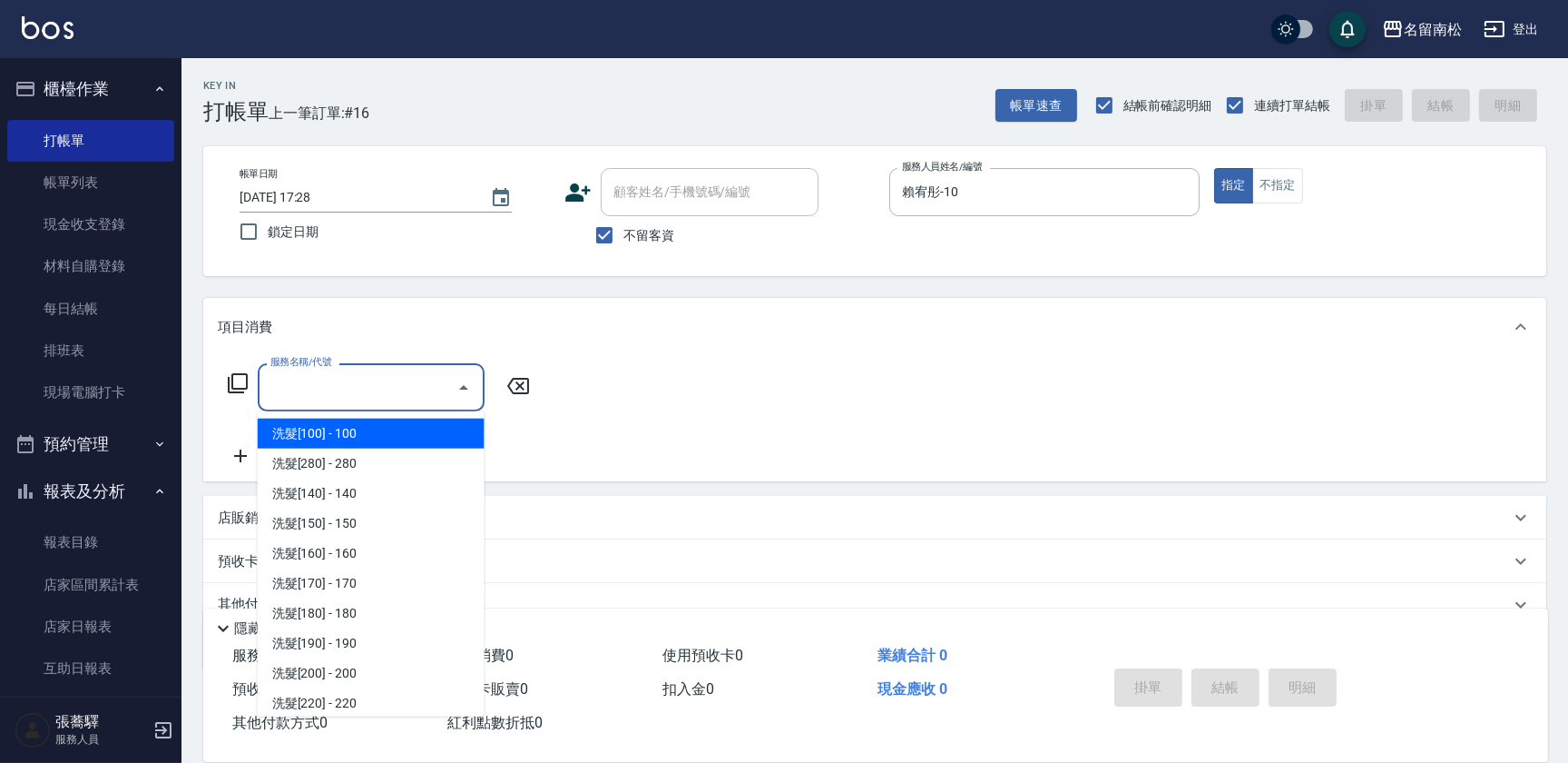
click at [443, 389] on input "服務名稱/代號" at bounding box center [357, 387] width 183 height 32
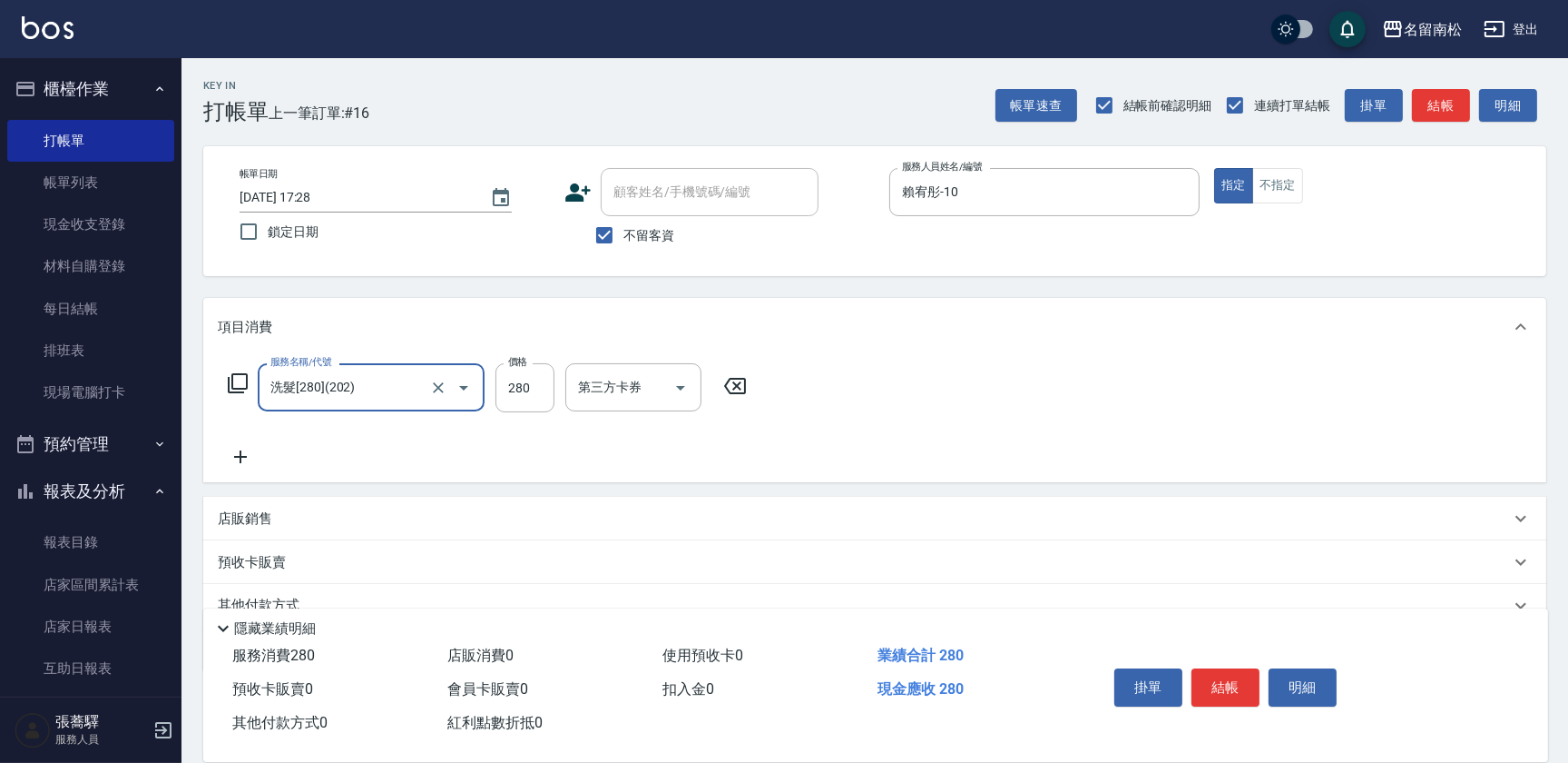
type input "洗髮[280](202)"
click at [613, 381] on input "洗-1" at bounding box center [619, 387] width 92 height 32
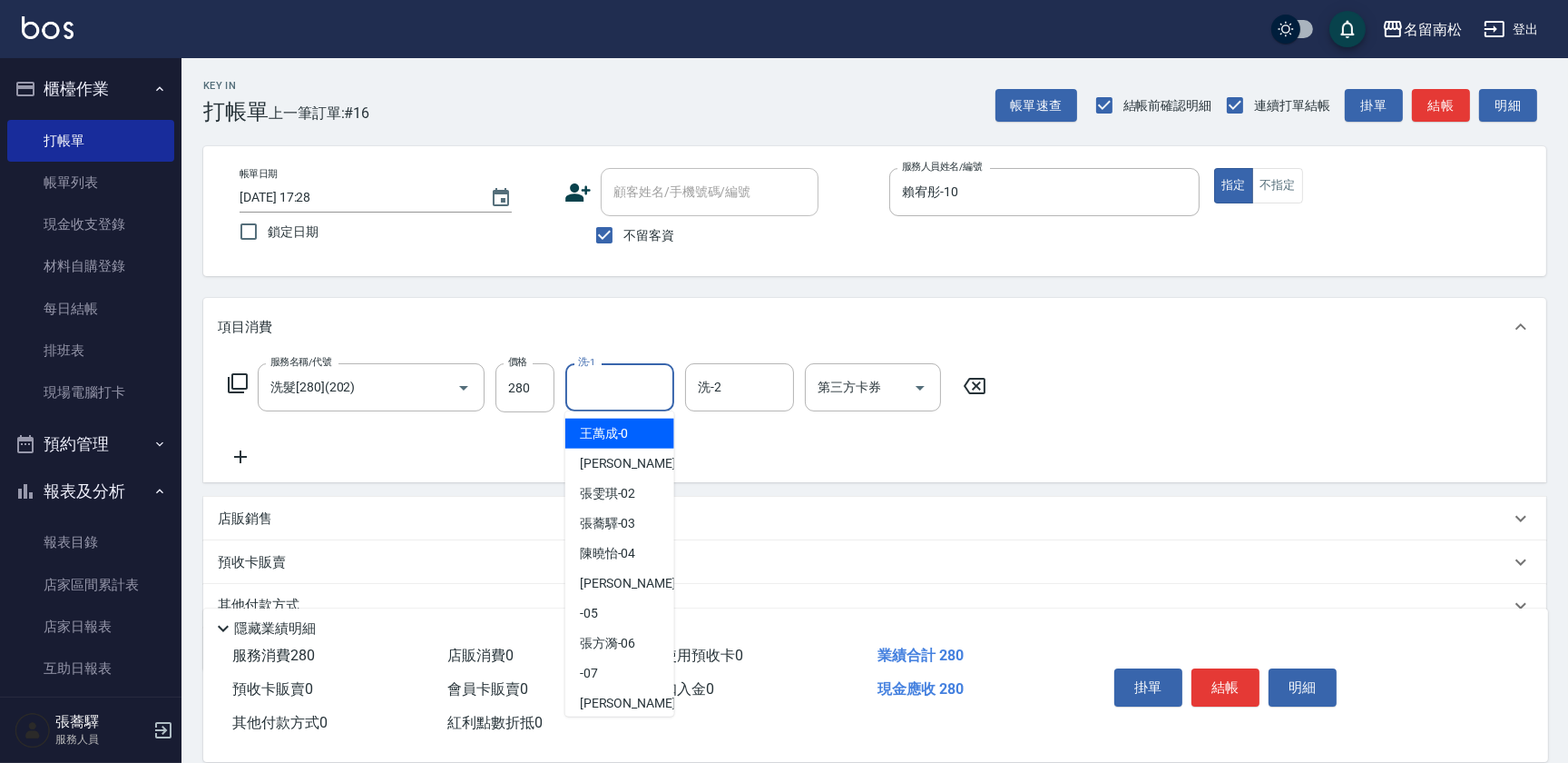
click at [608, 383] on input "洗-1" at bounding box center [619, 387] width 92 height 32
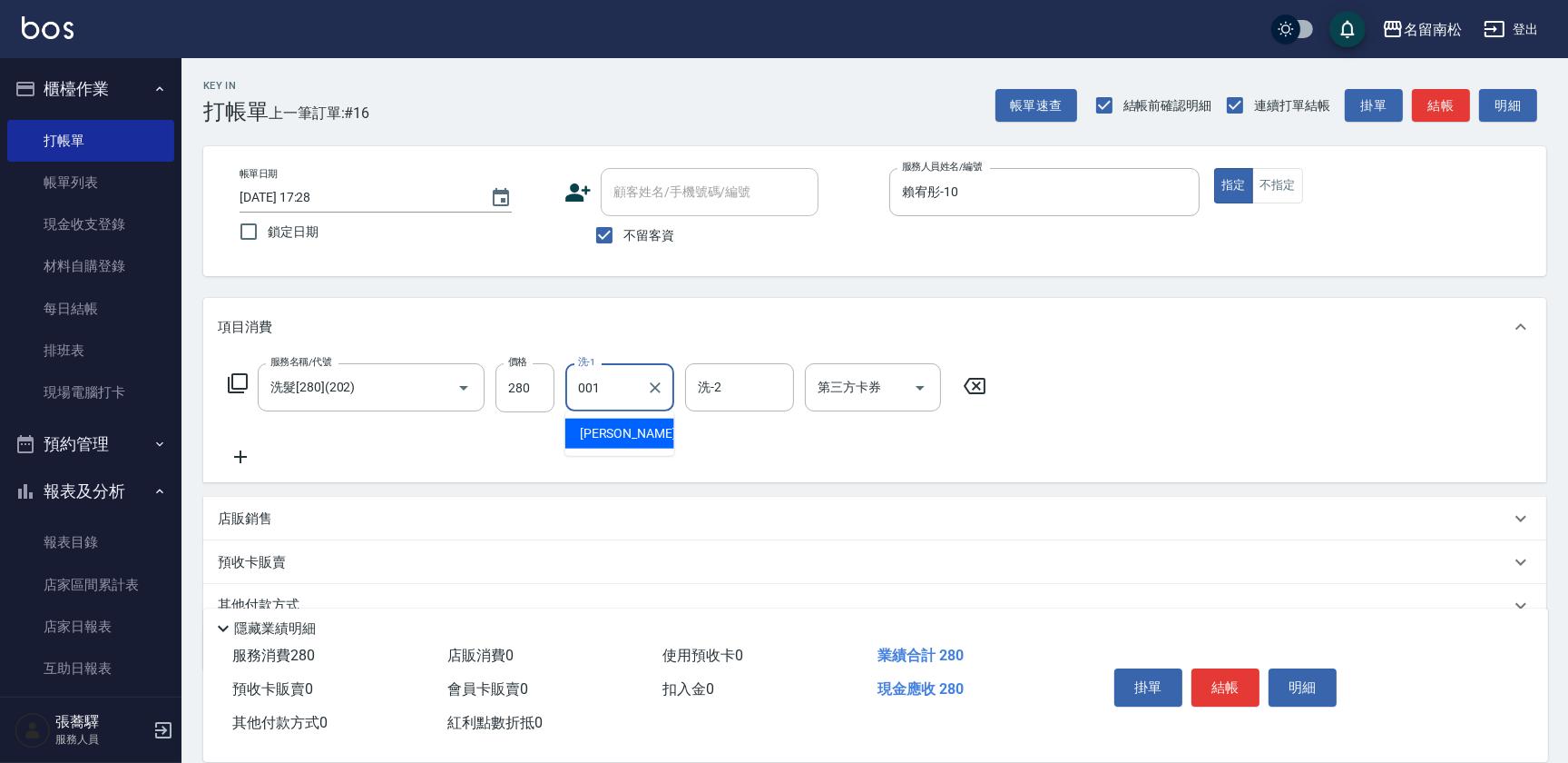
type input "[PERSON_NAME]-001"
click at [240, 456] on icon at bounding box center [240, 457] width 13 height 13
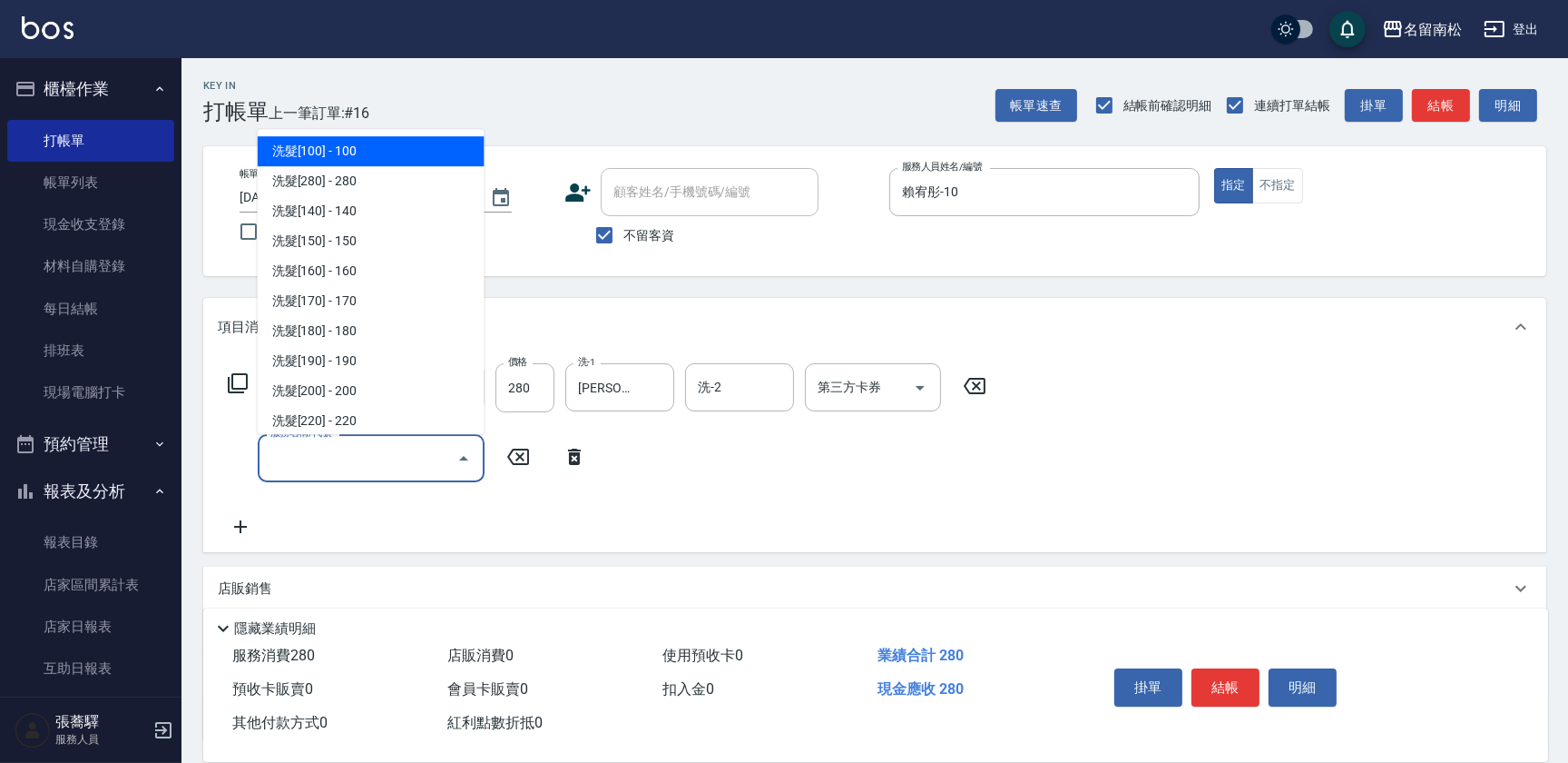
click at [272, 455] on input "服務名稱/代號" at bounding box center [357, 457] width 183 height 32
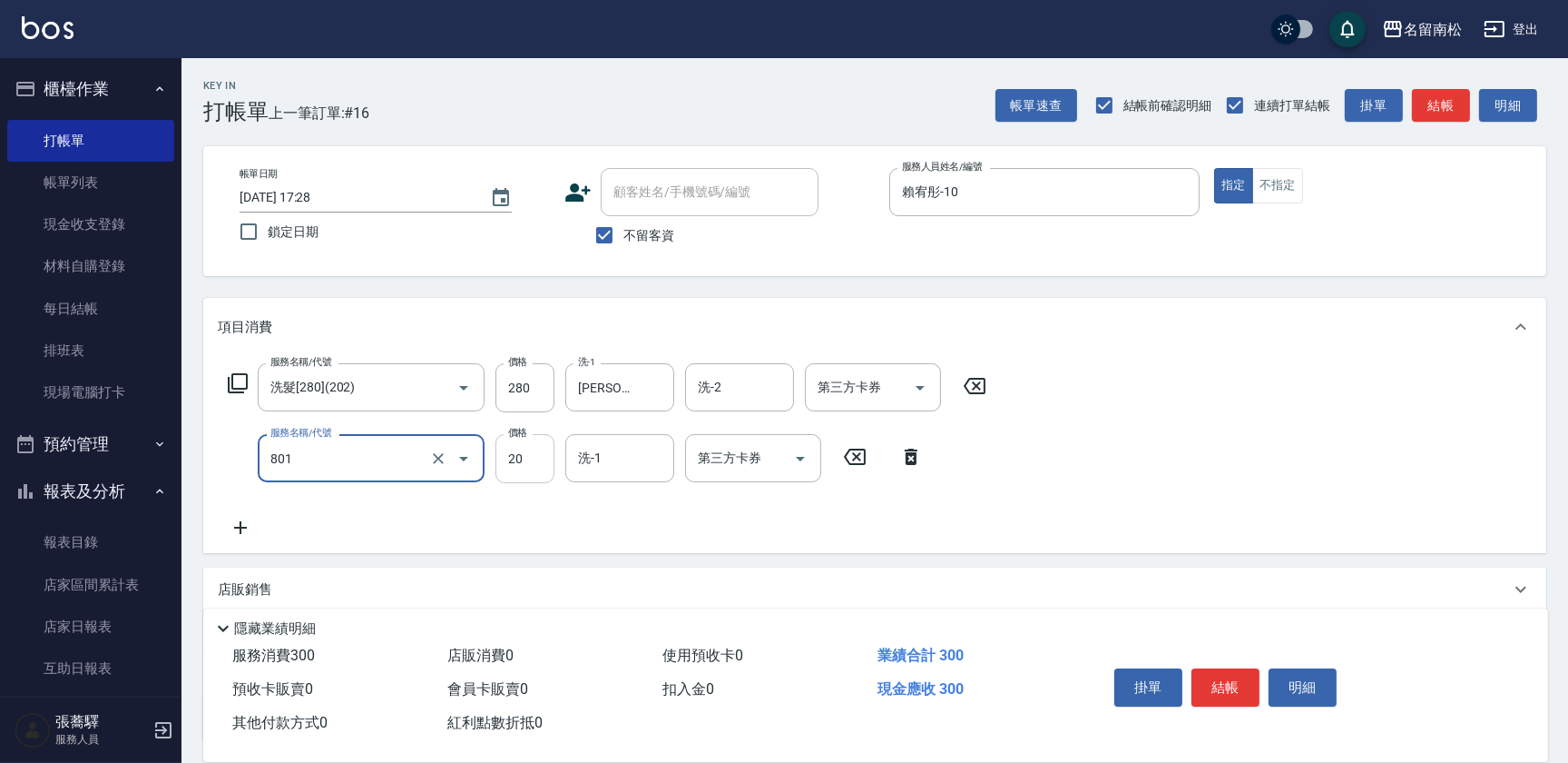
type input "潤絲(801)"
click at [536, 453] on input "20" at bounding box center [525, 458] width 59 height 49
click at [516, 458] on input "330" at bounding box center [525, 458] width 59 height 49
type input "30"
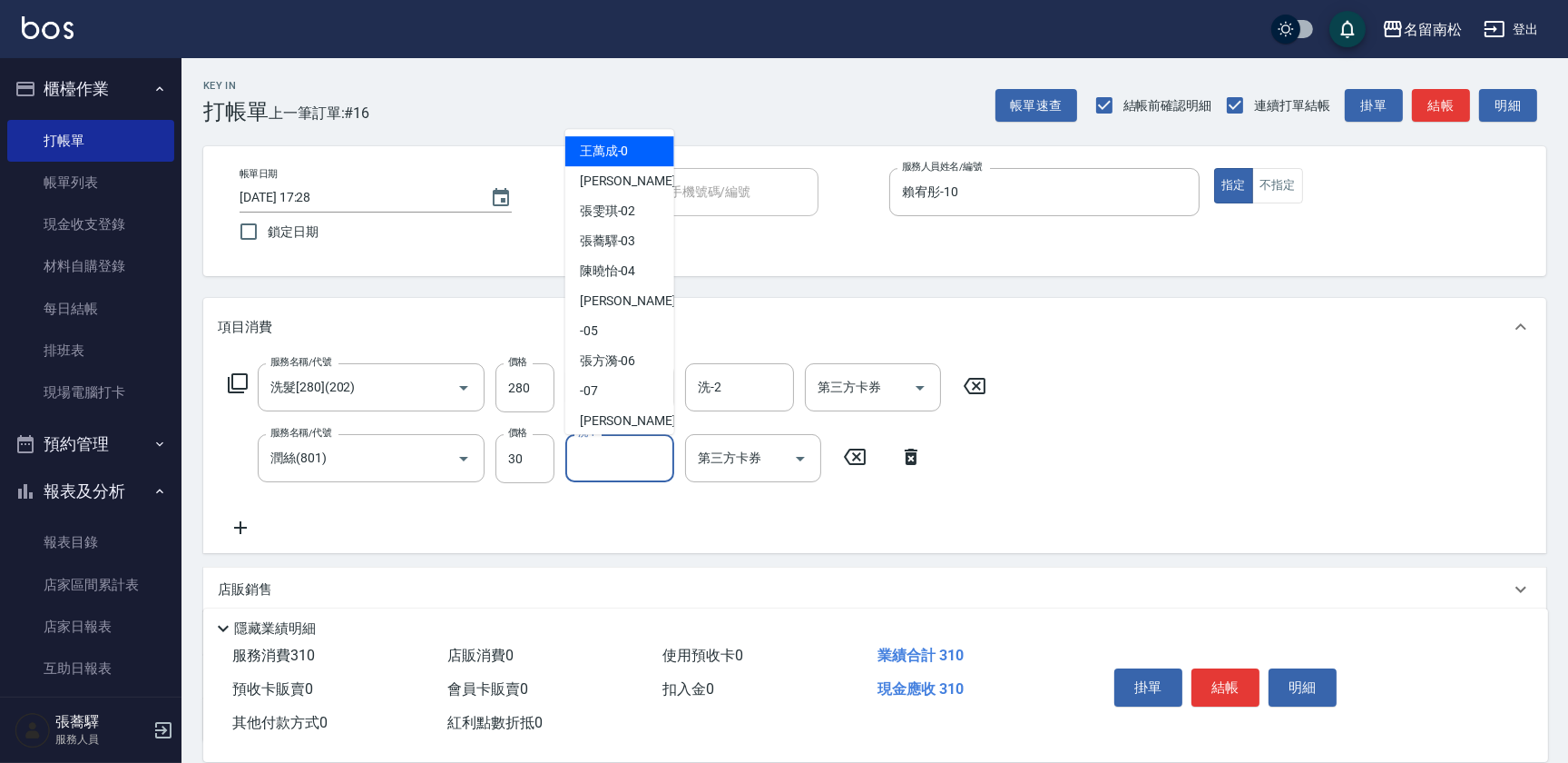
click at [618, 462] on input "洗-1" at bounding box center [619, 457] width 92 height 32
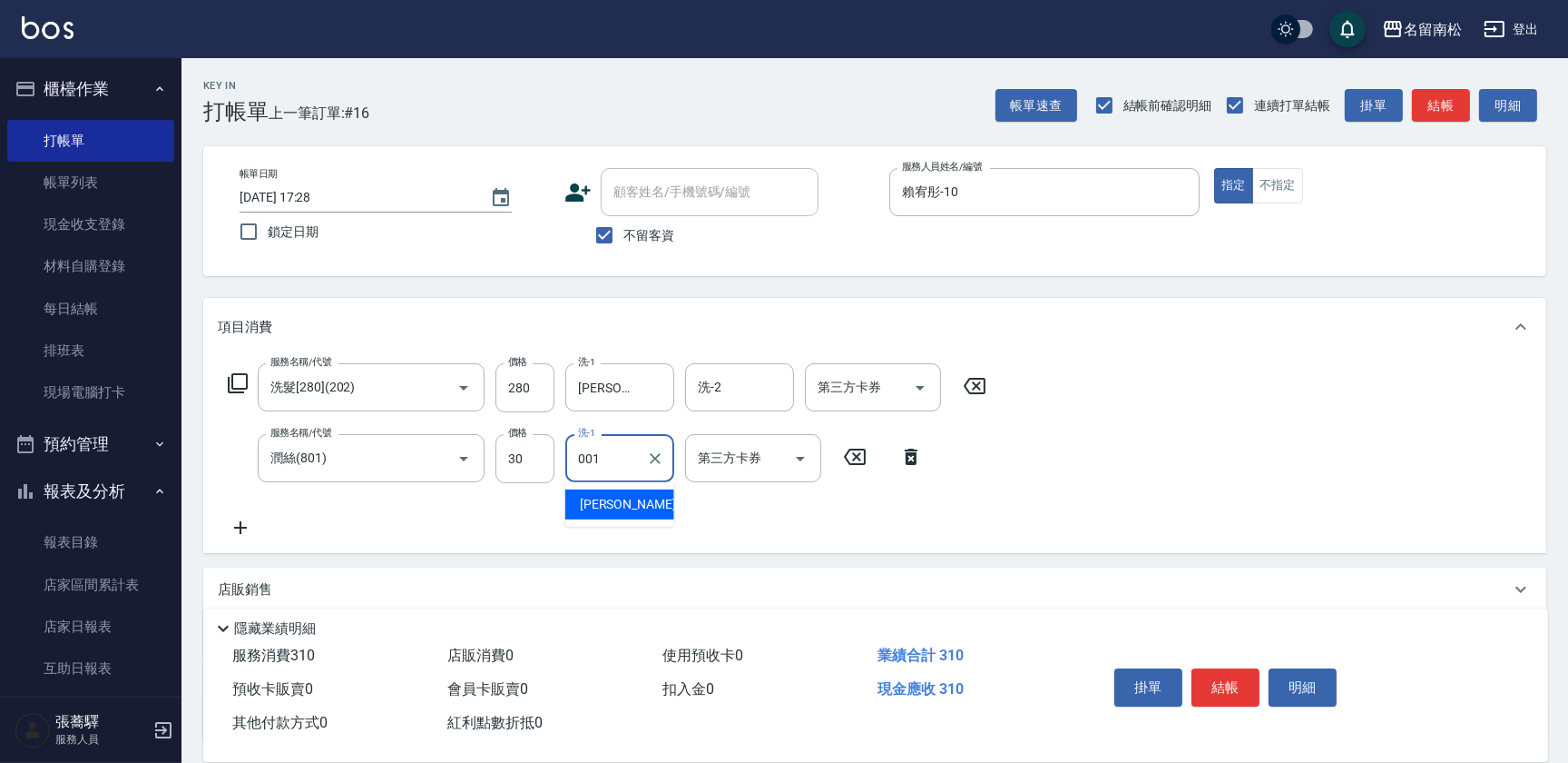
type input "[PERSON_NAME]-001"
click at [1228, 675] on button "結帳" at bounding box center [1225, 687] width 68 height 38
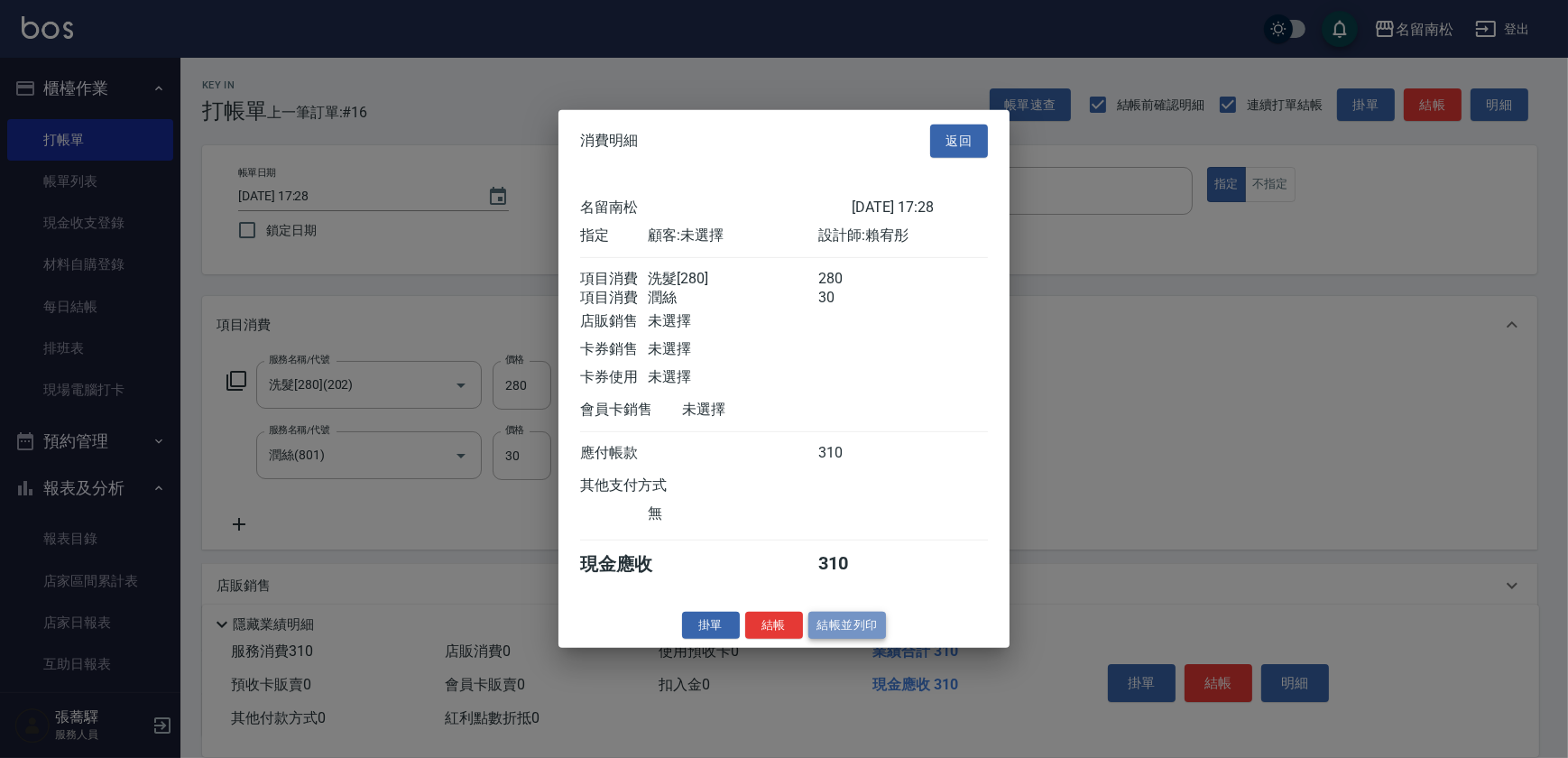
click at [820, 639] on button "結帳並列印" at bounding box center [847, 624] width 78 height 28
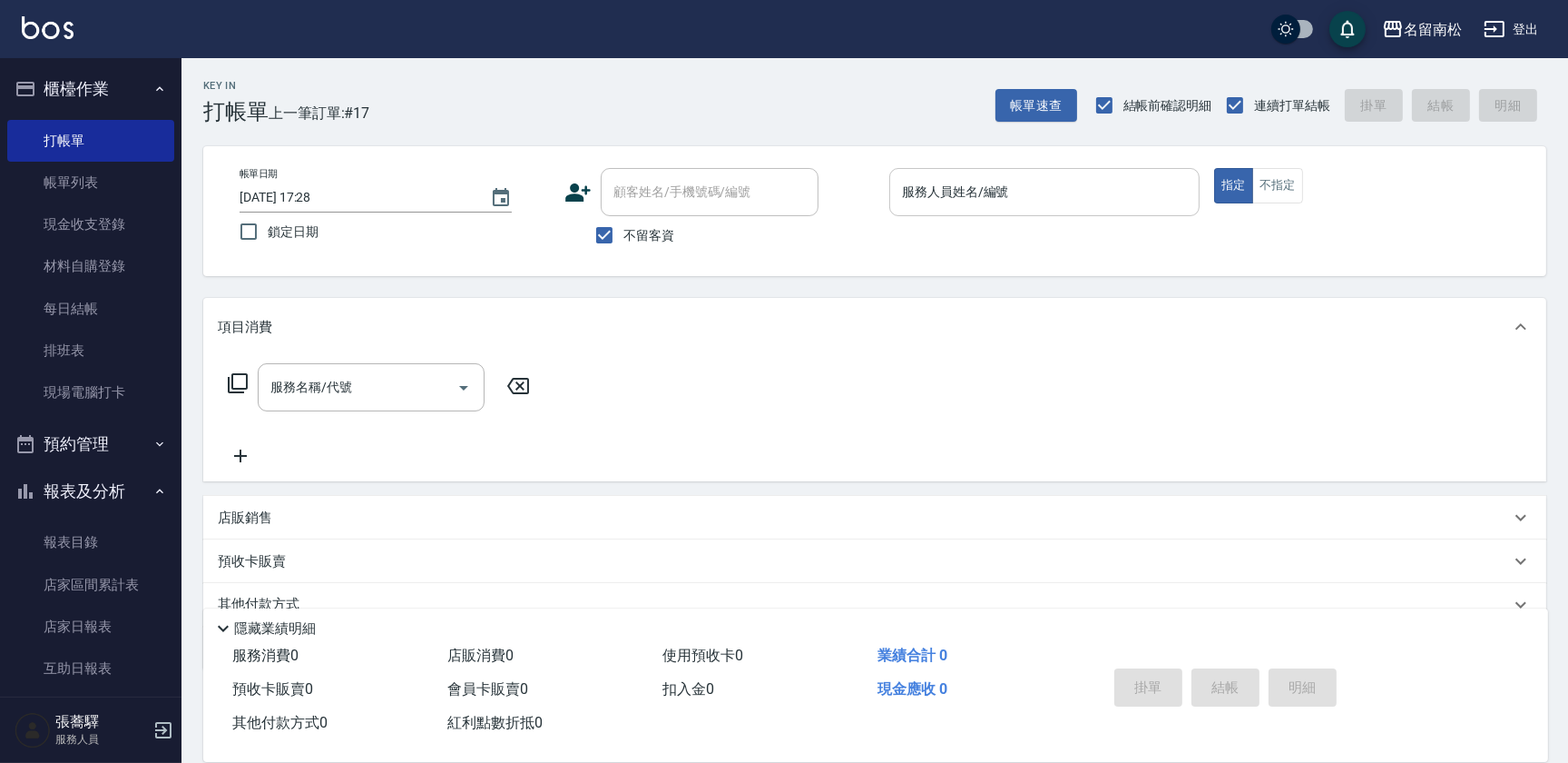
click at [1027, 206] on input "服務人員姓名/編號" at bounding box center [1045, 192] width 294 height 32
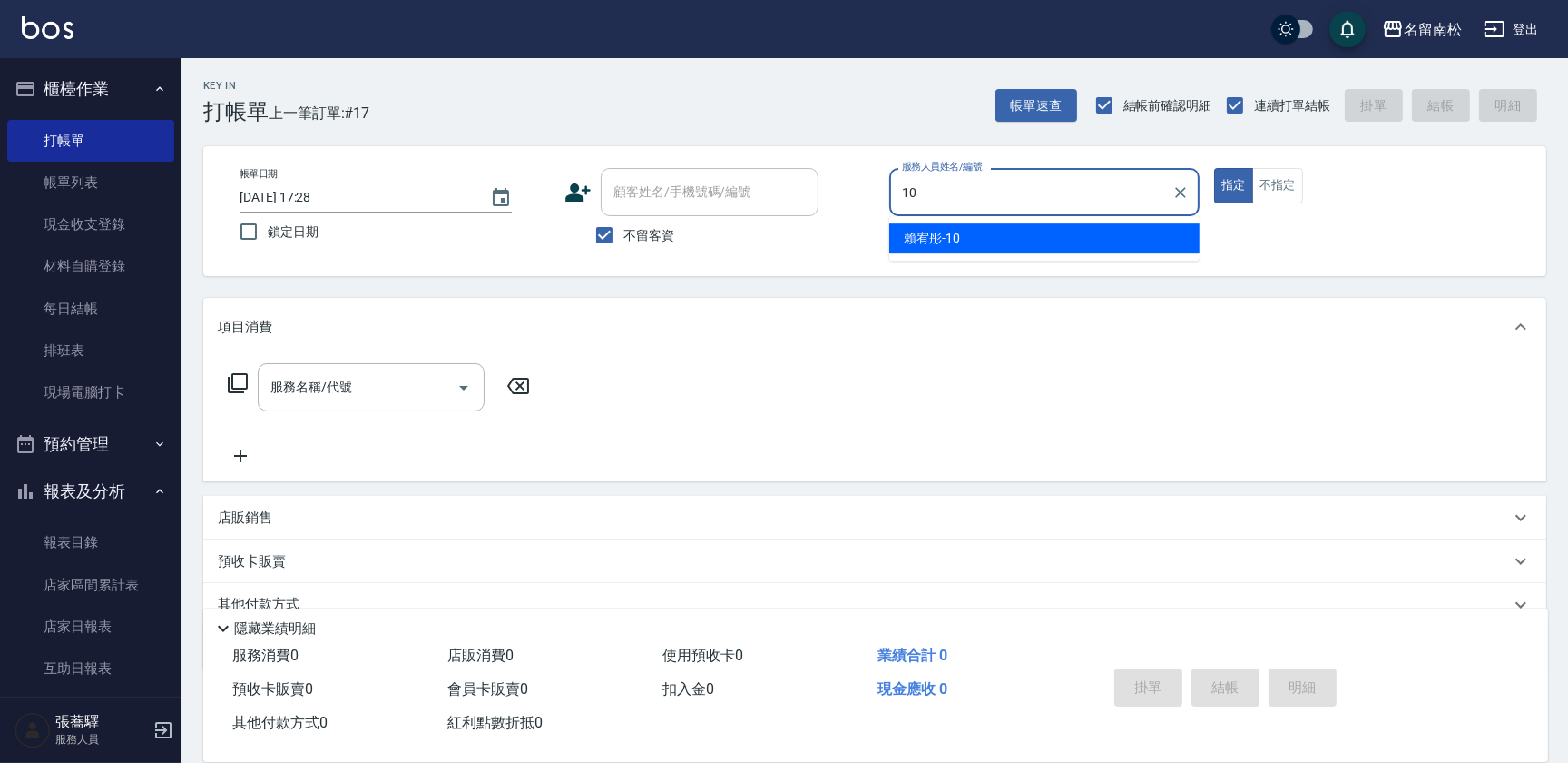
click at [1013, 229] on div "[PERSON_NAME]-10" at bounding box center [1044, 238] width 310 height 30
type input "賴宥彤-10"
click at [413, 394] on input "服務名稱/代號" at bounding box center [357, 387] width 183 height 32
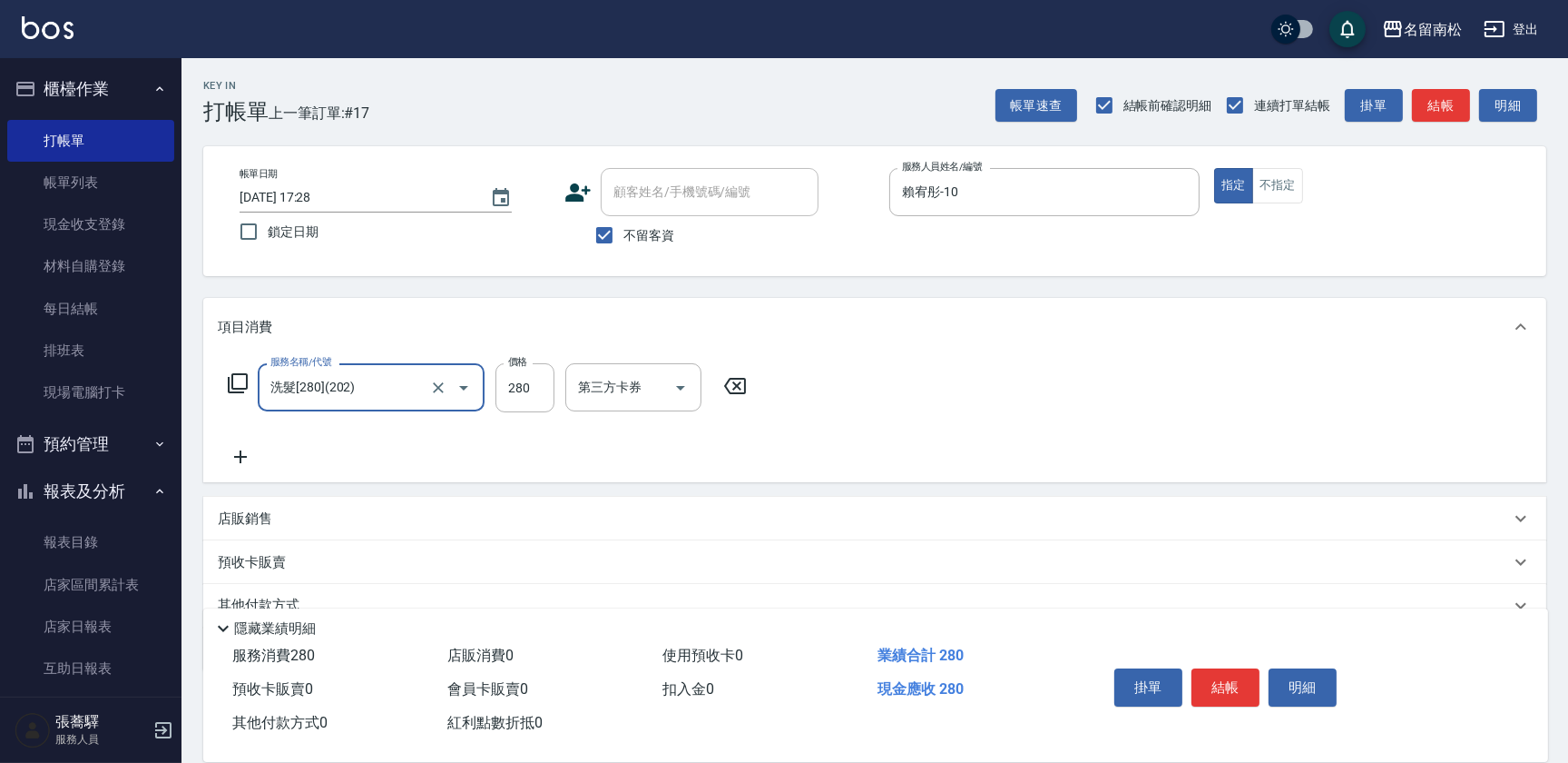
type input "洗髮[280](202)"
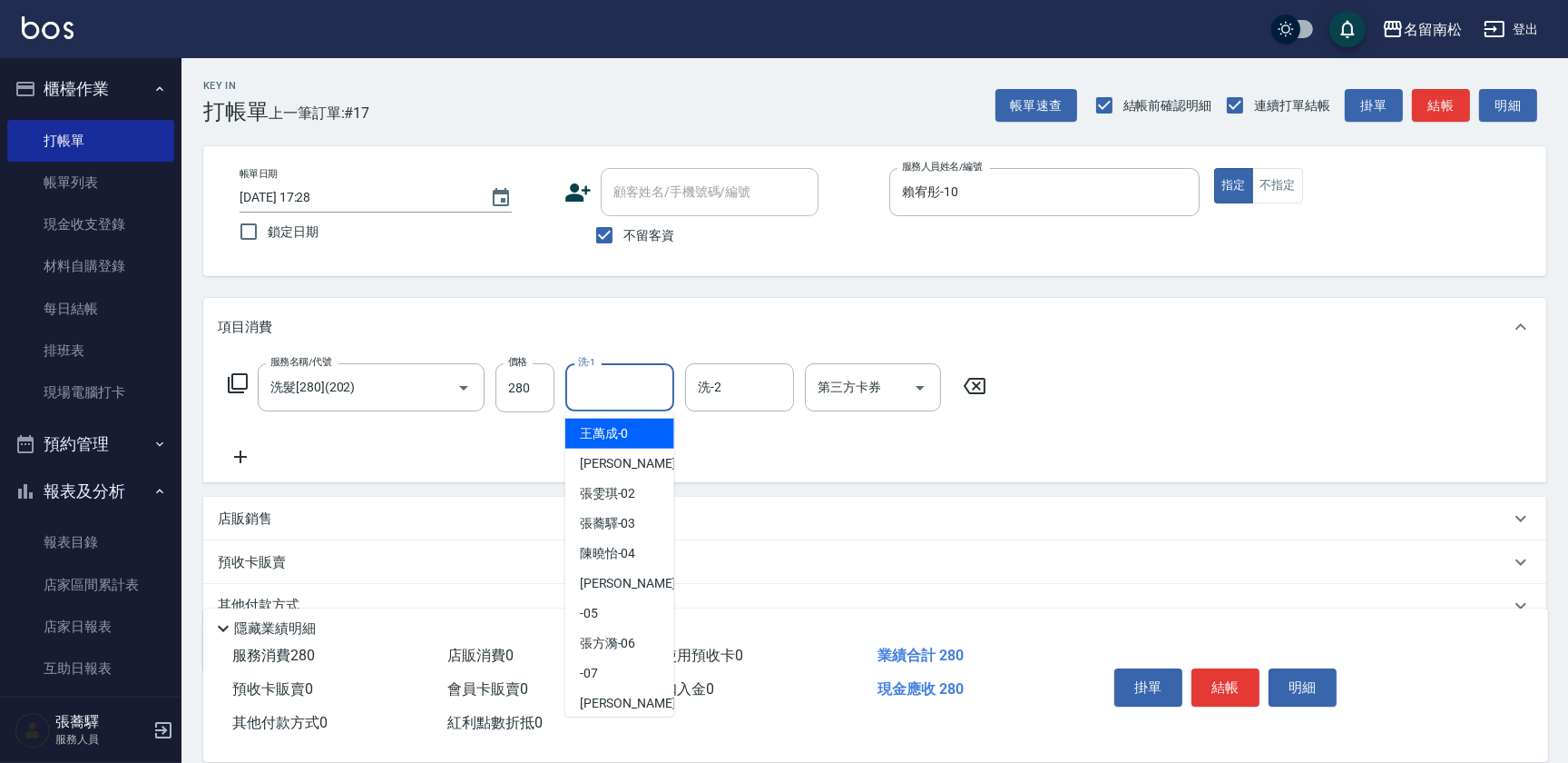
click at [626, 382] on input "洗-1" at bounding box center [619, 387] width 92 height 32
type input "[PERSON_NAME]-55"
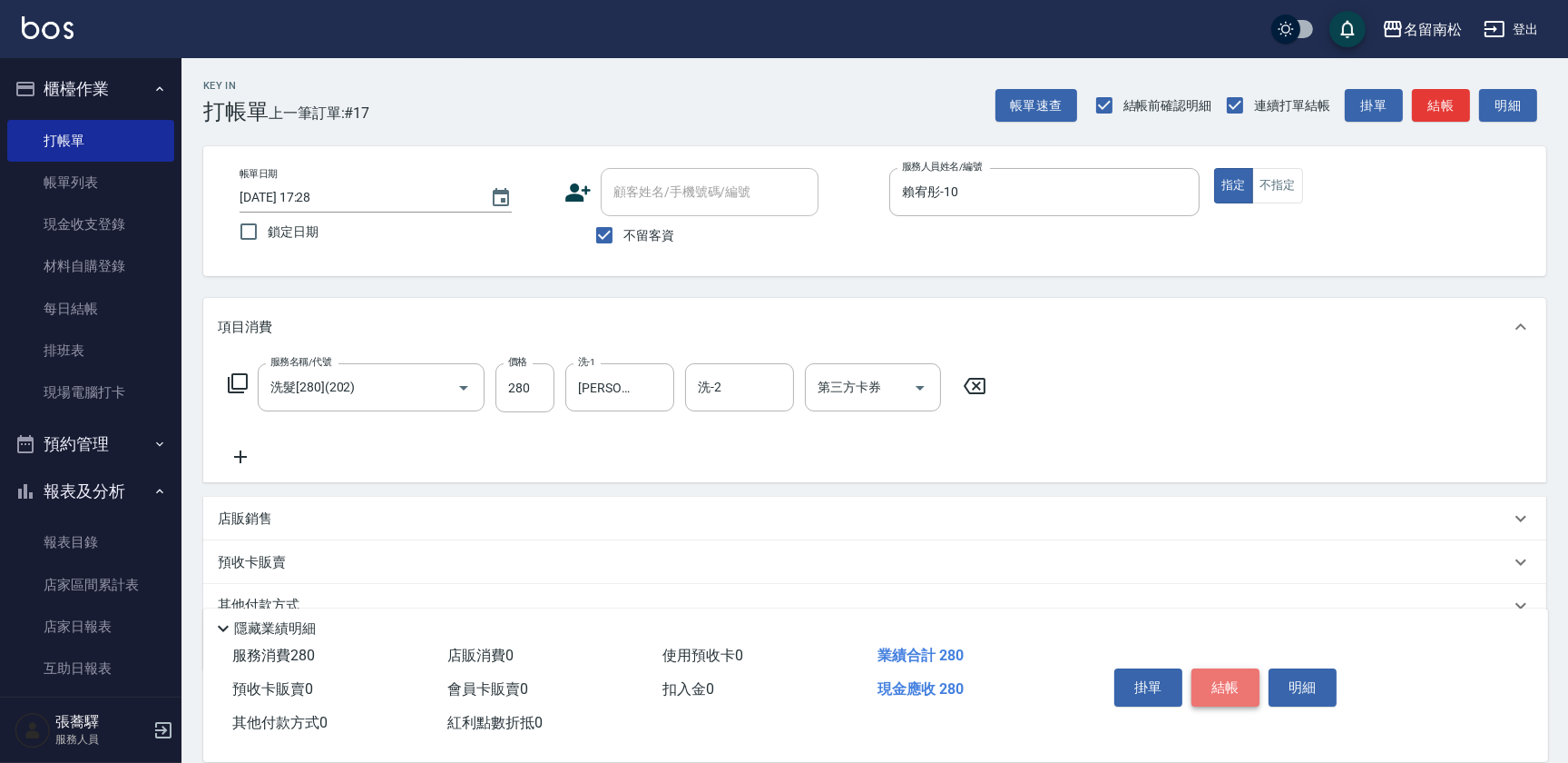
click at [1224, 668] on button "結帳" at bounding box center [1225, 687] width 68 height 38
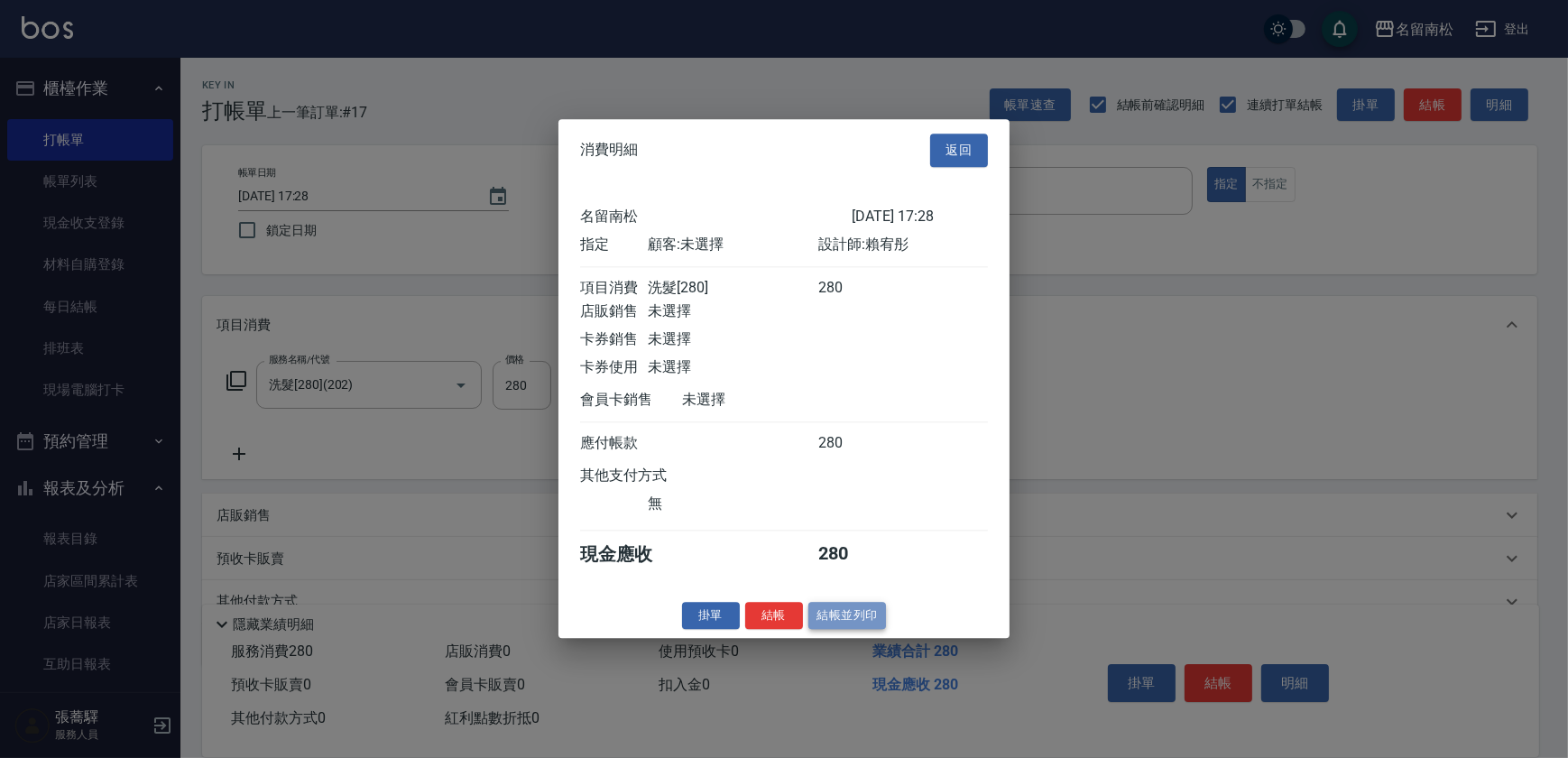
click at [837, 610] on button "結帳並列印" at bounding box center [847, 615] width 78 height 28
